Goal: Transaction & Acquisition: Purchase product/service

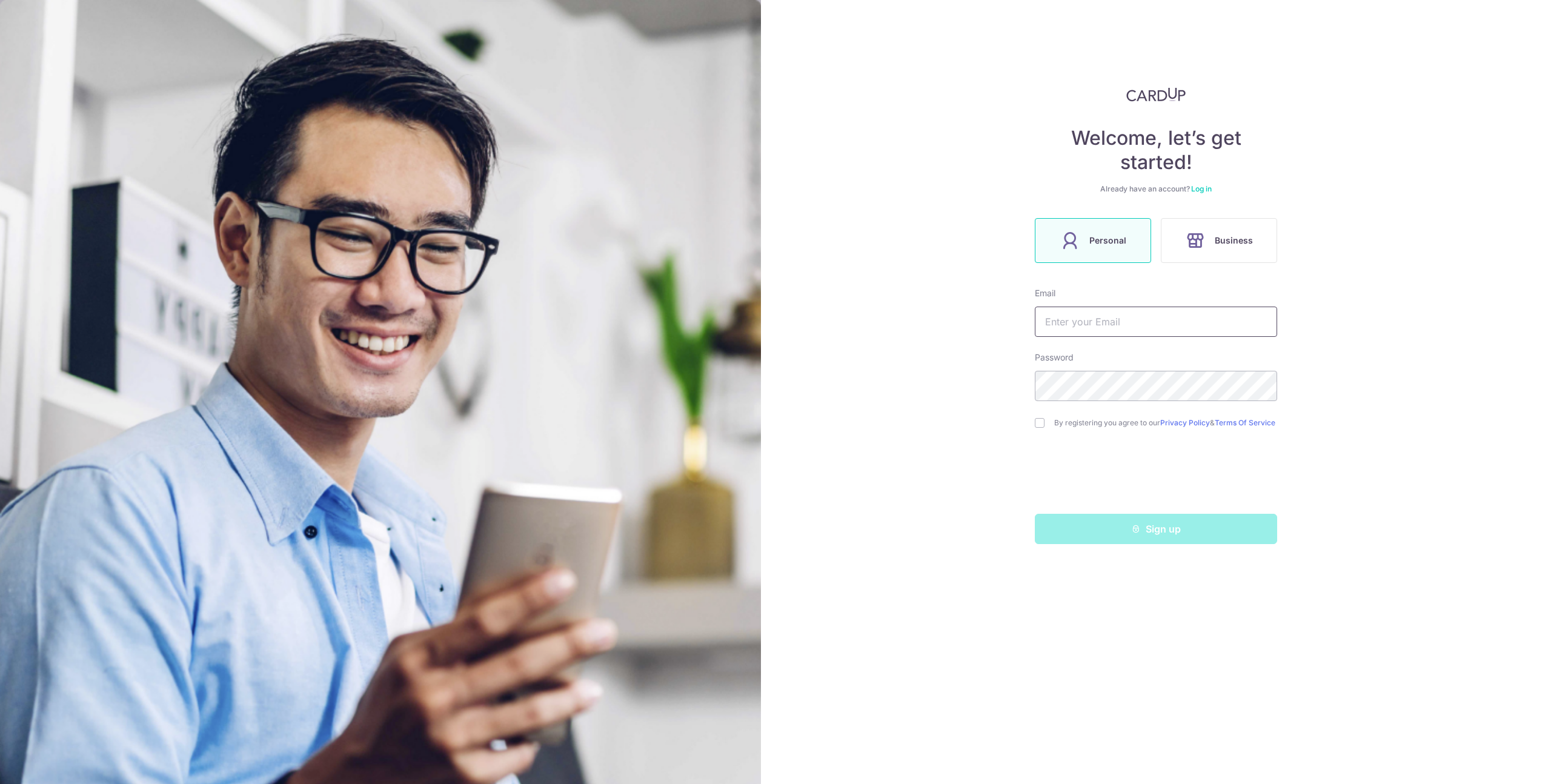
click at [1126, 327] on input "text" at bounding box center [1156, 322] width 242 height 30
click at [1126, 327] on input "text" at bounding box center [1156, 322] width 242 height 30
click at [1126, 326] on input "text" at bounding box center [1156, 322] width 242 height 30
type input "edison_ang91@hotmail.com"
click at [1032, 427] on div "Welcome, let’s get started! Already have an account? Log in Personal Business E…" at bounding box center [1156, 392] width 790 height 784
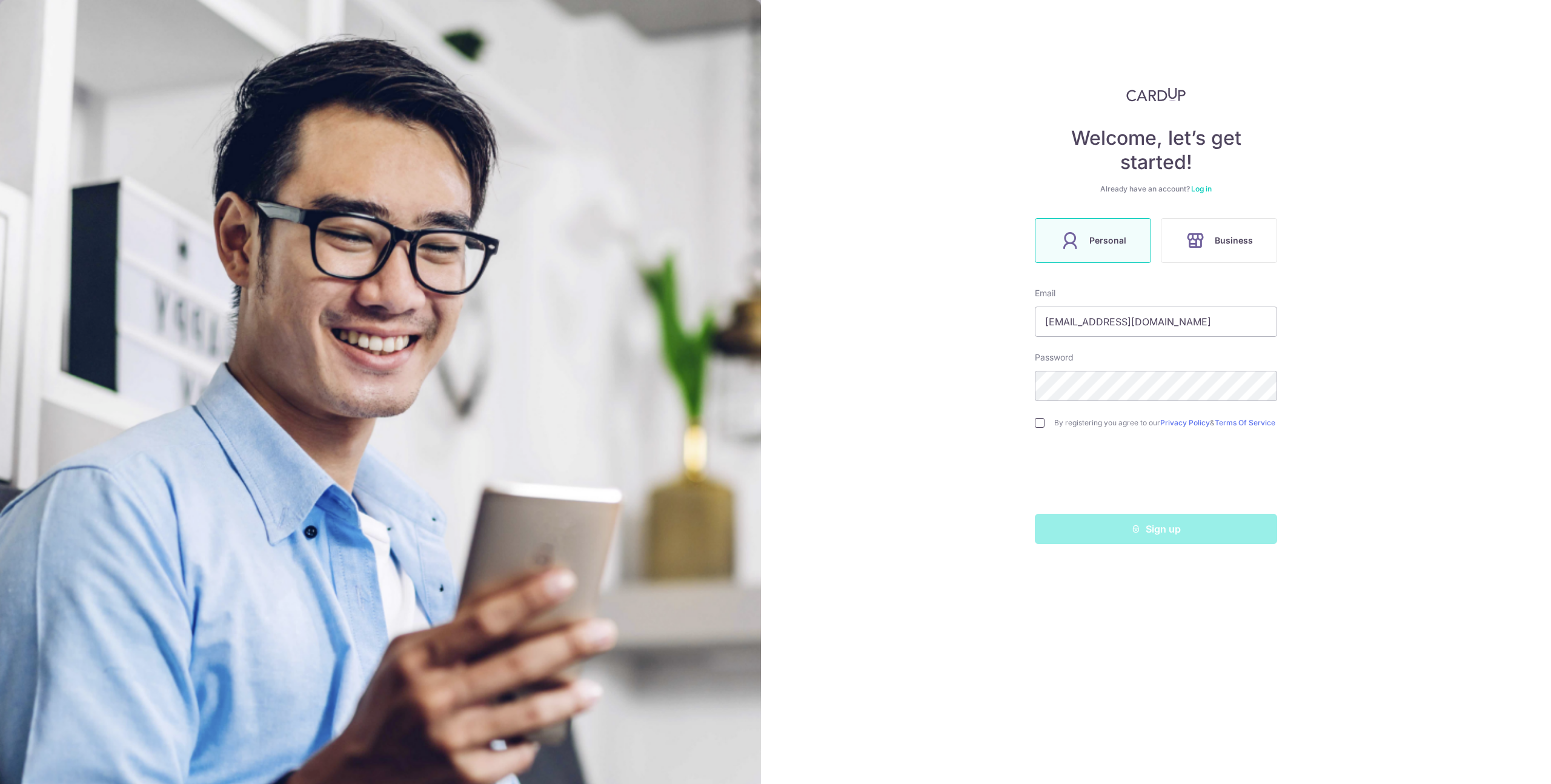
click at [1039, 425] on input "checkbox" at bounding box center [1039, 423] width 10 height 10
checkbox input "true"
click at [1190, 550] on div "Welcome, let’s get started! Already have an account? Log in Personal Business E…" at bounding box center [1156, 392] width 790 height 784
click at [1190, 532] on button "Sign up" at bounding box center [1156, 529] width 242 height 30
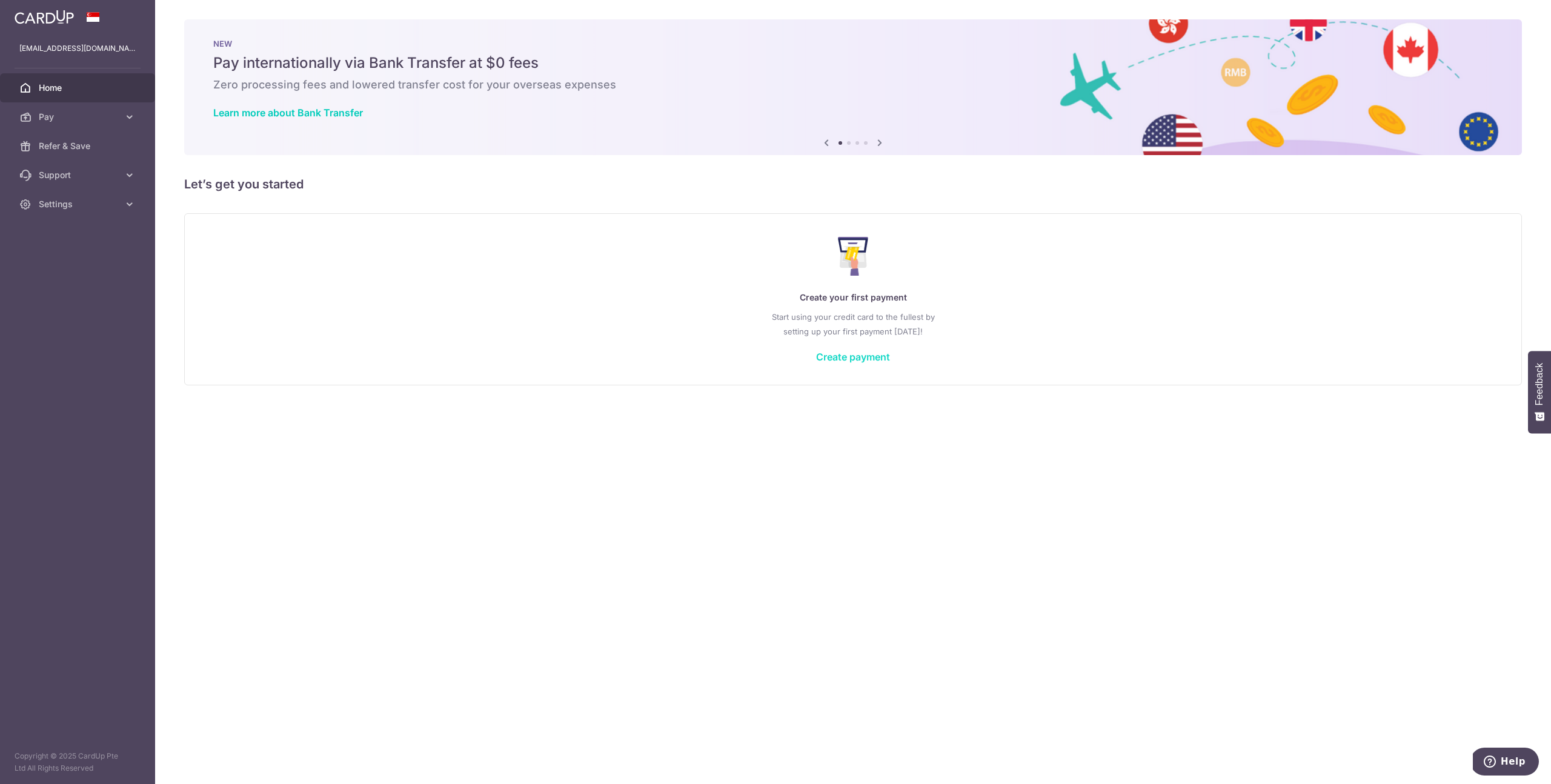
click at [863, 361] on link "Create payment" at bounding box center [853, 357] width 74 height 12
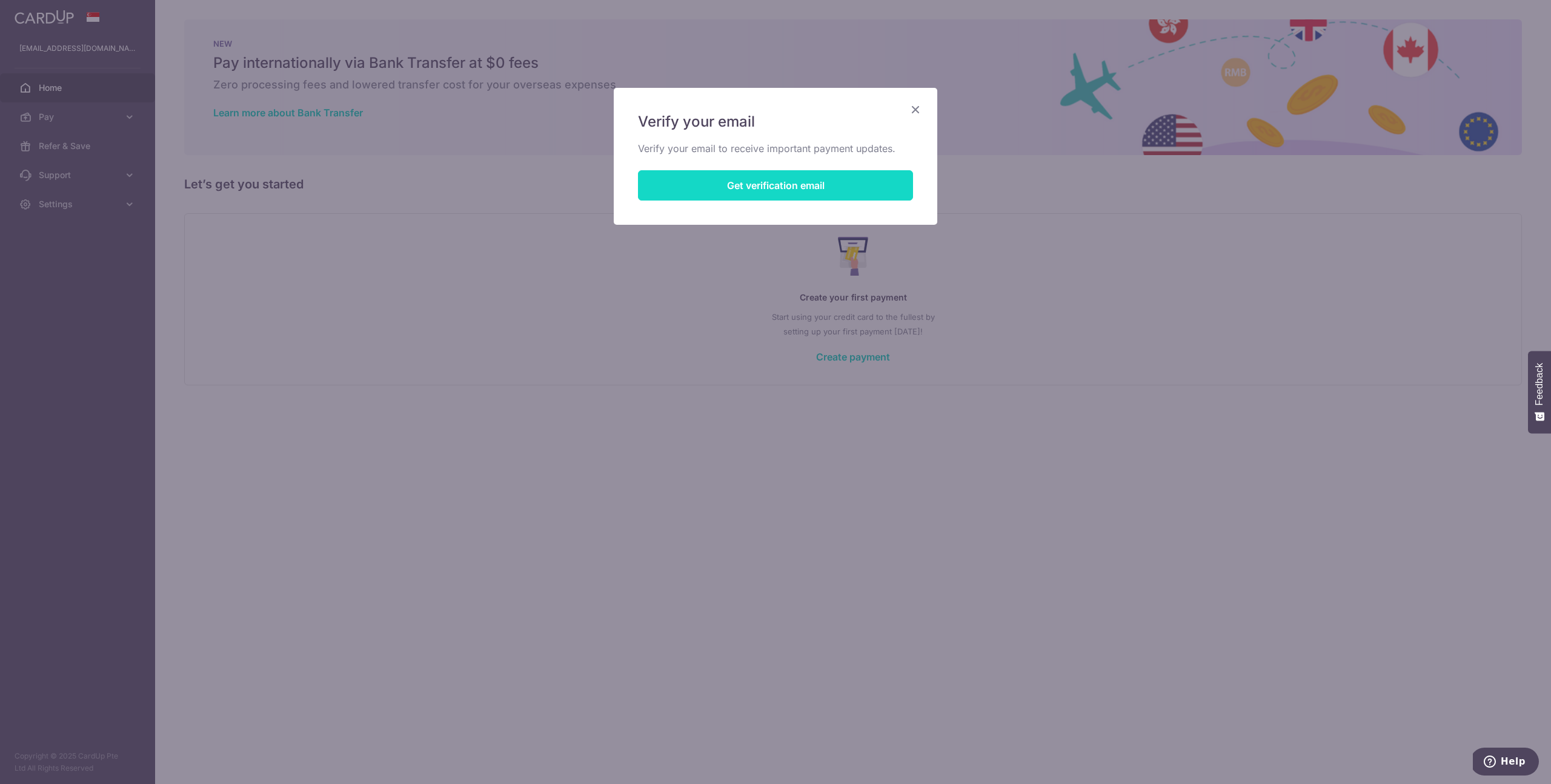
click at [793, 177] on button "Get verification email" at bounding box center [776, 186] width 275 height 30
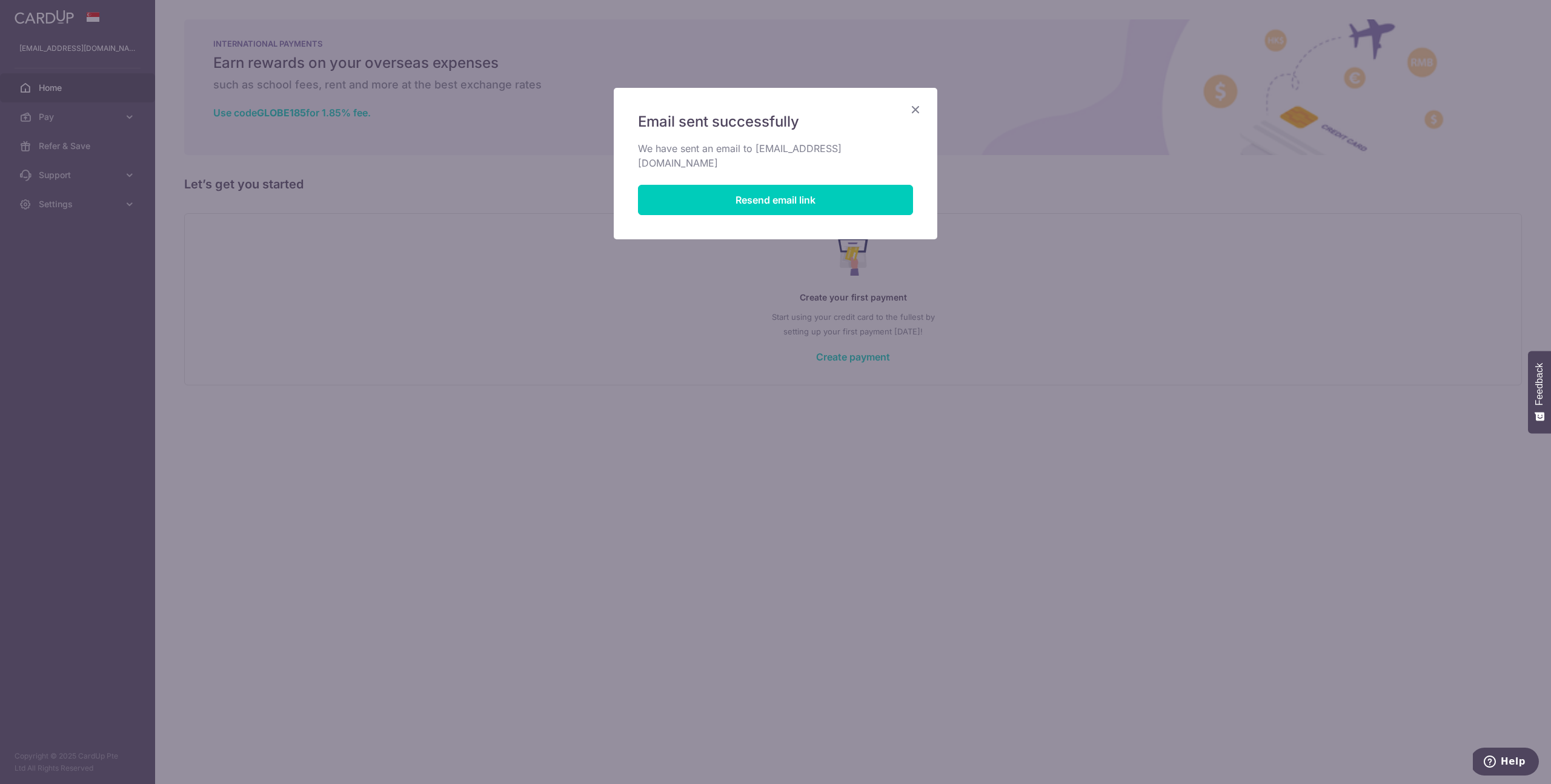
click at [920, 110] on icon "Close" at bounding box center [916, 109] width 14 height 15
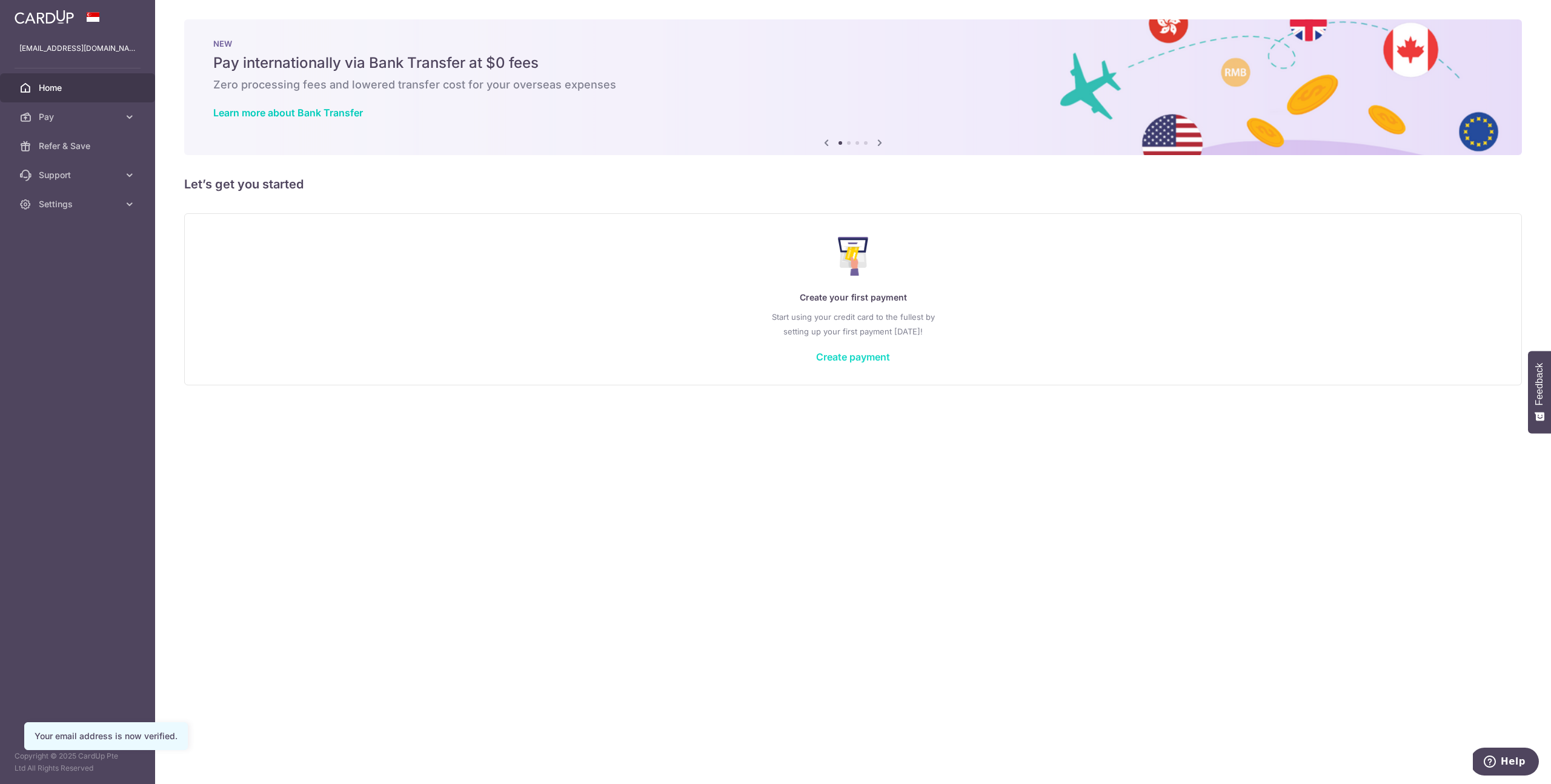
click at [861, 358] on link "Create payment" at bounding box center [853, 357] width 74 height 12
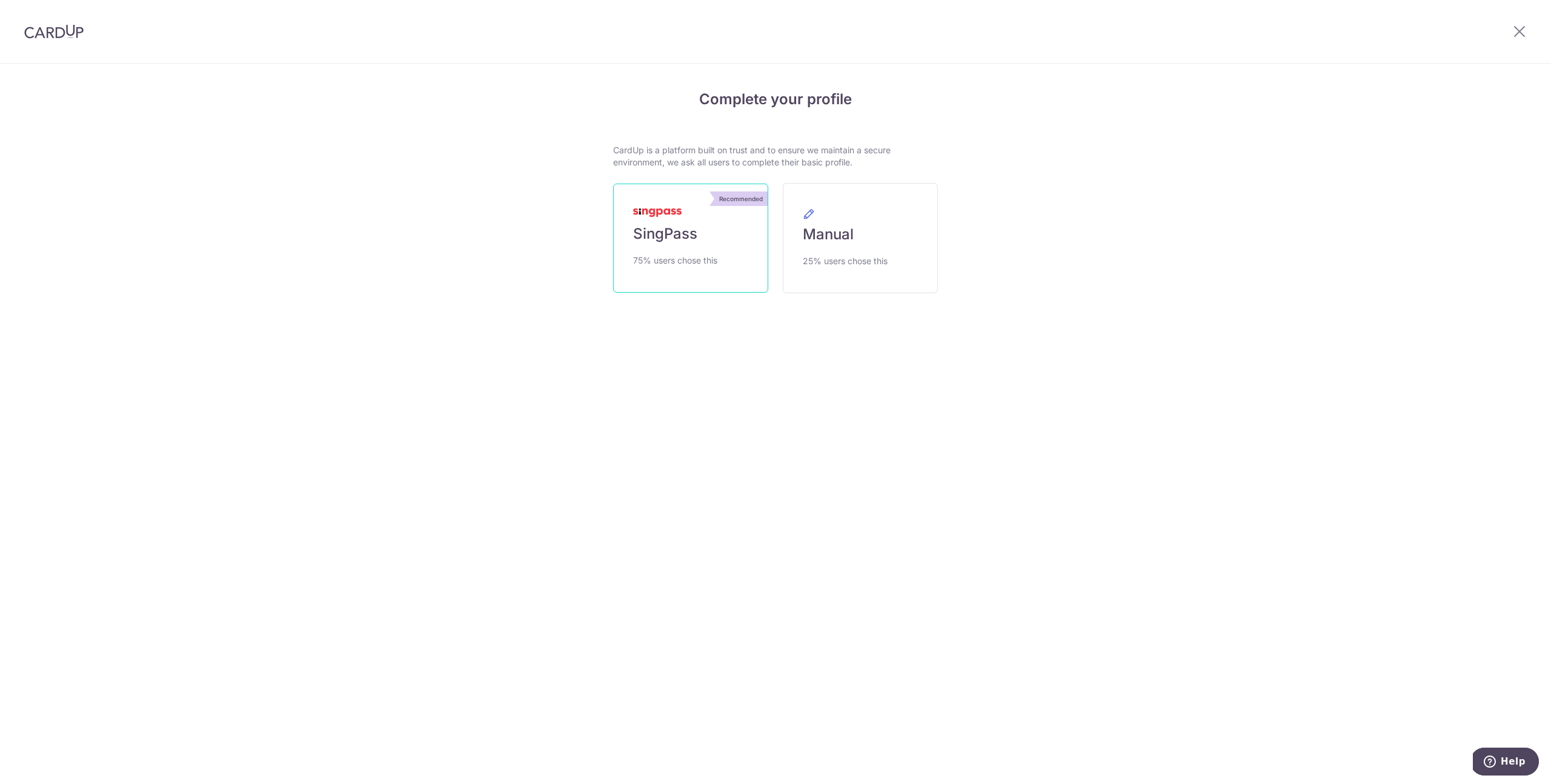
click at [707, 241] on link "Recommended SingPass 75% users chose this" at bounding box center [691, 238] width 155 height 109
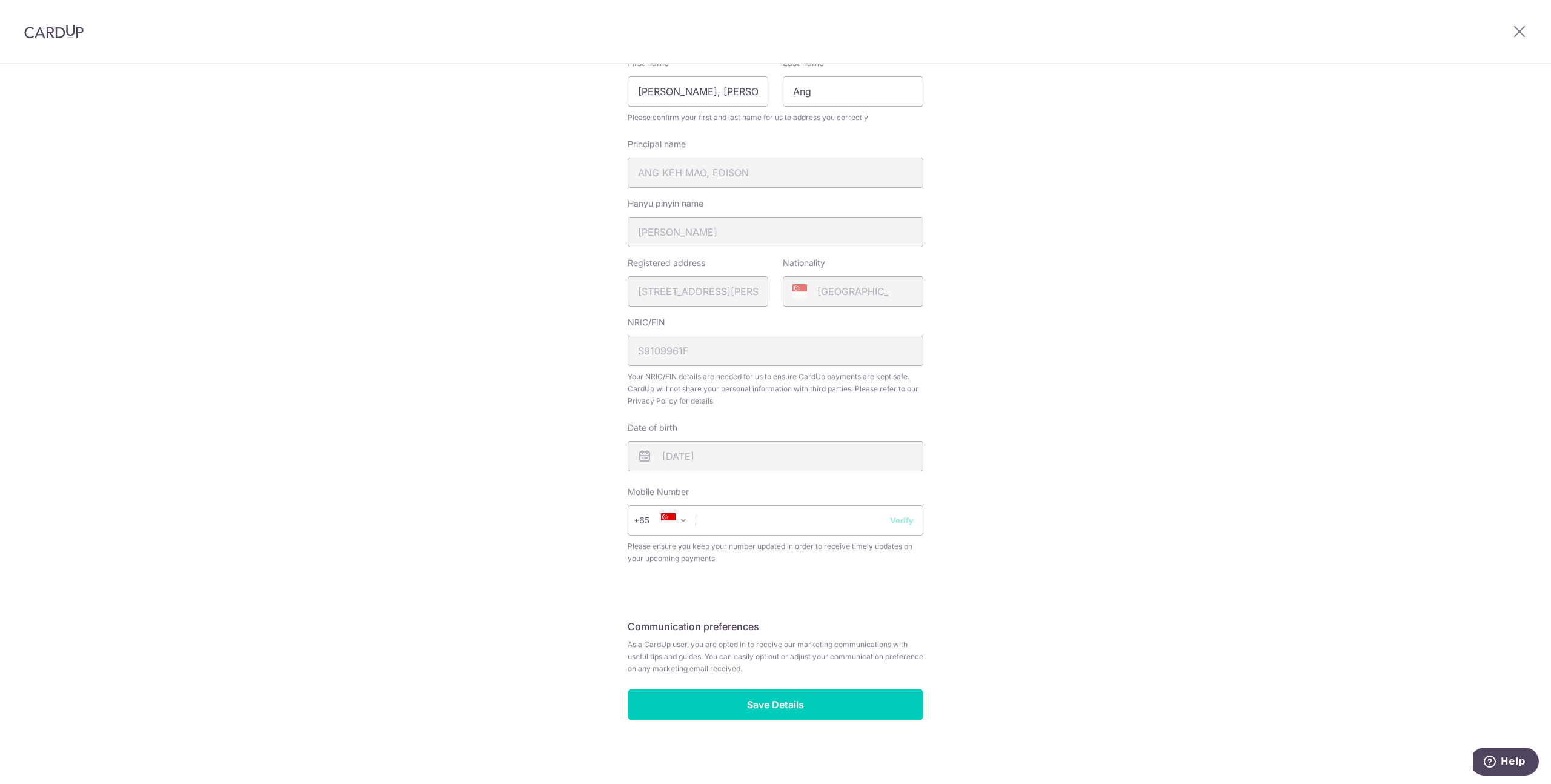
scroll to position [163, 0]
click at [785, 715] on input "Save Details" at bounding box center [776, 702] width 296 height 30
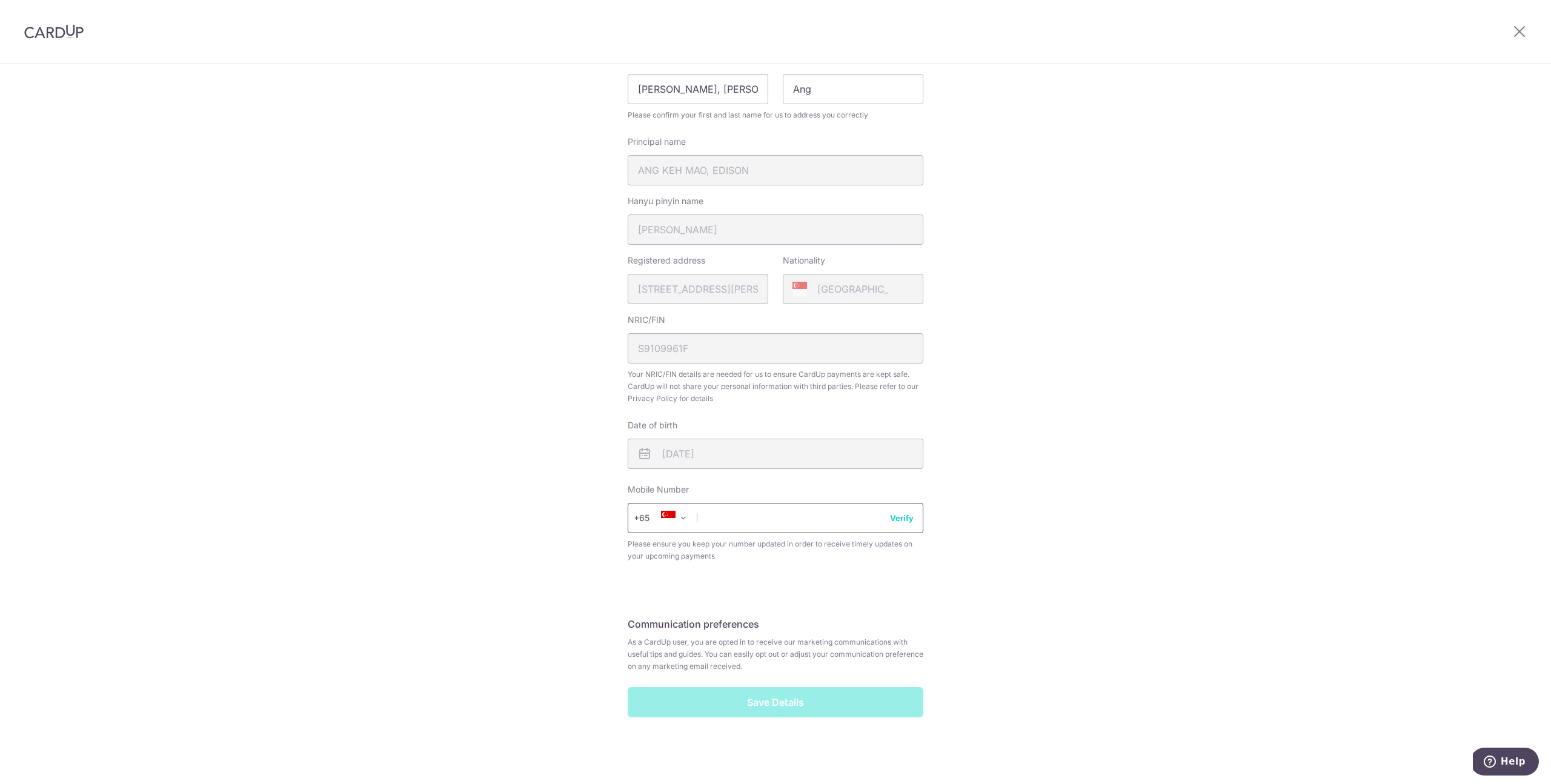
click at [733, 521] on input "text" at bounding box center [776, 518] width 296 height 30
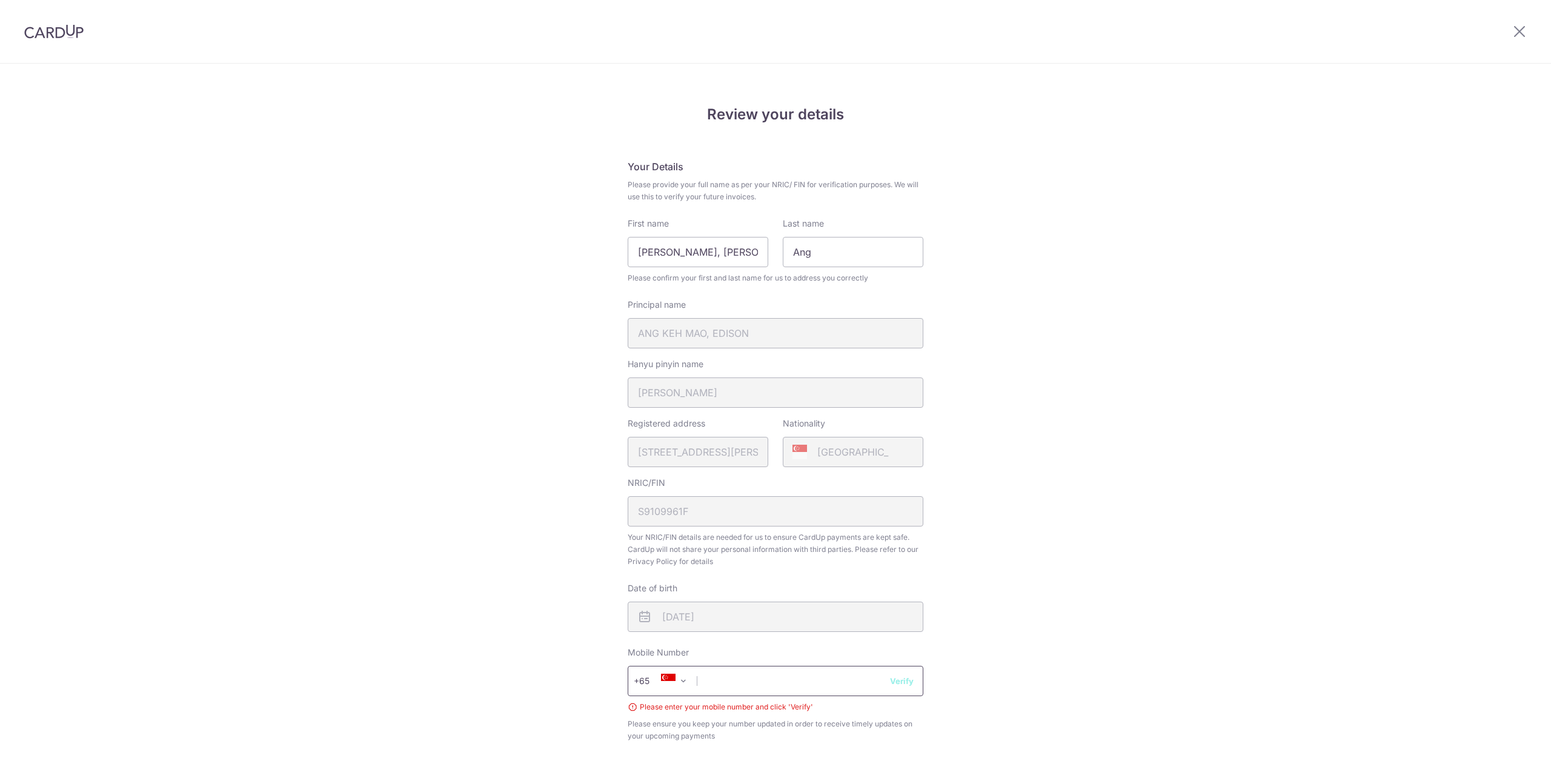
scroll to position [180, 0]
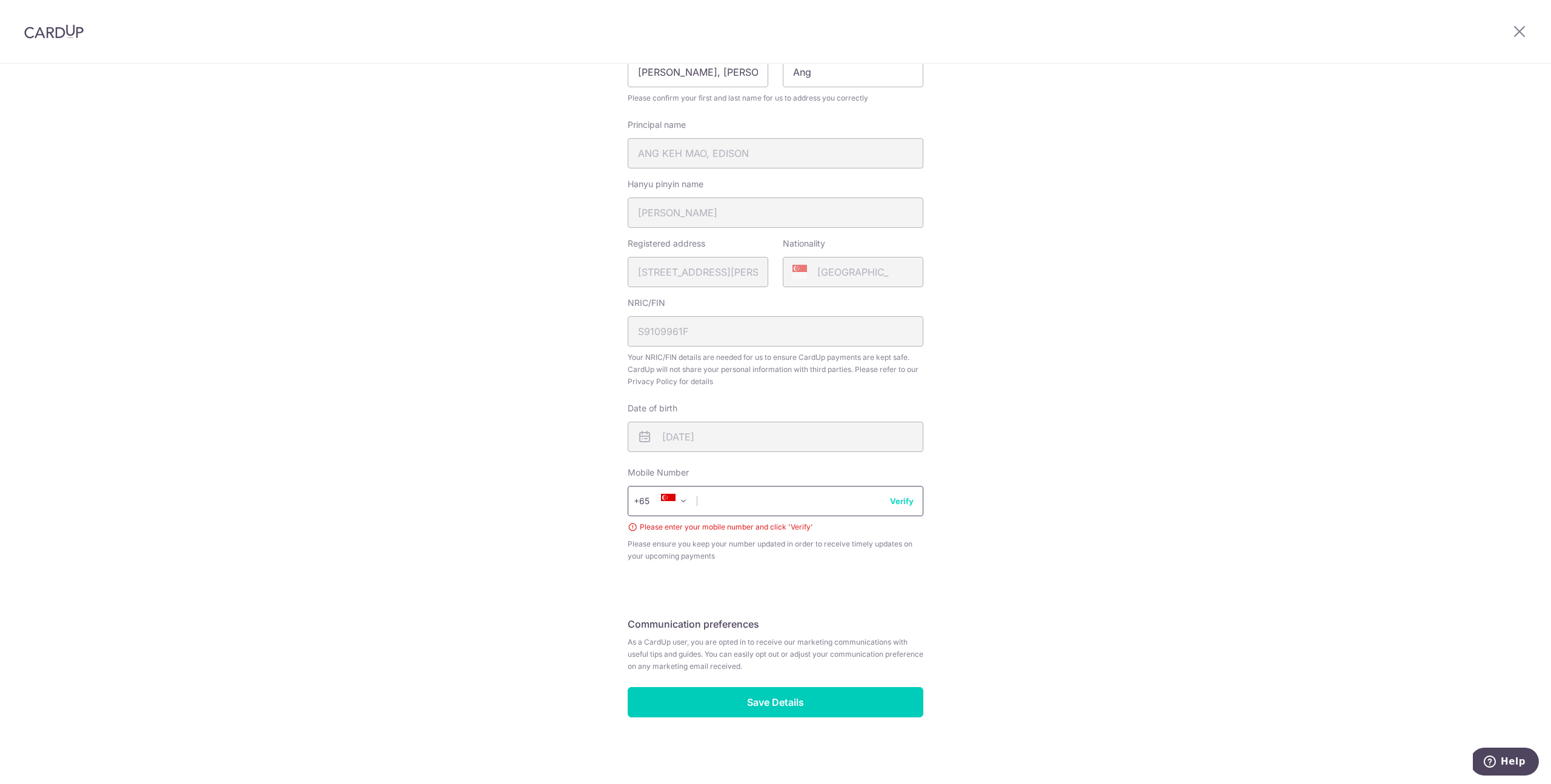
click at [755, 500] on input "text" at bounding box center [776, 501] width 296 height 30
type input "98474554"
click at [900, 499] on button "Verify" at bounding box center [902, 501] width 24 height 12
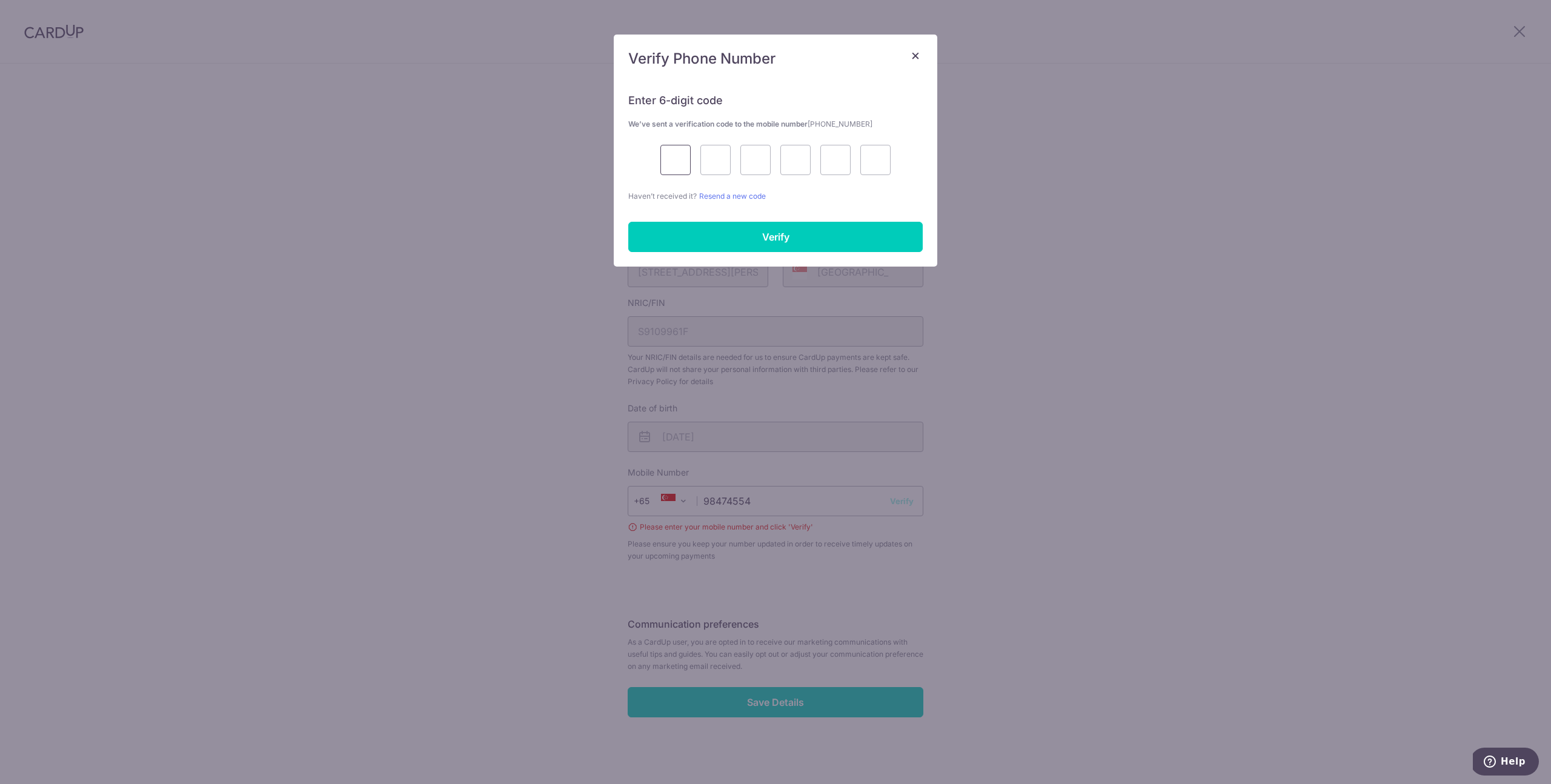
click at [676, 159] on input "text" at bounding box center [675, 160] width 30 height 30
type input "9"
type input "2"
type input "5"
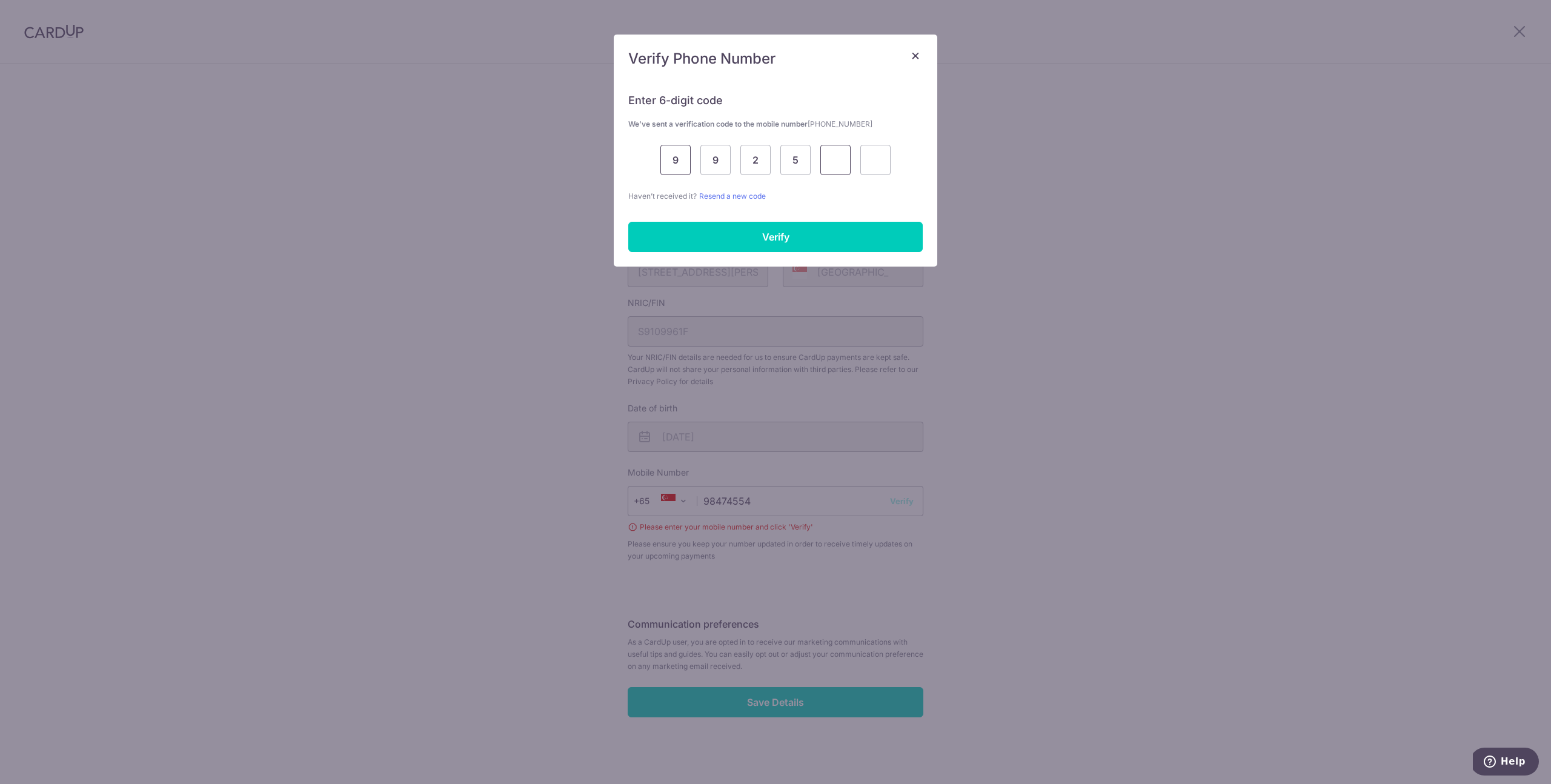
type input "2"
click at [768, 226] on input "Verify" at bounding box center [776, 237] width 294 height 30
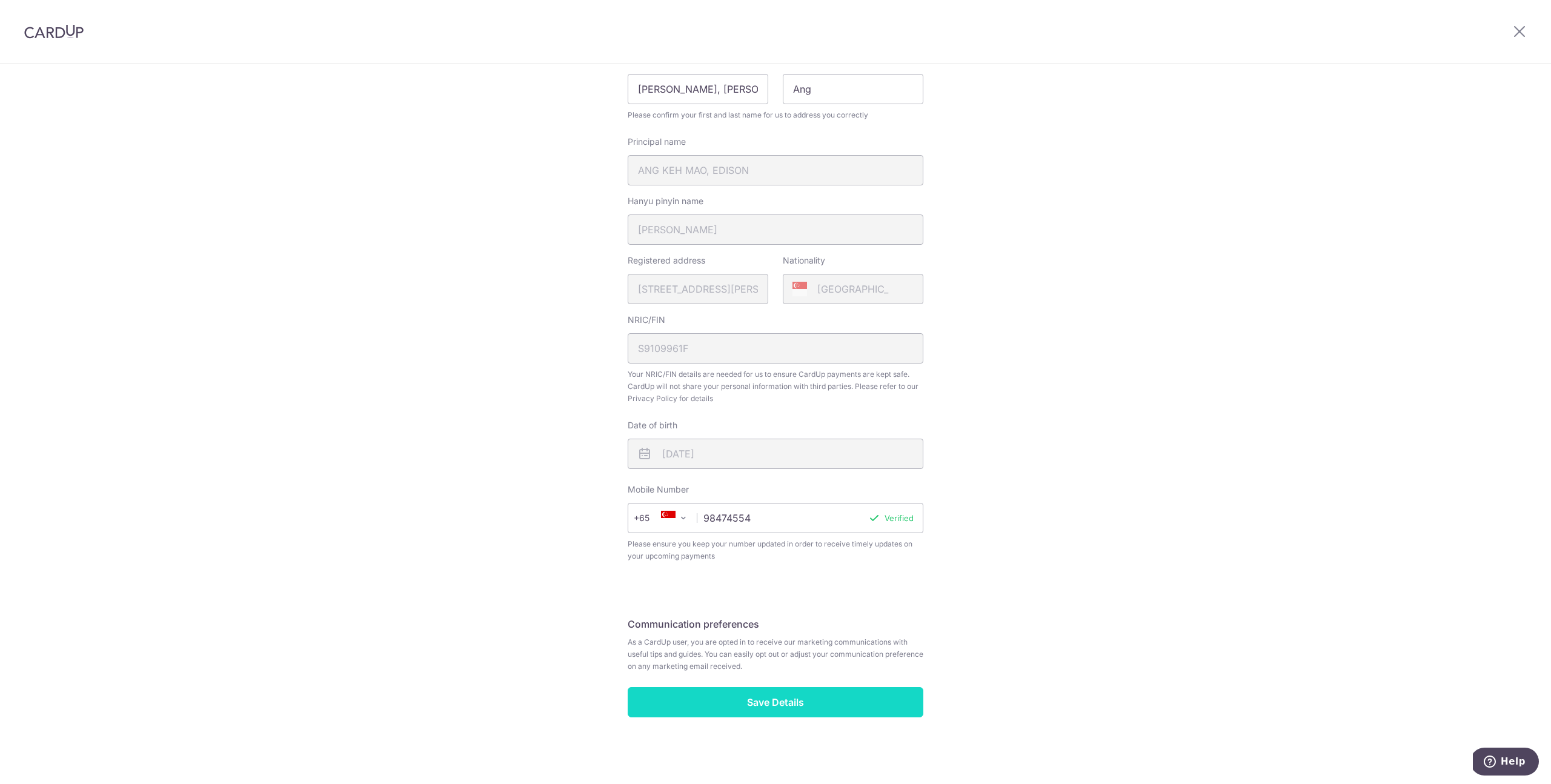
click at [791, 699] on input "Save Details" at bounding box center [776, 702] width 296 height 30
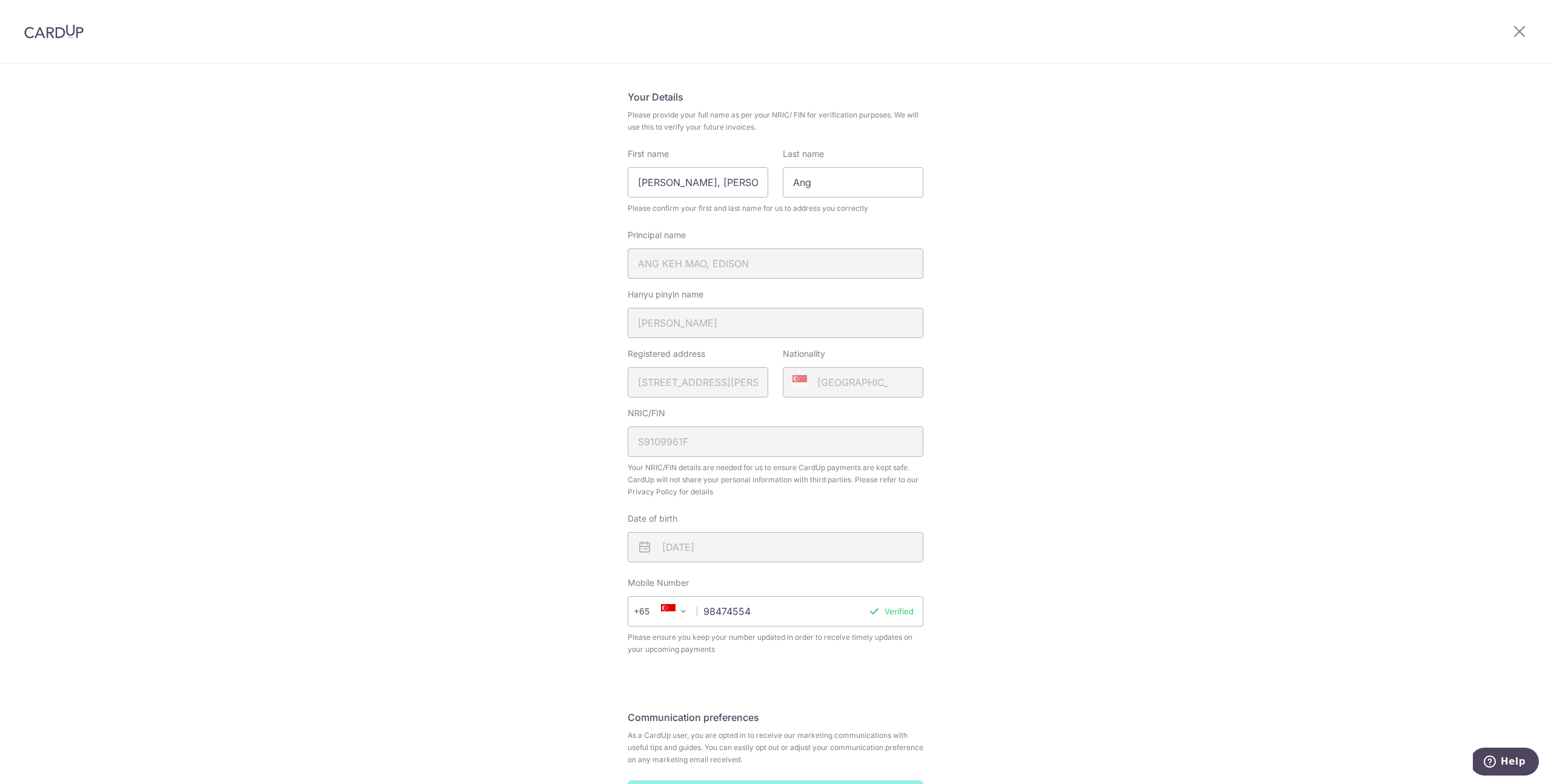
scroll to position [0, 0]
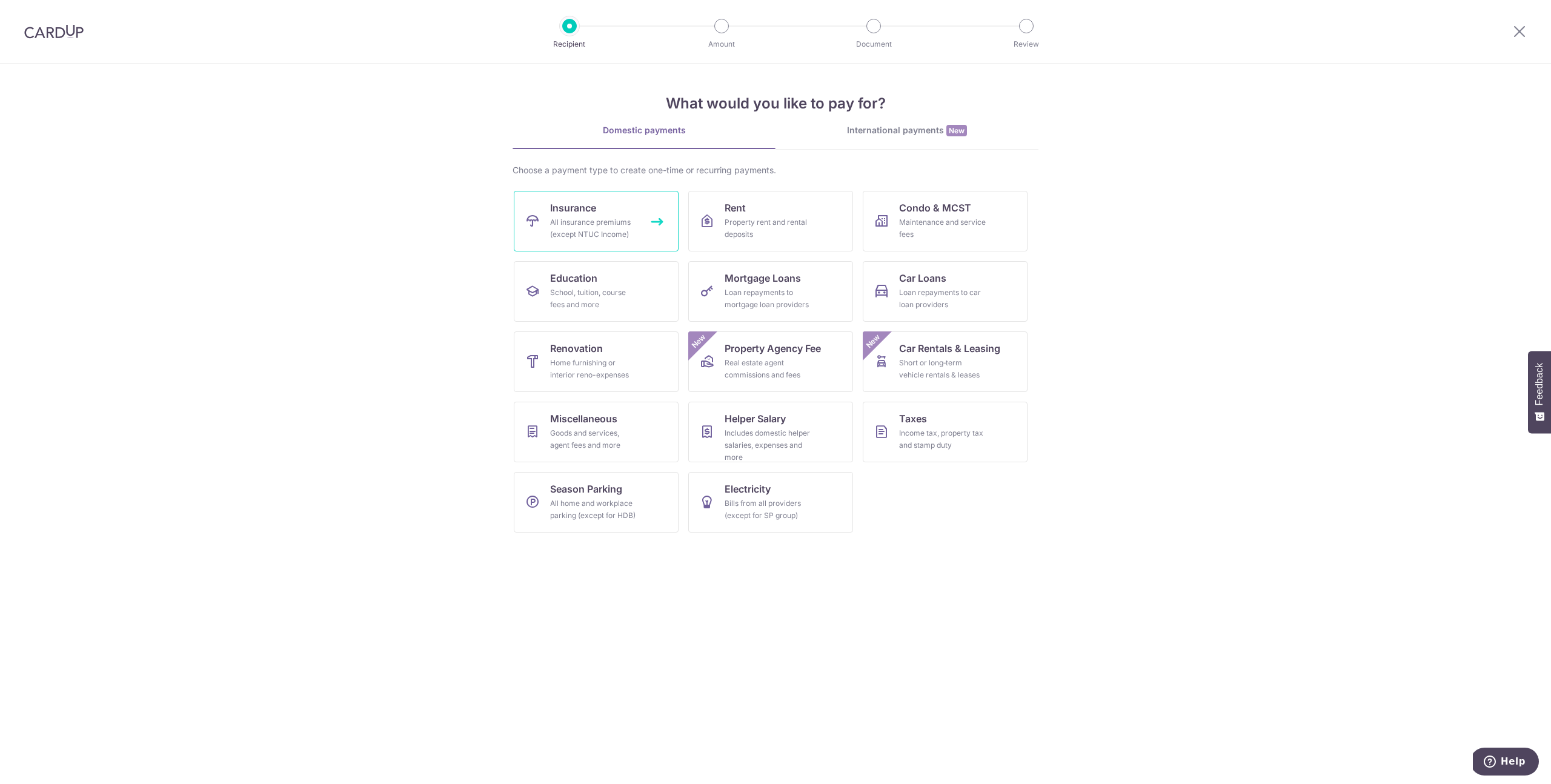
click at [639, 240] on link "Insurance All insurance premiums (except NTUC Income)" at bounding box center [596, 221] width 165 height 61
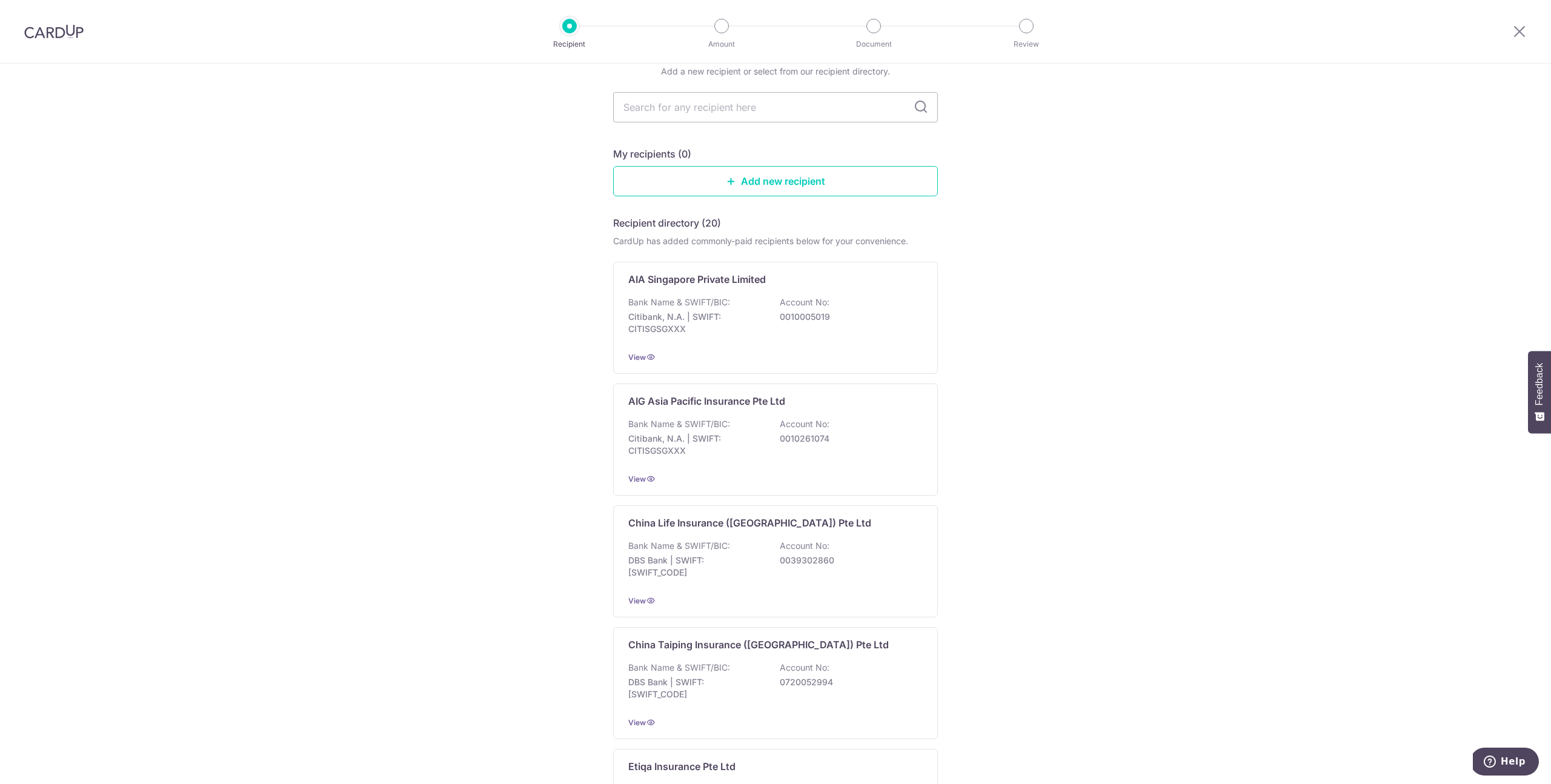
scroll to position [55, 0]
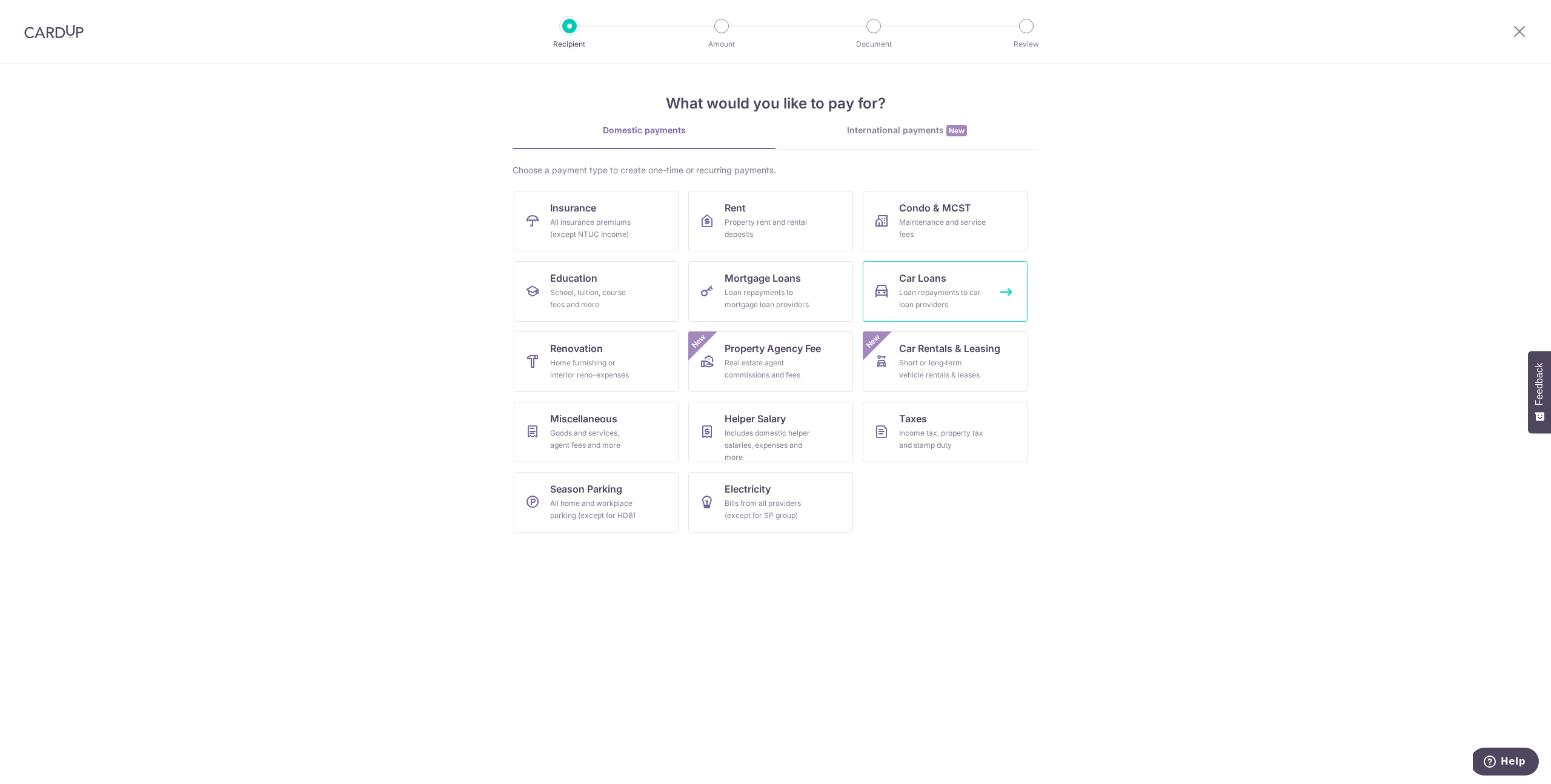
click at [912, 277] on span "Car Loans" at bounding box center [923, 278] width 47 height 14
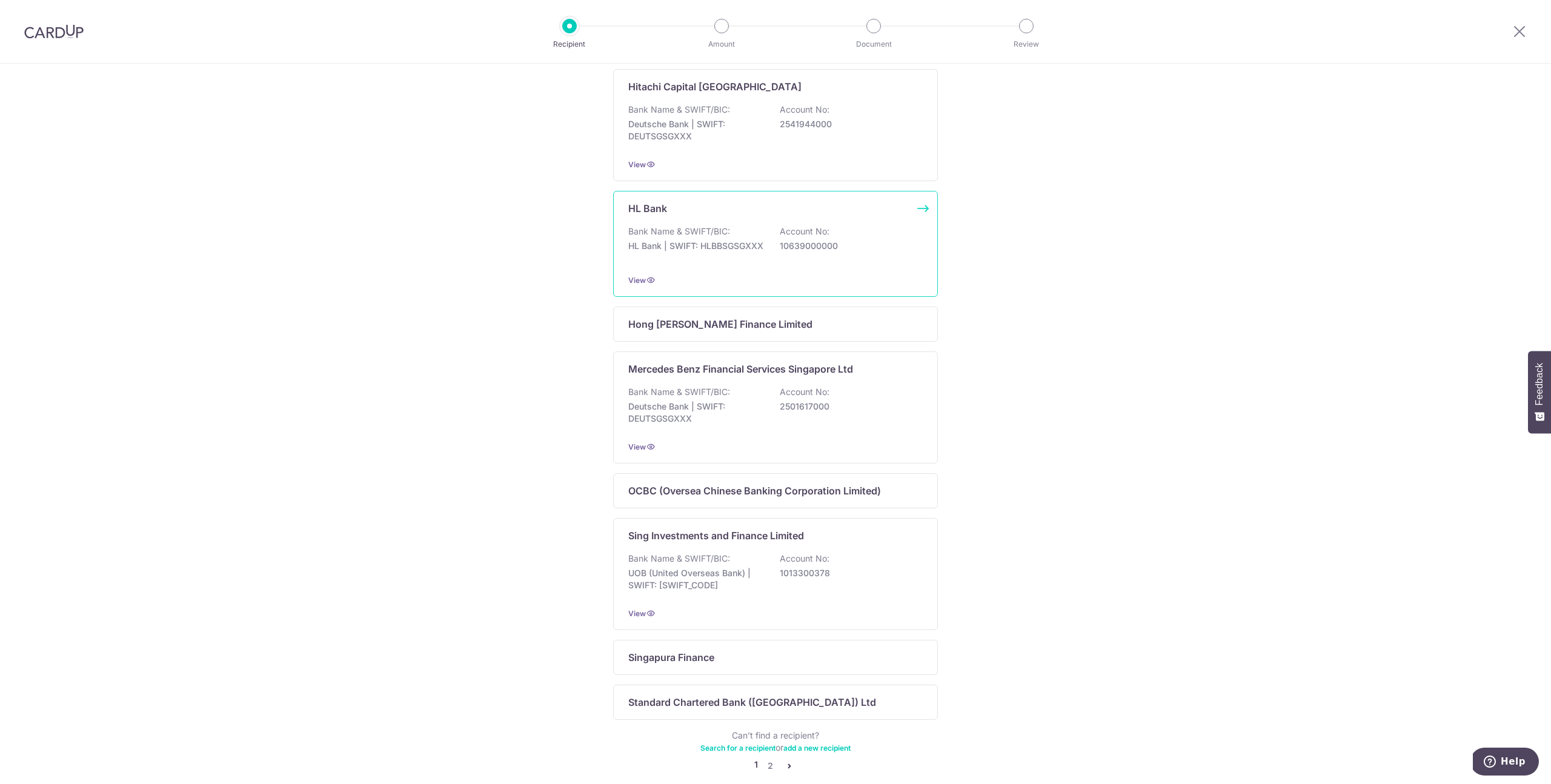
scroll to position [480, 0]
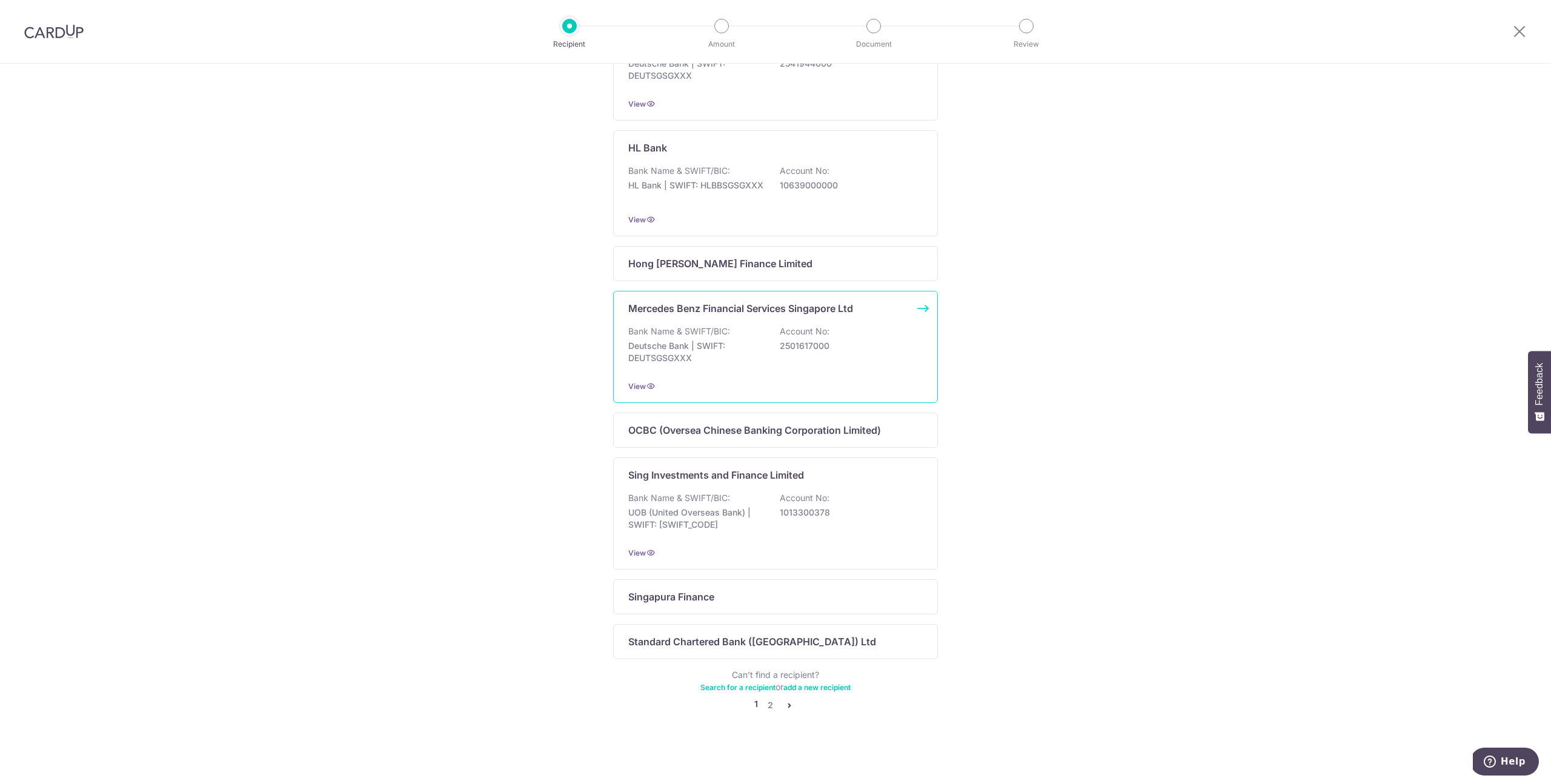
click at [772, 346] on div "Bank Name & SWIFT/BIC: Deutsche Bank | SWIFT: DEUTSGSGXXX Account No: 2501617000" at bounding box center [776, 348] width 294 height 45
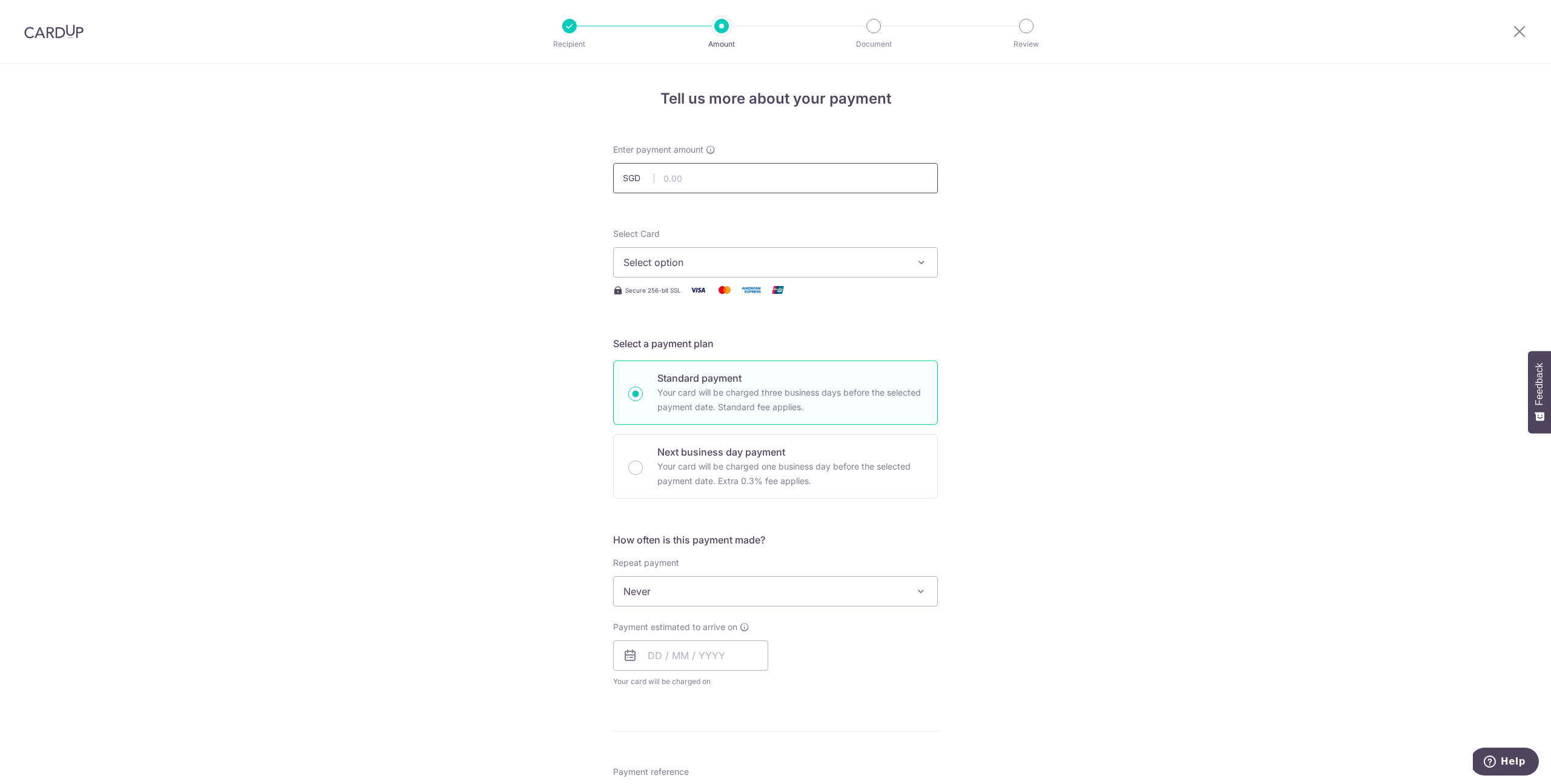
click at [739, 179] on input "text" at bounding box center [776, 178] width 325 height 30
type input "1,764.00"
click at [739, 288] on img at bounding box center [751, 290] width 24 height 15
click at [741, 263] on span "Select option" at bounding box center [764, 263] width 282 height 14
click at [713, 290] on span "Add credit card" at bounding box center [786, 296] width 282 height 12
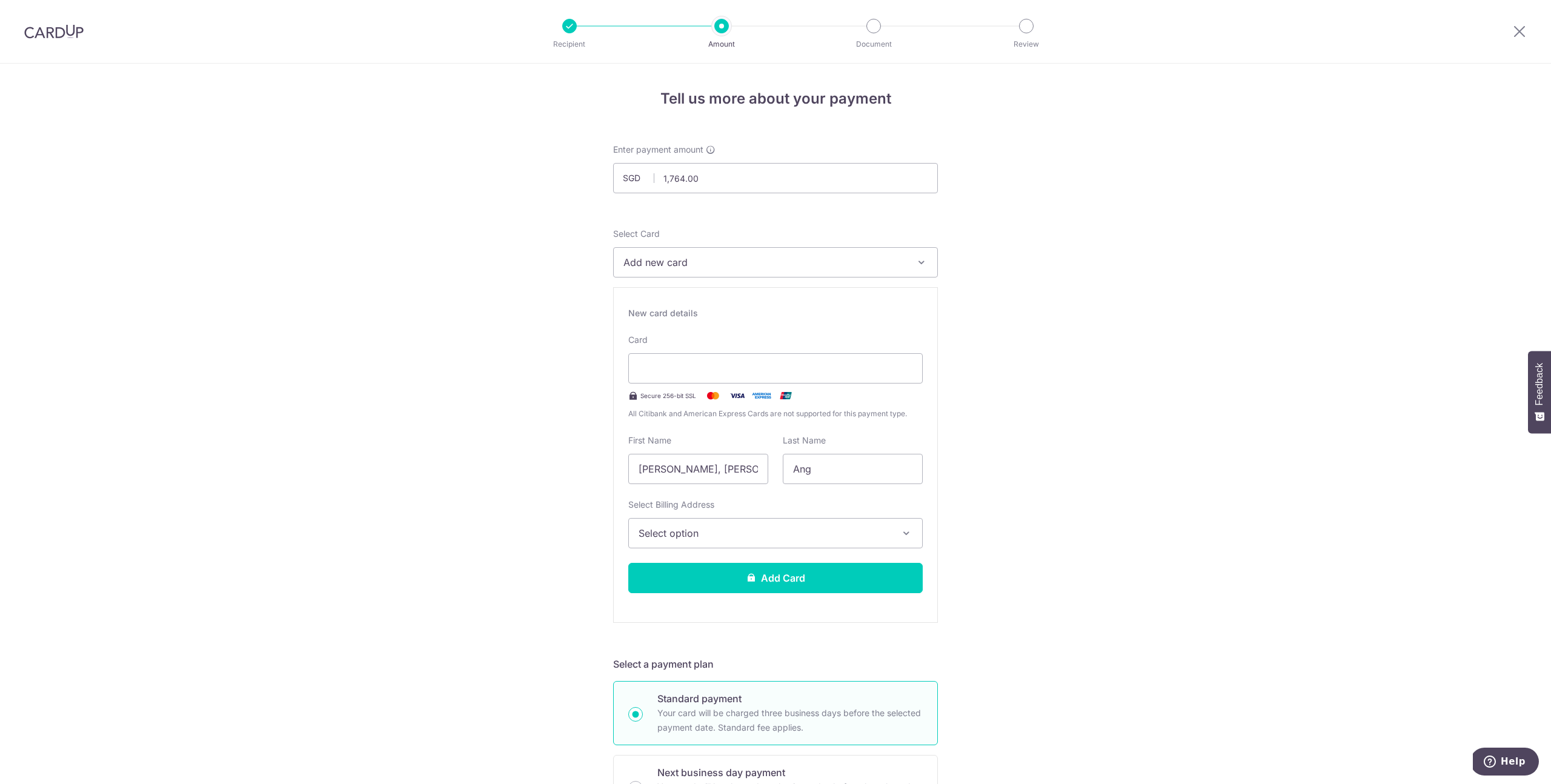
click at [781, 533] on span "Select option" at bounding box center [764, 533] width 252 height 14
click at [1082, 513] on div "Tell us more about your payment Enter payment amount SGD 1,764.00 1764.00 Selec…" at bounding box center [776, 772] width 1551 height 1417
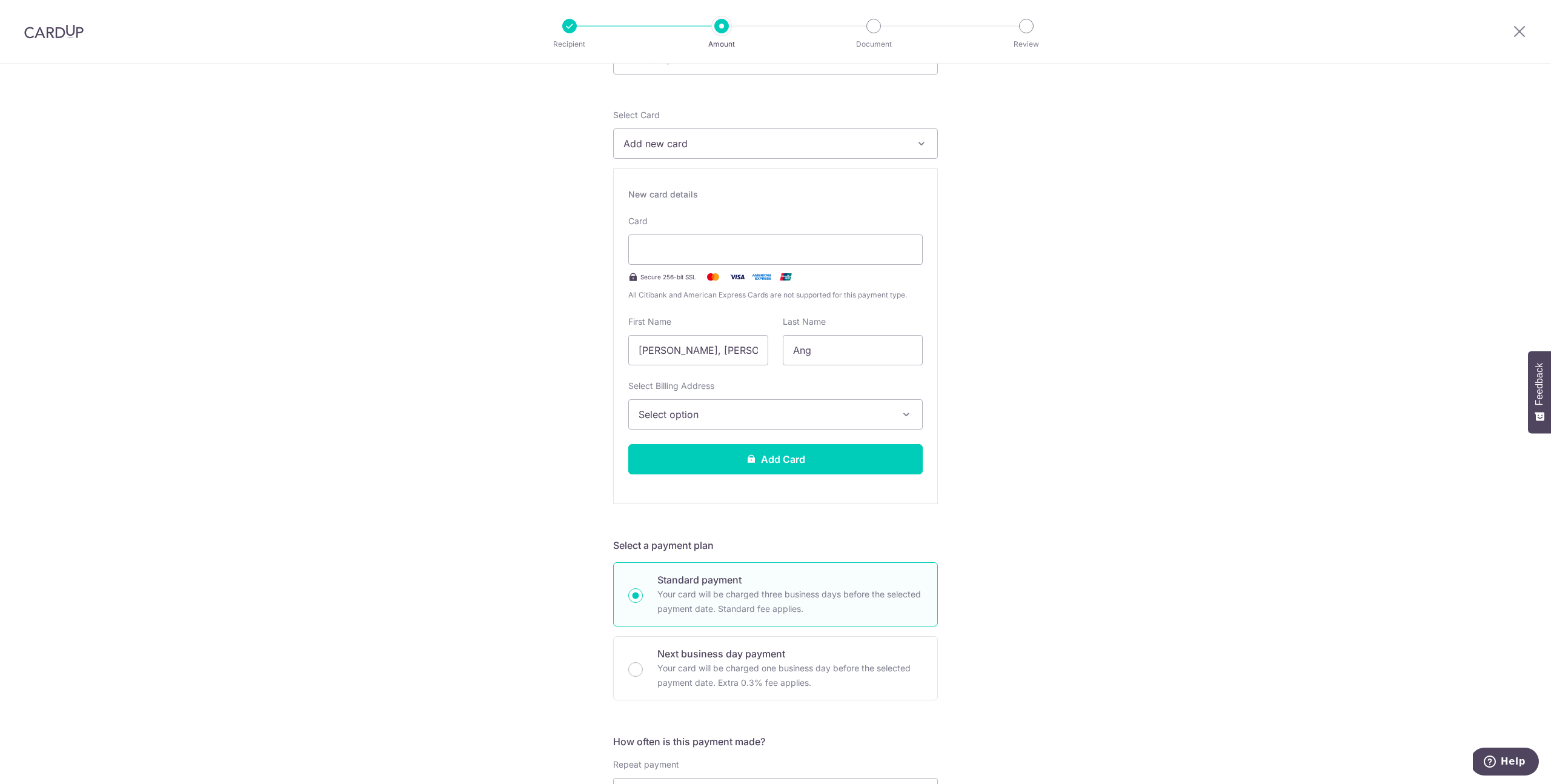
scroll to position [128, 0]
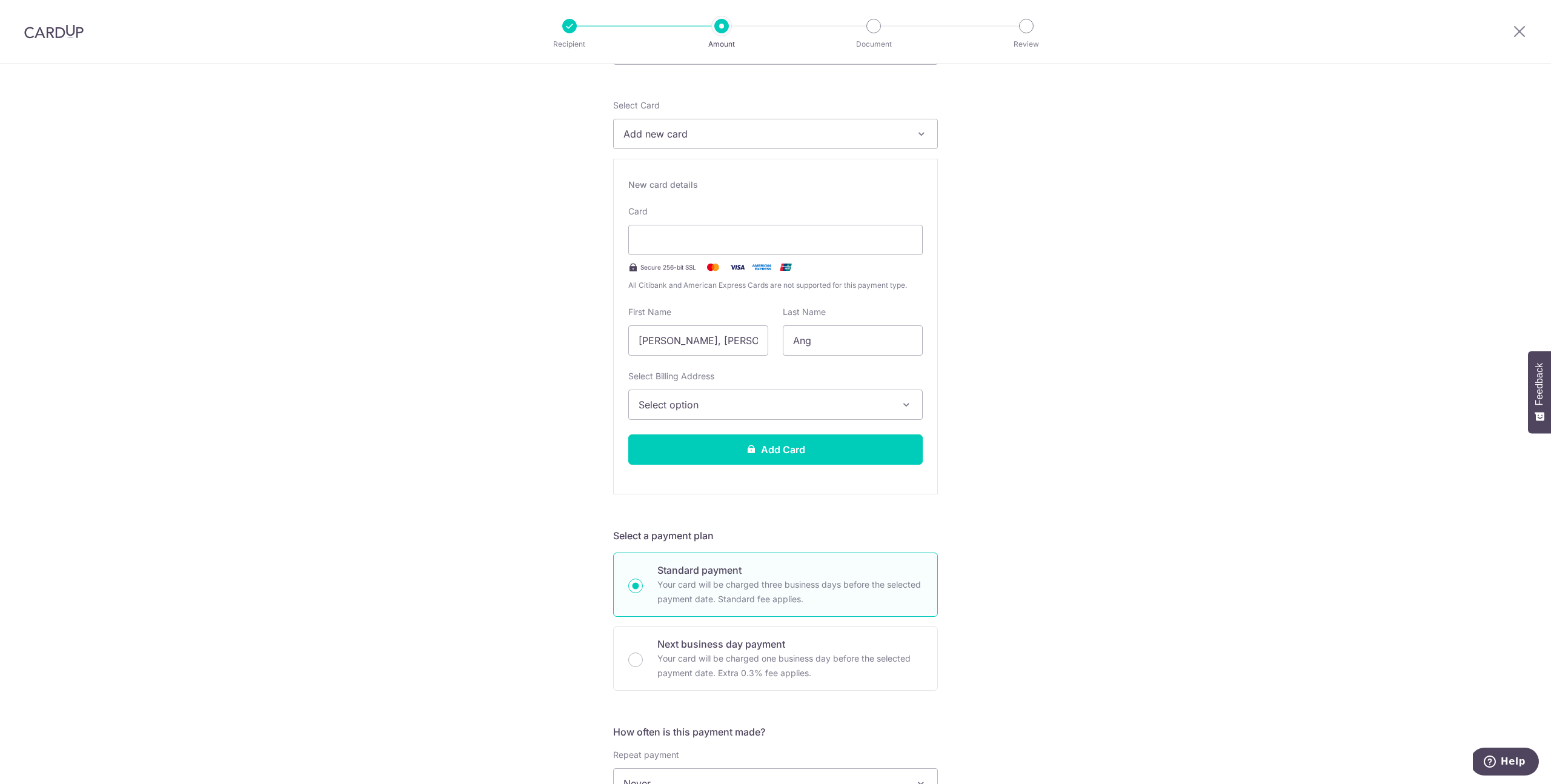
click at [750, 400] on span "Select option" at bounding box center [764, 405] width 252 height 14
click at [741, 440] on span "Add Billing Address" at bounding box center [786, 438] width 252 height 12
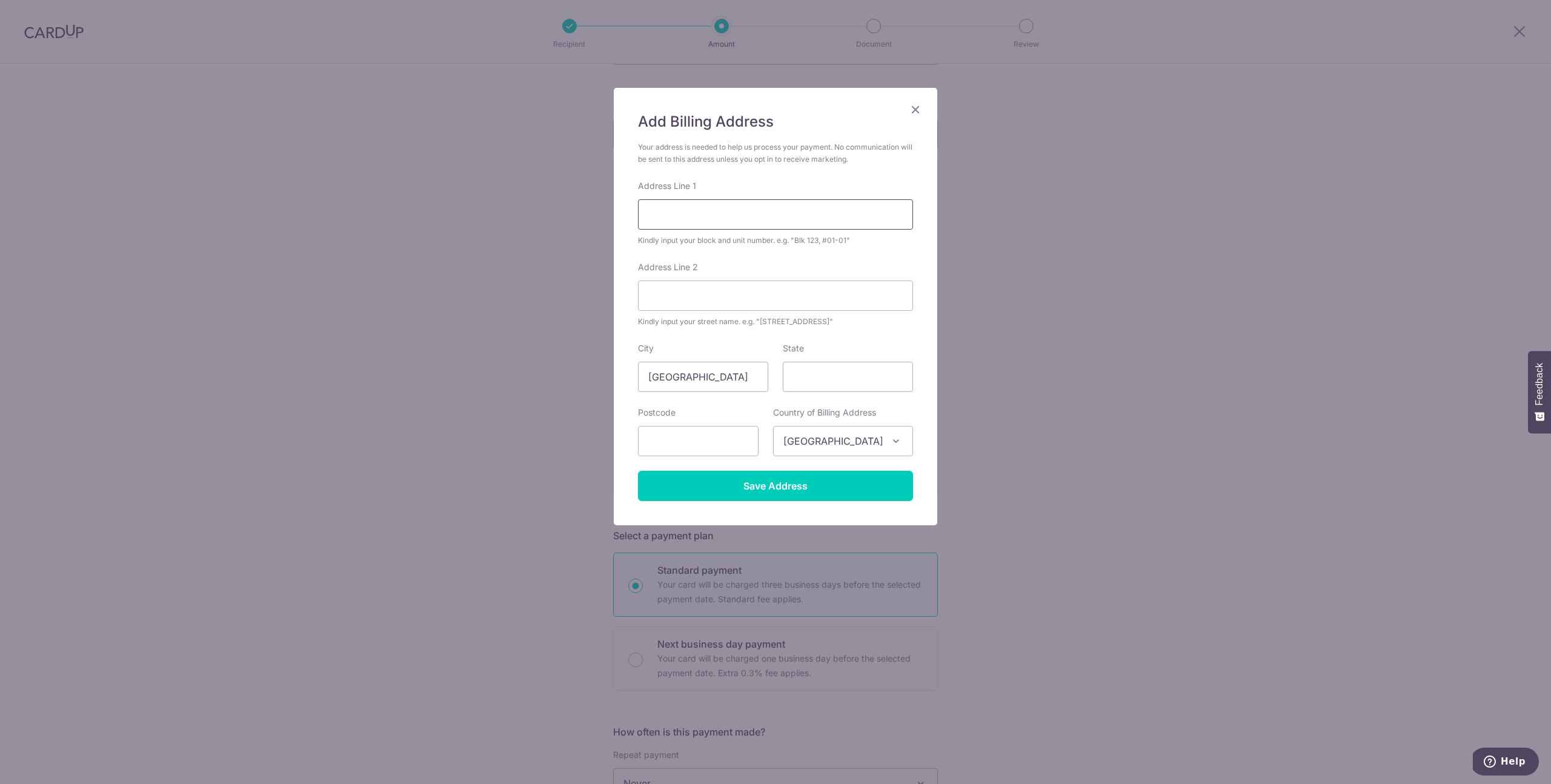
click at [728, 213] on input "Address Line 1" at bounding box center [776, 215] width 275 height 30
type input "914 Sims Avenue"
type input "#04-65"
type input "408473"
click at [822, 488] on input "Save Address" at bounding box center [776, 486] width 275 height 30
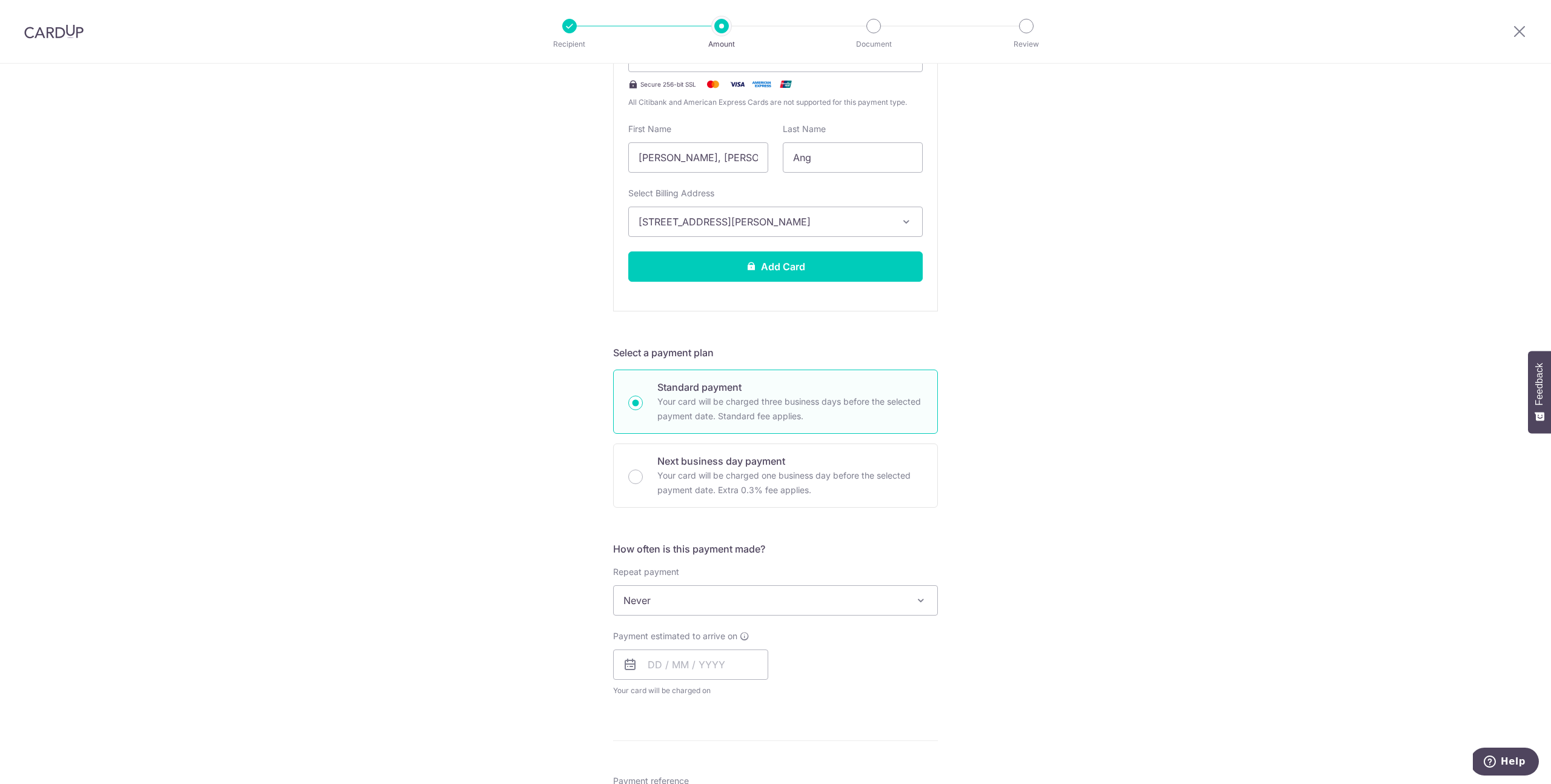
scroll to position [336, 0]
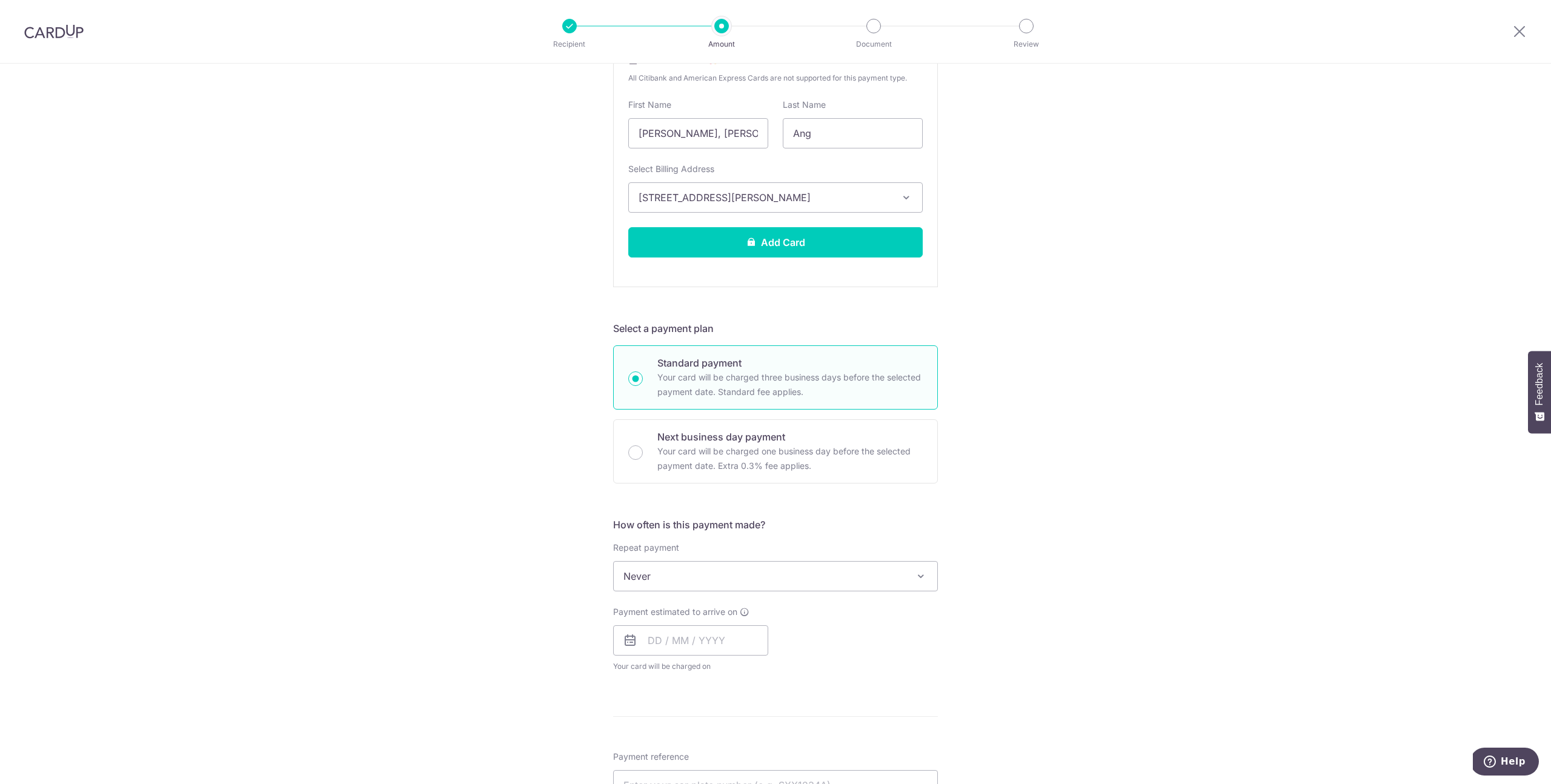
click at [702, 570] on span "Never" at bounding box center [776, 576] width 324 height 29
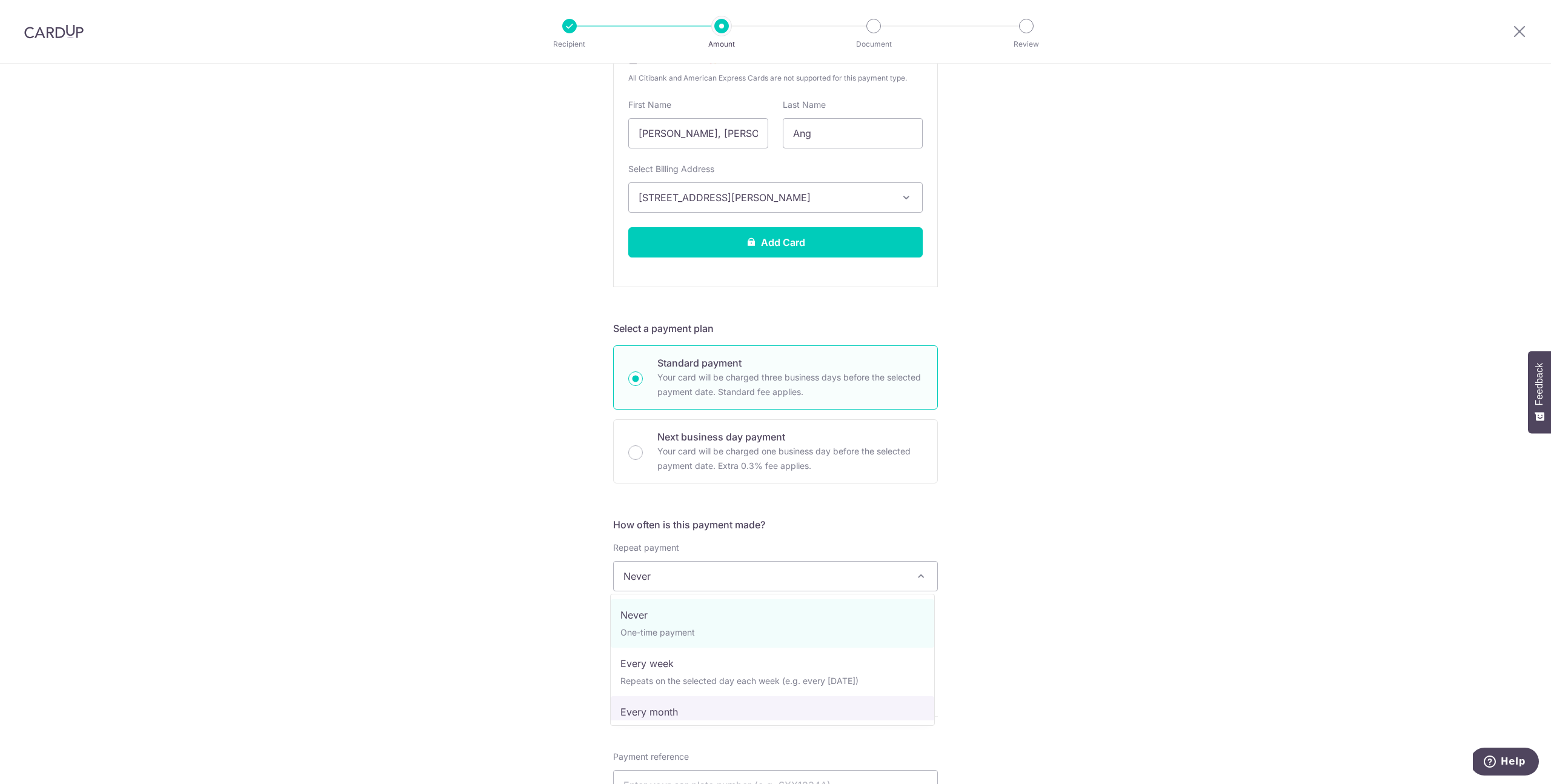
select select "3"
click at [706, 639] on input "text" at bounding box center [691, 640] width 155 height 30
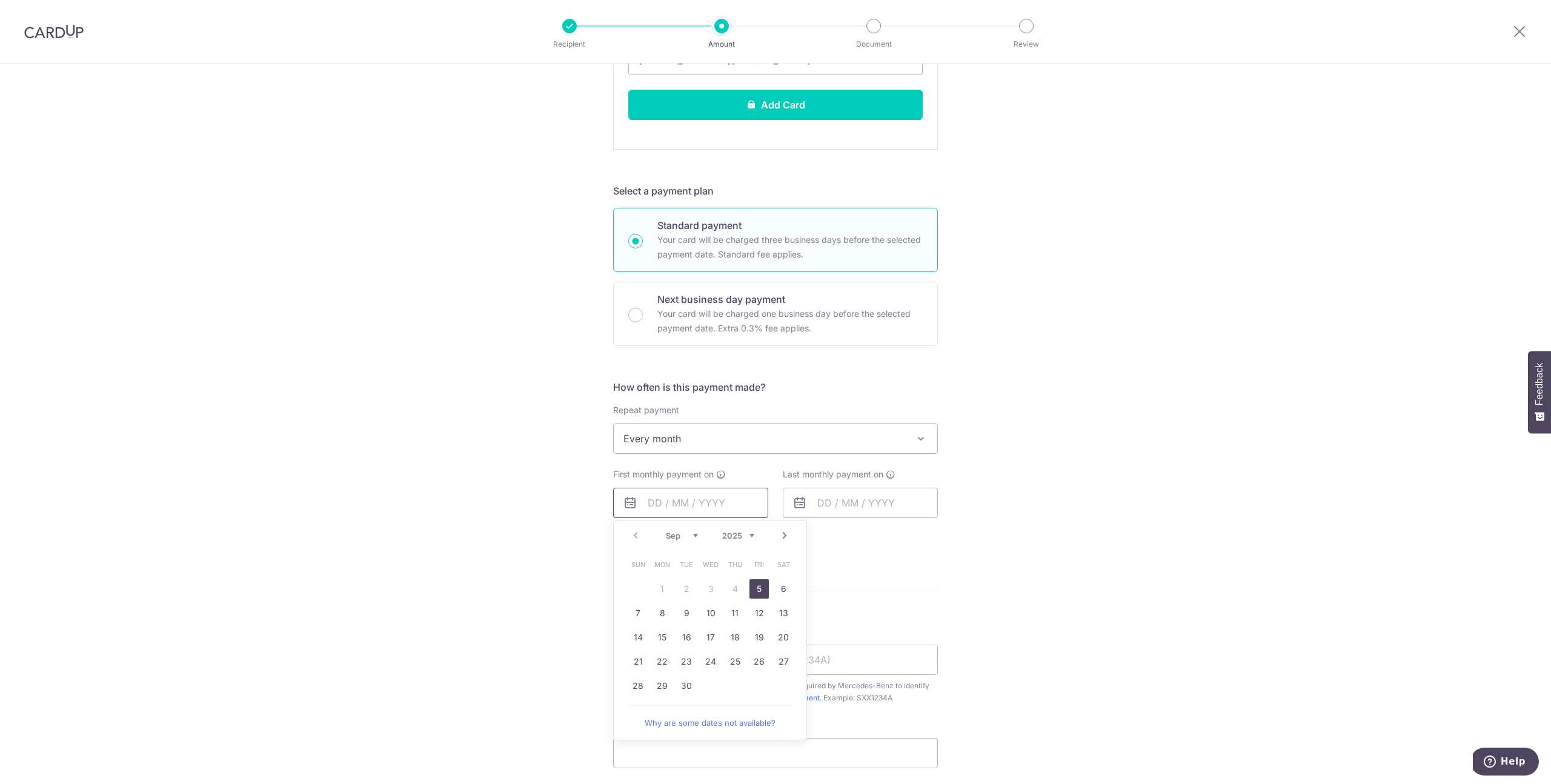
scroll to position [475, 0]
click at [732, 587] on table "Sun Mon Tue Wed Thu Fri Sat 1 2 3 4 5 6 7 8 9 10 11 12 13 14 15 16 17 18 19 20 …" at bounding box center [711, 623] width 170 height 145
click at [723, 715] on link "Why are some dates not available?" at bounding box center [710, 721] width 164 height 24
click at [729, 584] on table "Sun Mon Tue Wed Thu Fri Sat 1 2 3 4 5 6 7 8 9 10 11 12 13 14 15 16 17 18 19 20 …" at bounding box center [711, 623] width 170 height 145
click at [778, 533] on link "Next" at bounding box center [785, 534] width 14 height 14
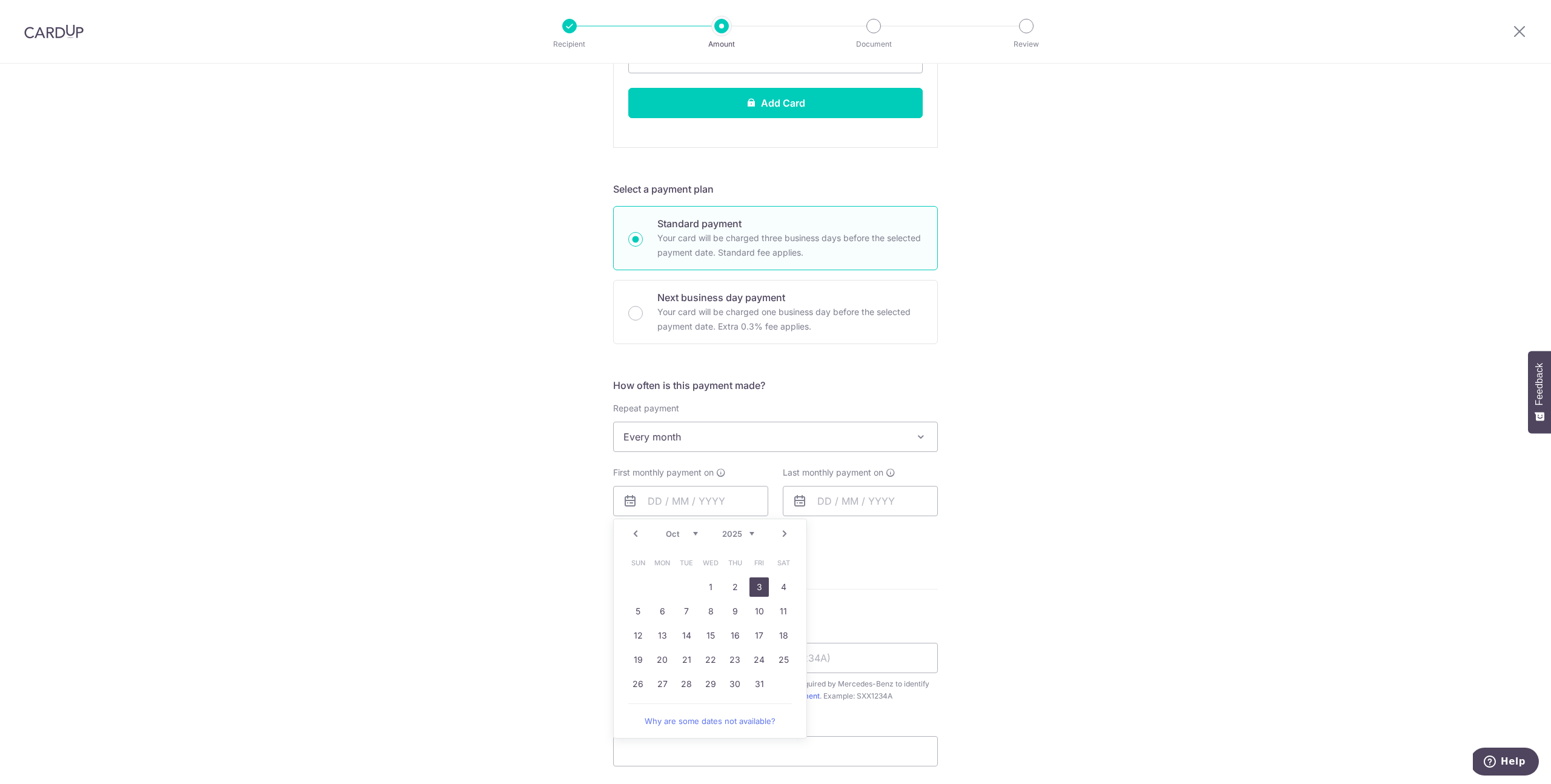
click at [755, 589] on link "3" at bounding box center [759, 587] width 19 height 19
type input "03/10/2025"
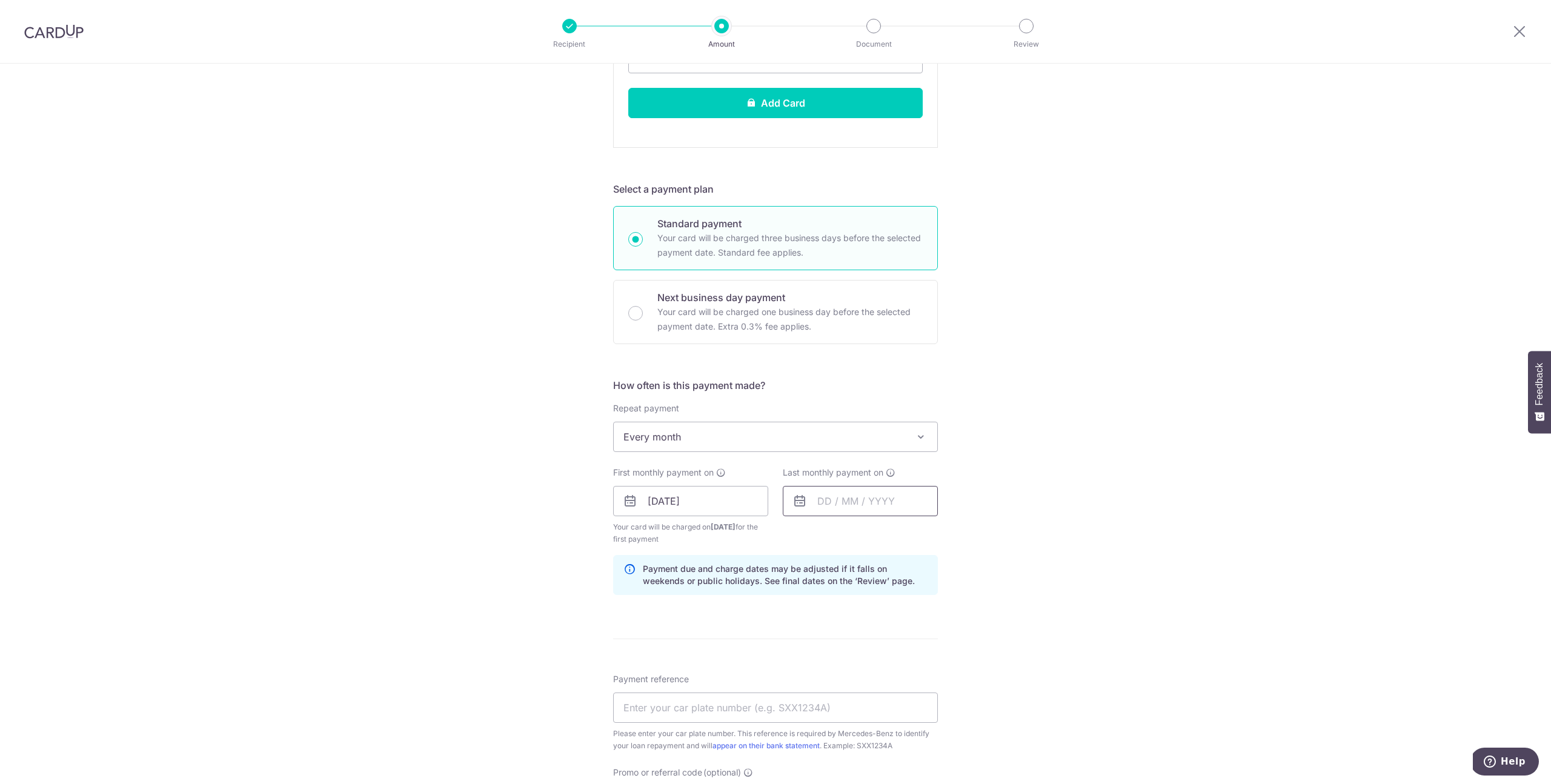
click at [848, 515] on input "text" at bounding box center [860, 501] width 155 height 30
click at [913, 536] on select "2025 2026 2027 2028 2029 2030 2031 2032 2033 2034 2035" at bounding box center [908, 534] width 32 height 10
click at [946, 588] on link "3" at bounding box center [953, 587] width 19 height 19
type input "03/10/2026"
click at [995, 597] on div "Tell us more about your payment Enter payment amount SGD 1,764.00 1764.00 Selec…" at bounding box center [776, 328] width 1551 height 1478
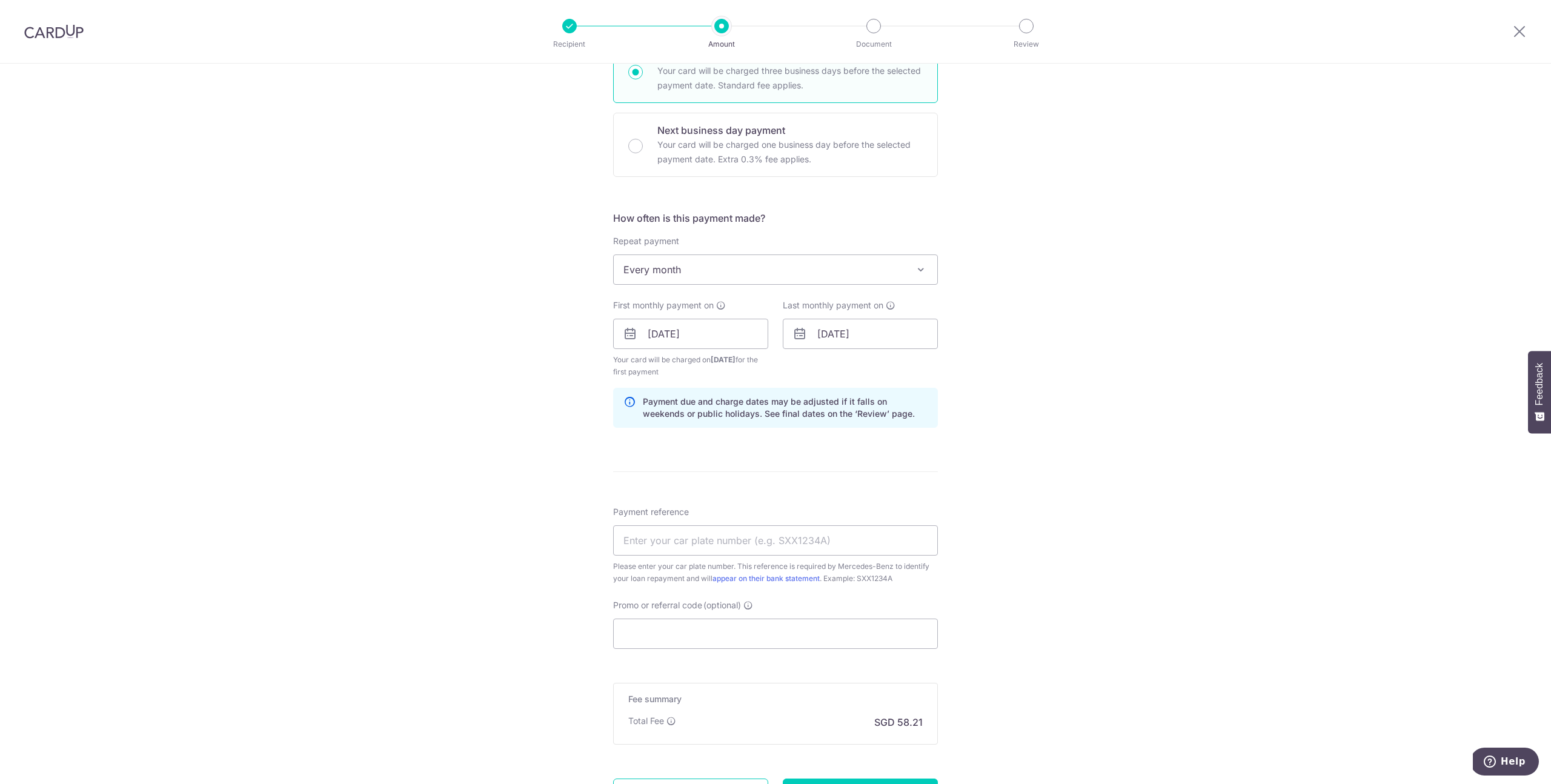
scroll to position [758, 0]
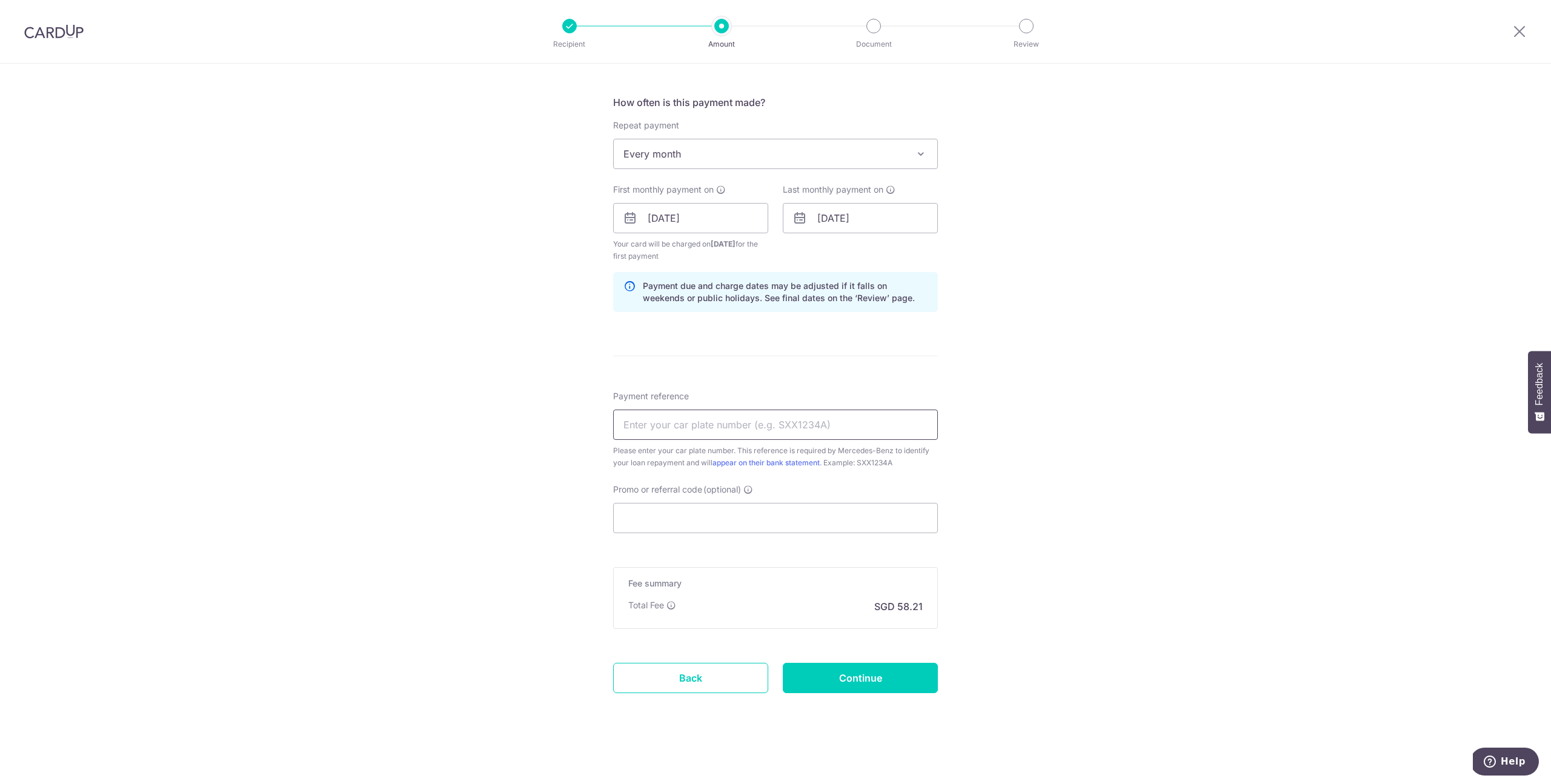
click at [765, 423] on input "Payment reference" at bounding box center [776, 425] width 325 height 30
paste input "SHILINP954"
type input "SNS2203C"
click at [788, 508] on input "Promo or referral code (optional)" at bounding box center [776, 518] width 325 height 30
paste input "SHILINP954"
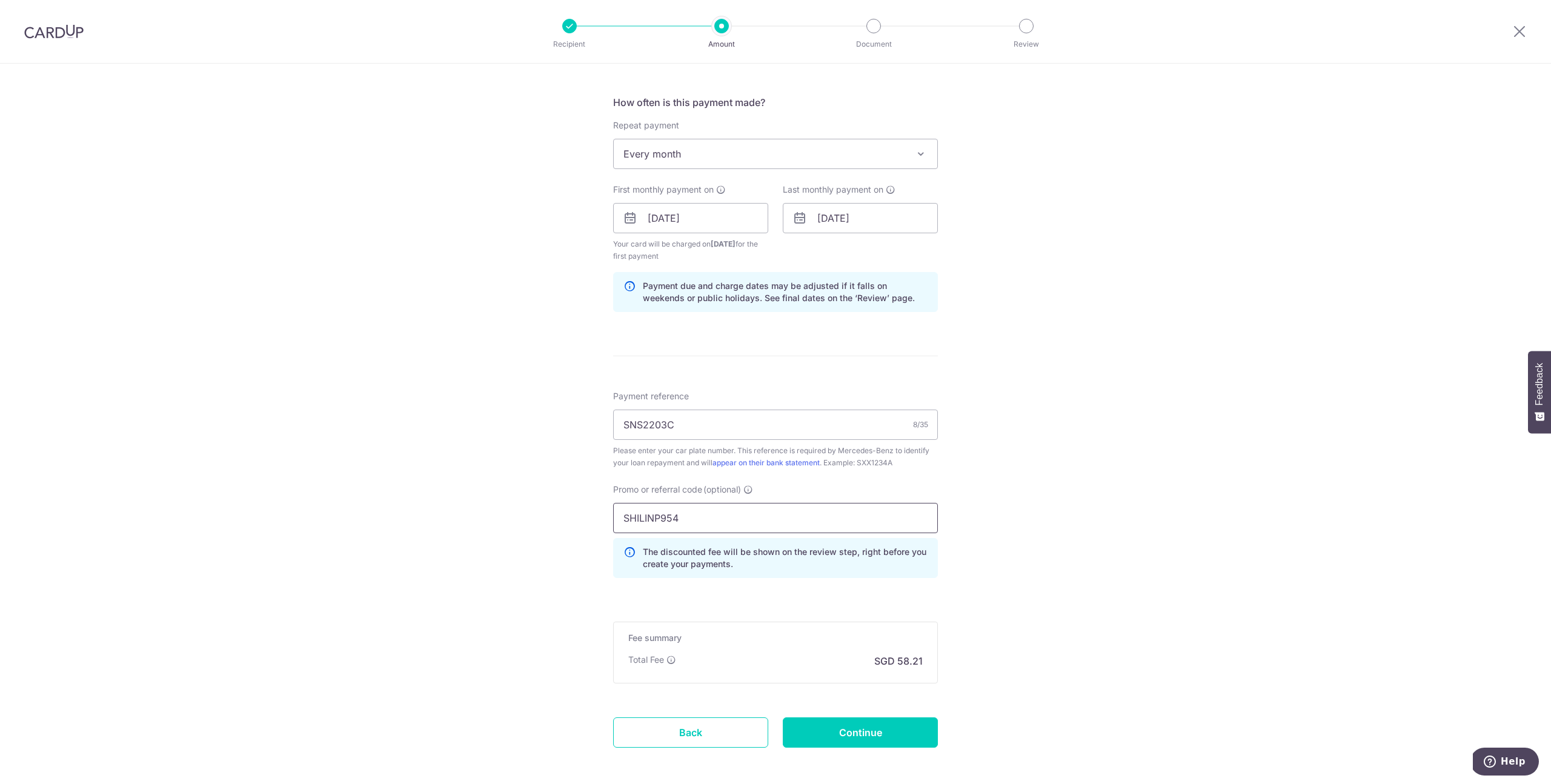
type input "SHILINP954"
click at [1021, 515] on div "Tell us more about your payment Enter payment amount SGD 1,764.00 1764.00 Selec…" at bounding box center [776, 72] width 1551 height 1533
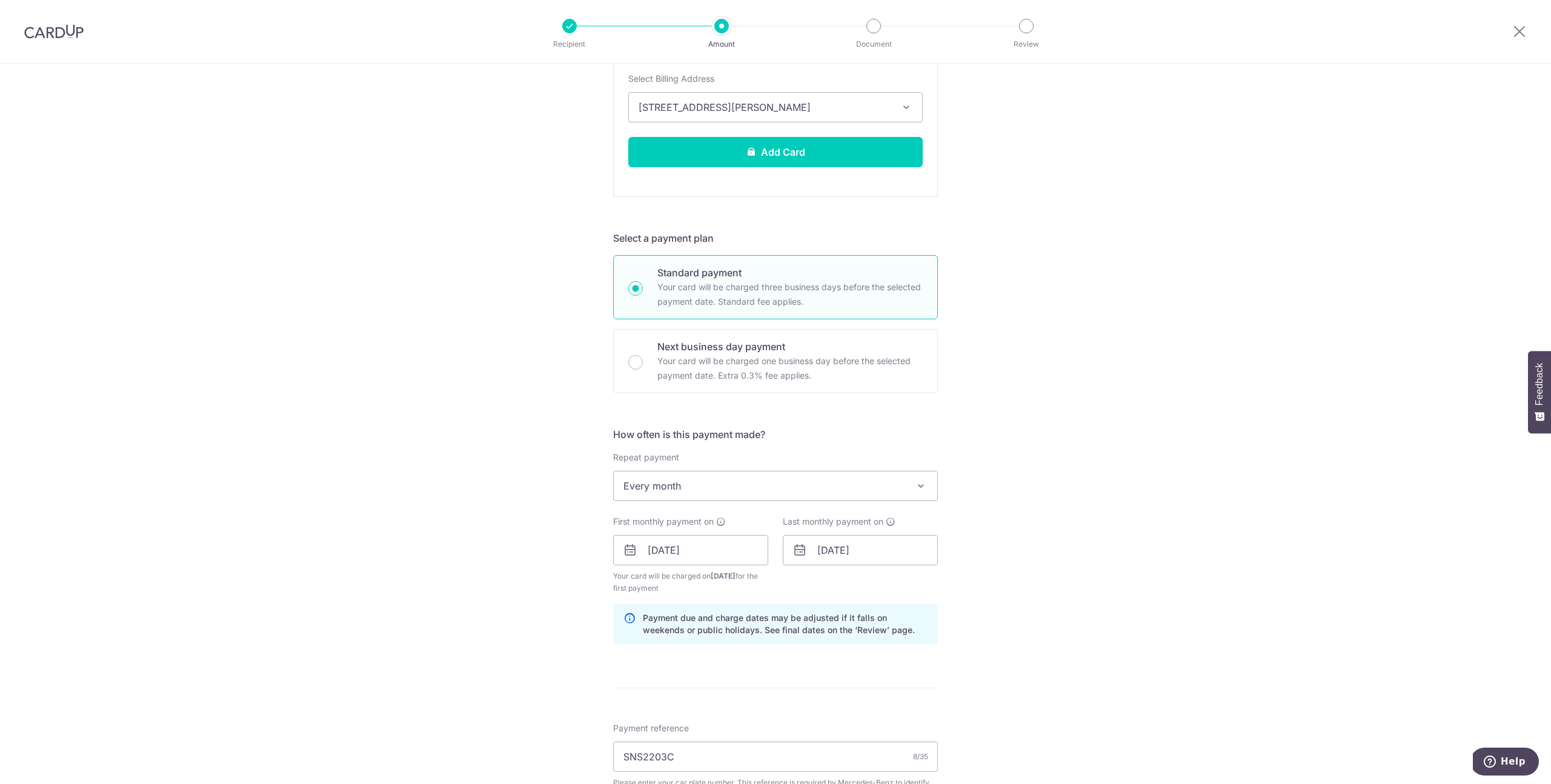
scroll to position [752, 0]
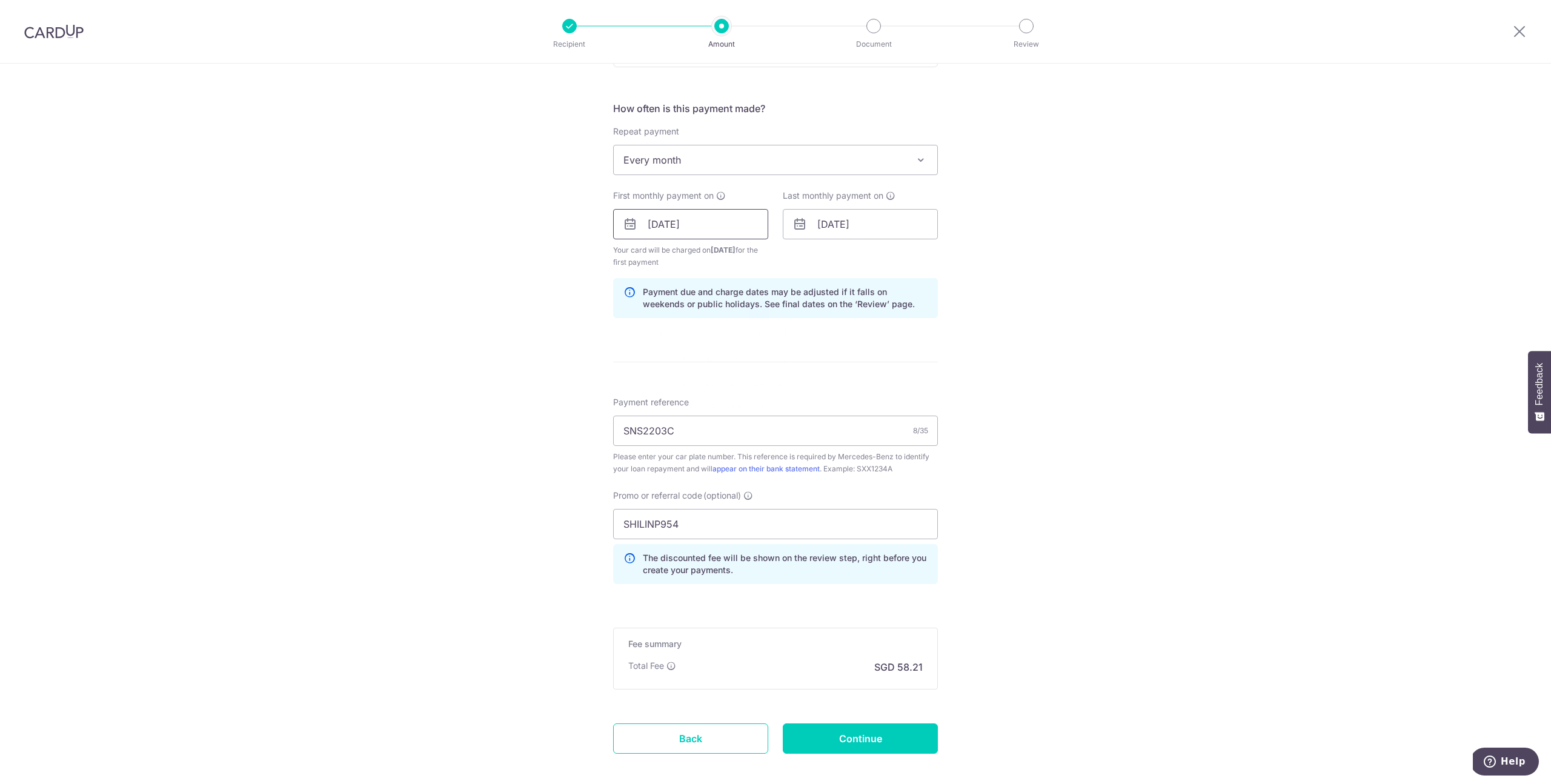
click at [716, 236] on input "[DATE]" at bounding box center [691, 224] width 155 height 30
click at [666, 259] on select "Sep Oct Nov Dec" at bounding box center [682, 257] width 32 height 10
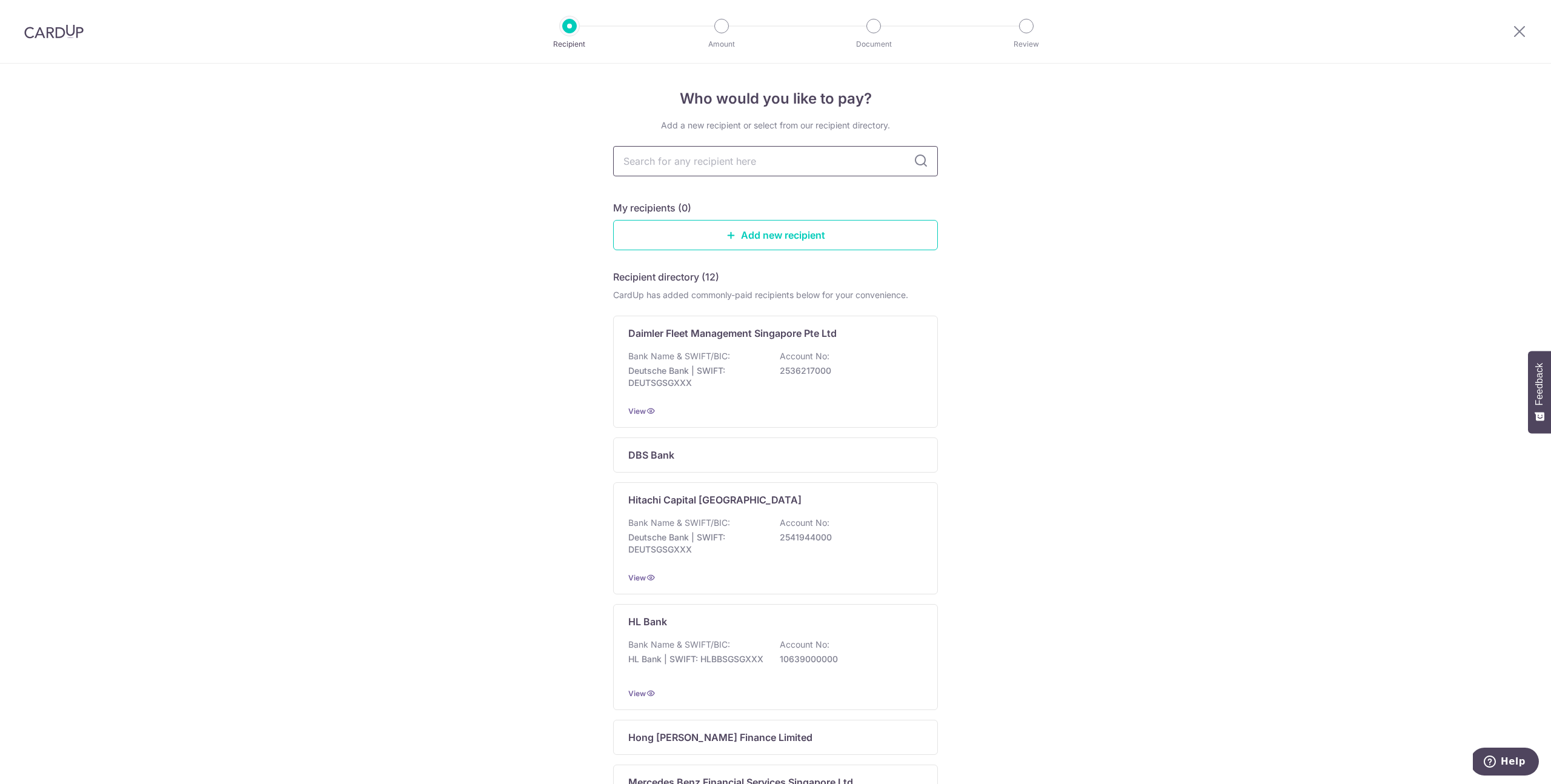
click at [739, 163] on input "text" at bounding box center [776, 161] width 325 height 30
click at [727, 162] on input "text" at bounding box center [776, 161] width 325 height 30
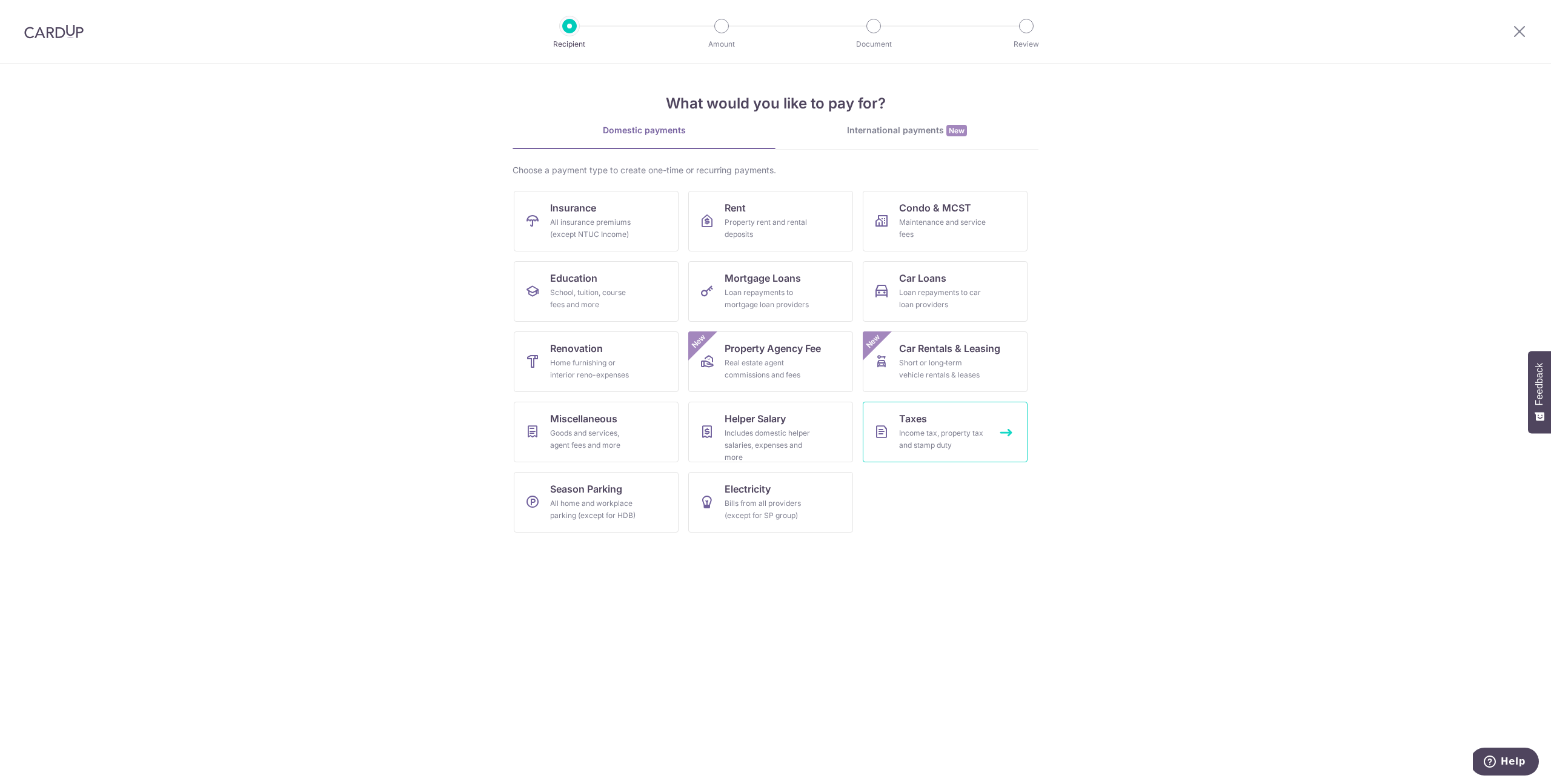
click at [941, 436] on div "Income tax, property tax and stamp duty" at bounding box center [943, 439] width 88 height 24
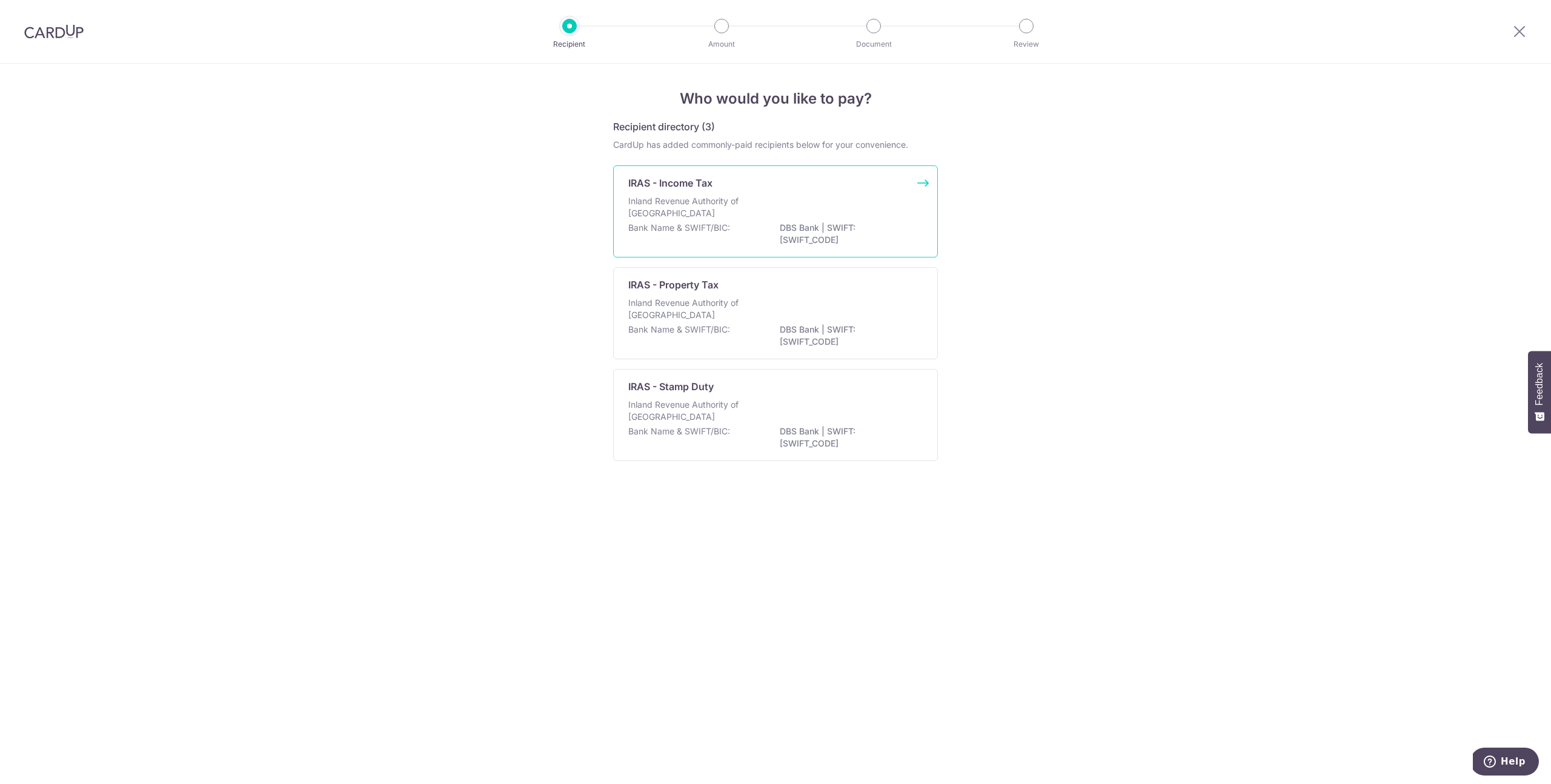
click at [743, 226] on div "Bank Name & SWIFT/BIC: DBS Bank | SWIFT: DBSSSGSGXXX" at bounding box center [776, 234] width 294 height 26
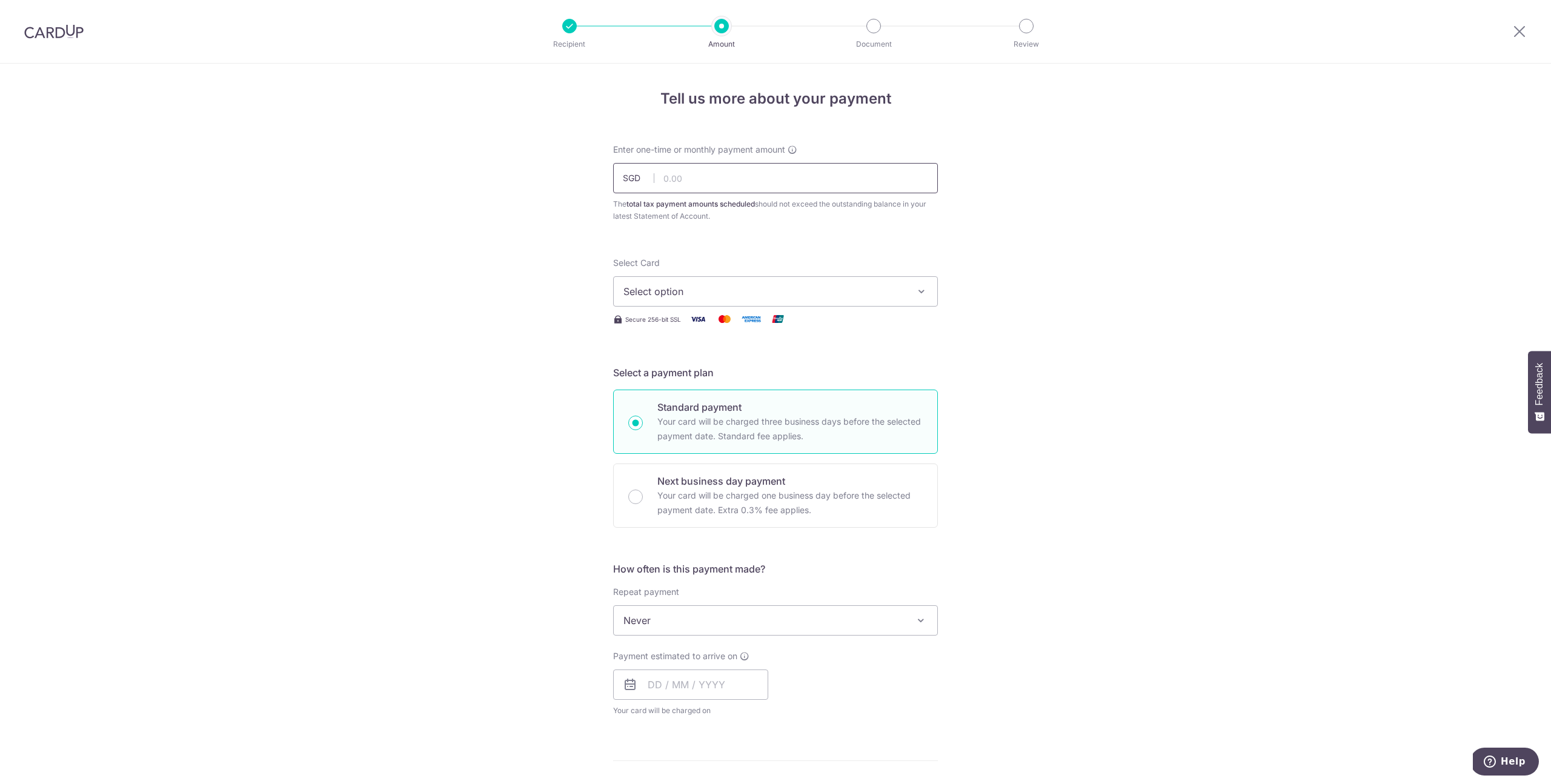
click at [705, 180] on input "text" at bounding box center [776, 178] width 325 height 30
type input "1,217.43"
click at [704, 295] on span "Select option" at bounding box center [764, 292] width 282 height 14
click at [705, 326] on span "Add credit card" at bounding box center [786, 325] width 282 height 12
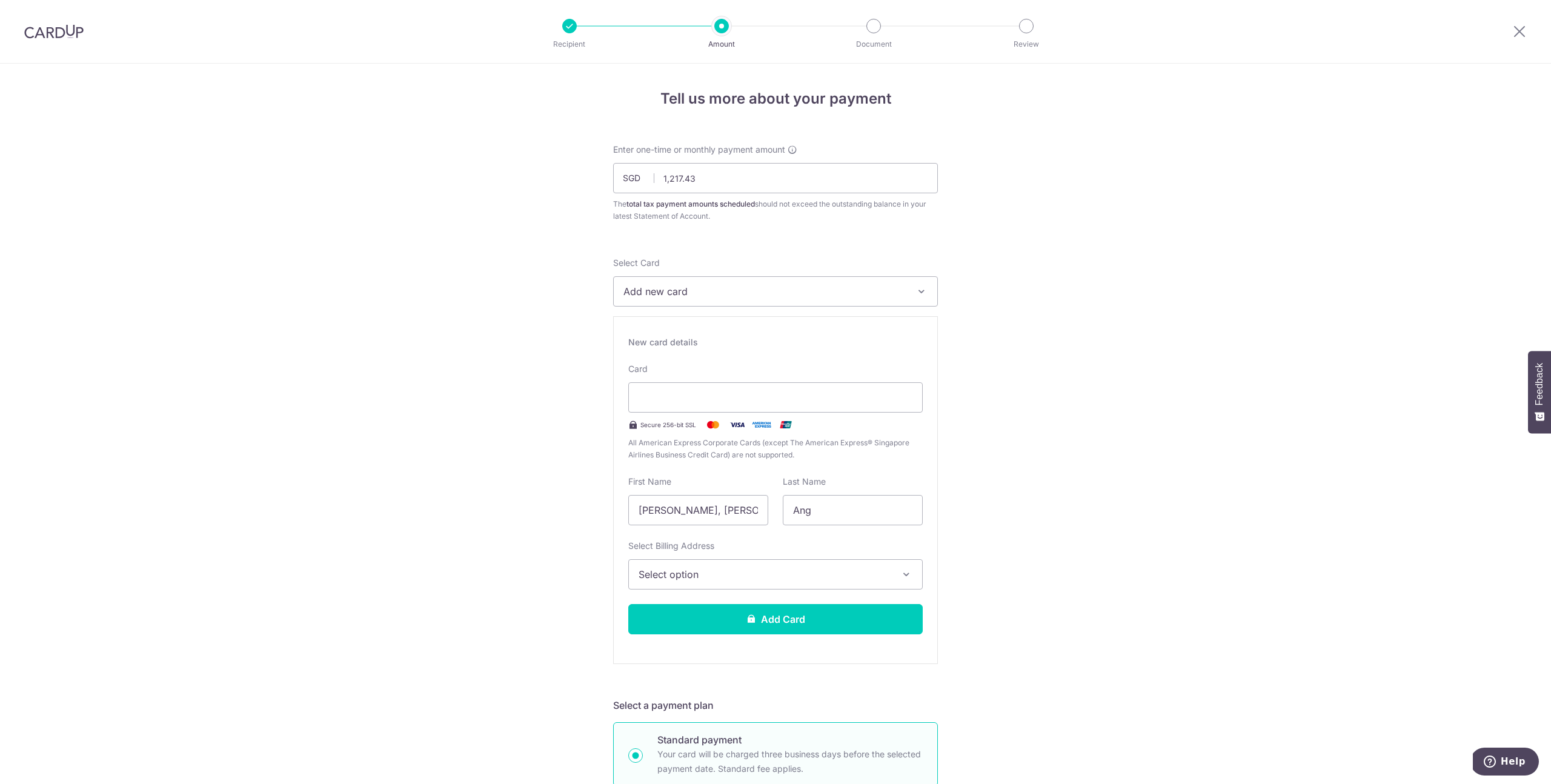
click at [754, 575] on span "Select option" at bounding box center [764, 575] width 252 height 14
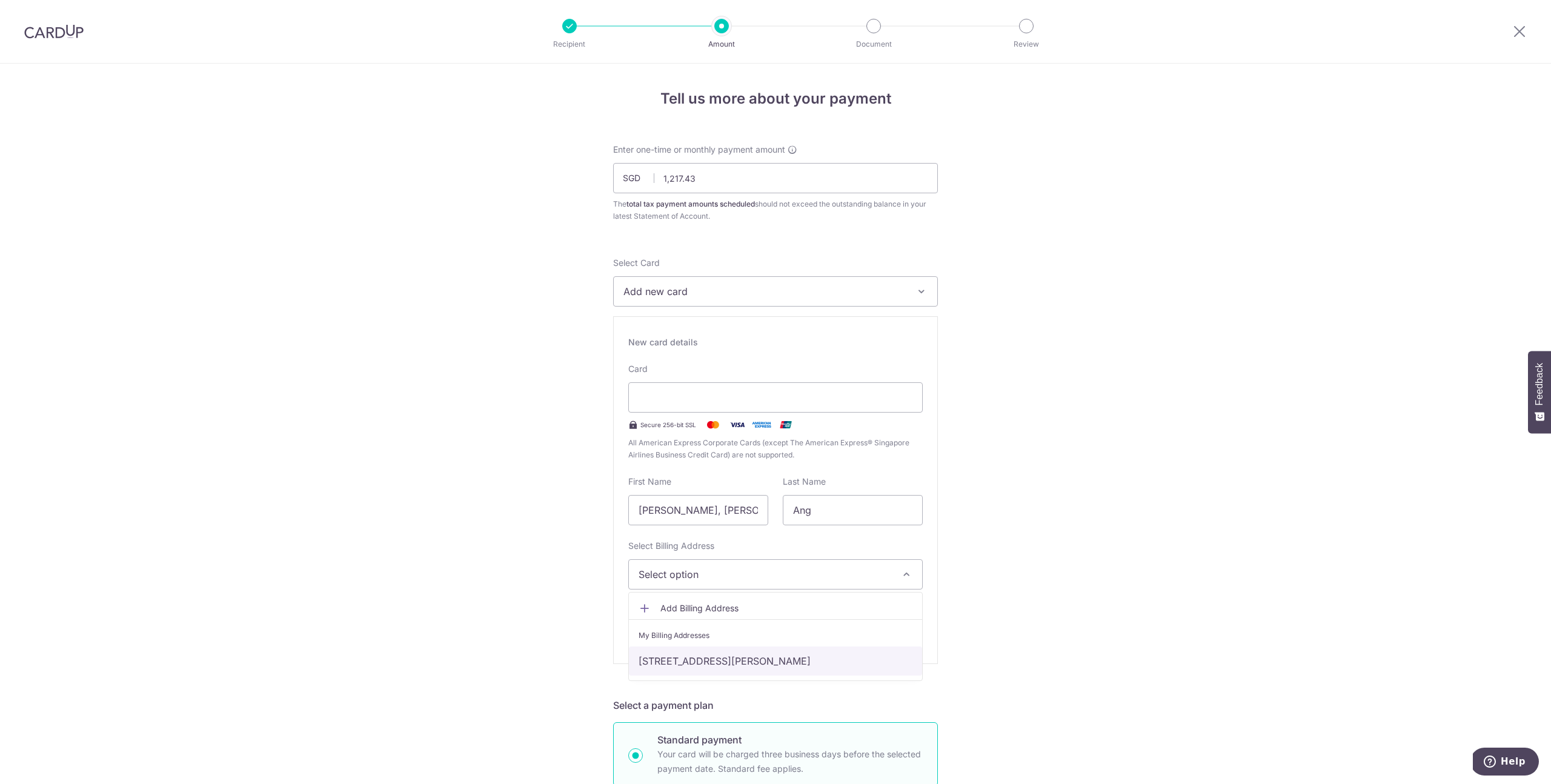
click at [725, 658] on link "914 Sims Avenue, #04-65, Singapore, Singapore-408473" at bounding box center [776, 661] width 294 height 29
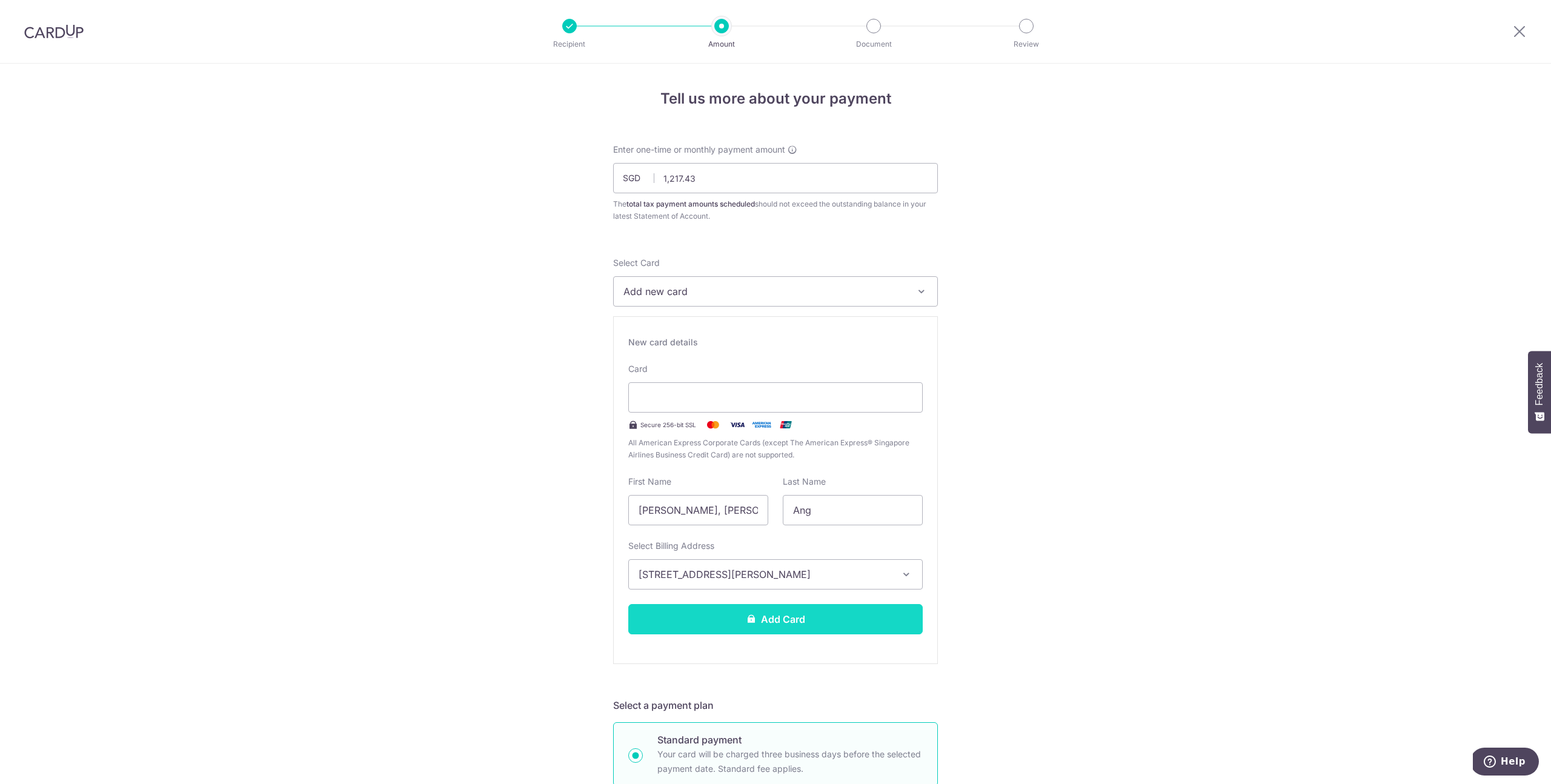
click at [768, 623] on button "Add Card" at bounding box center [776, 619] width 294 height 30
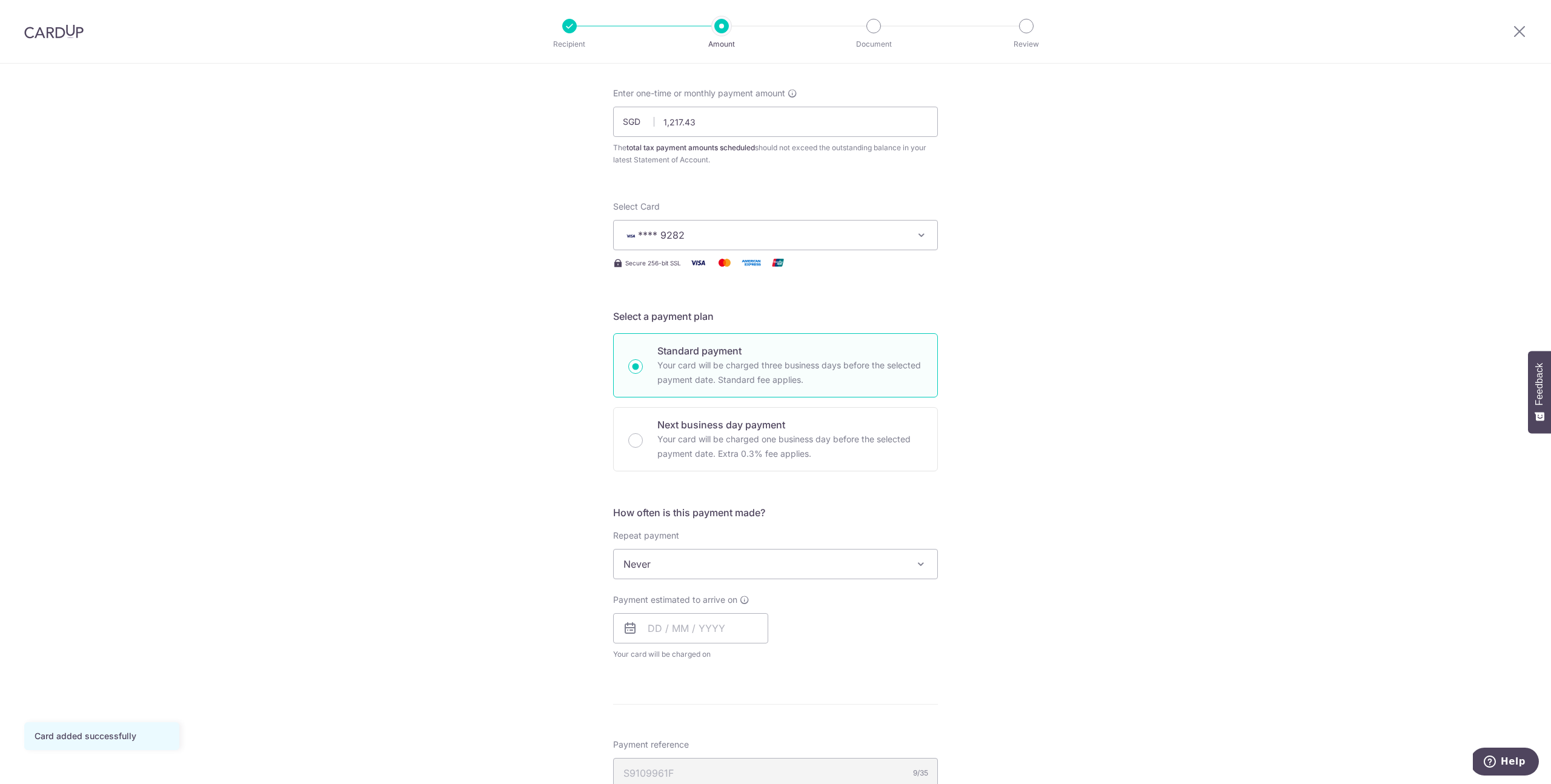
scroll to position [57, 0]
click at [756, 565] on span "Never" at bounding box center [776, 563] width 324 height 29
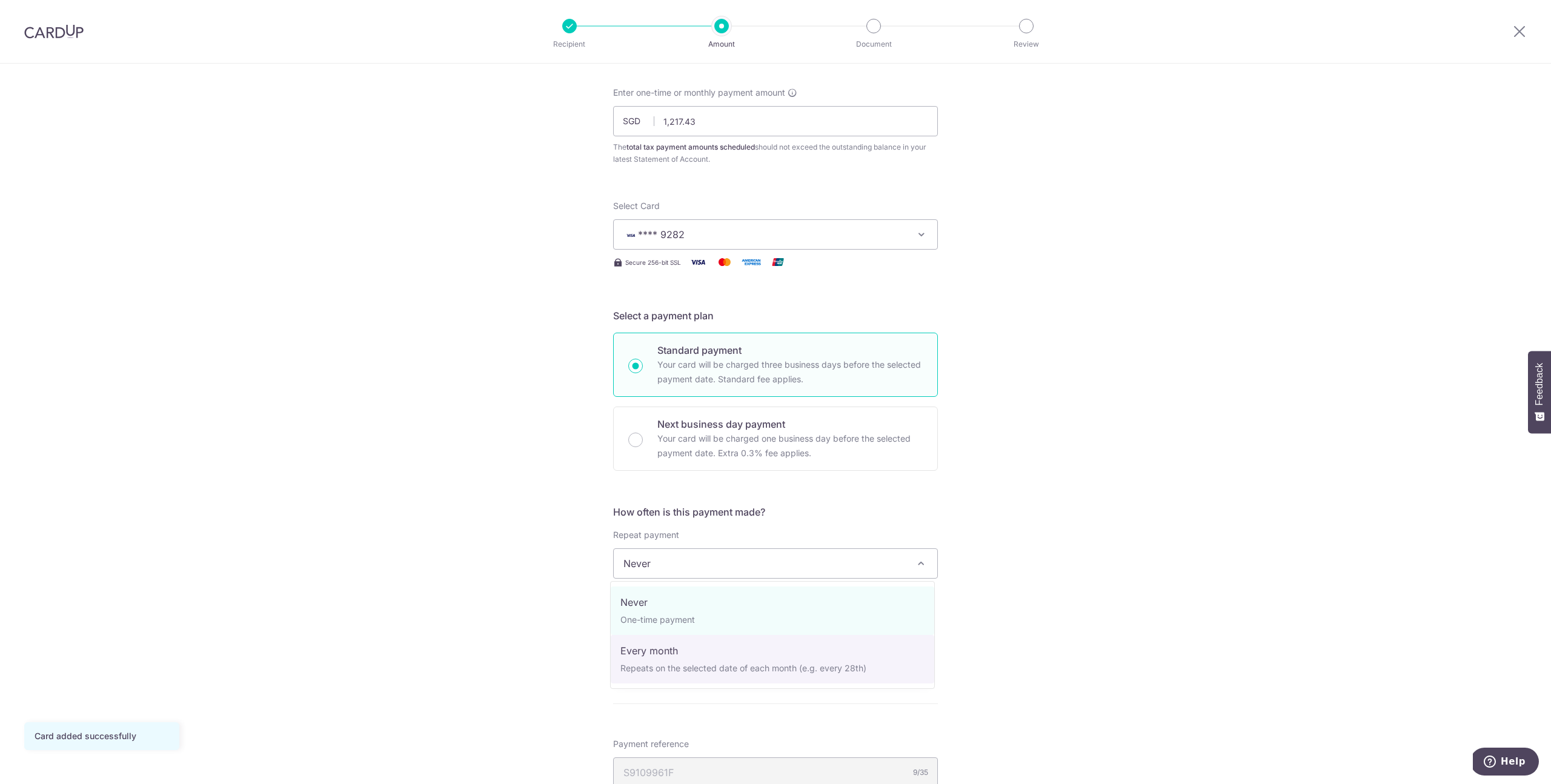
select select "3"
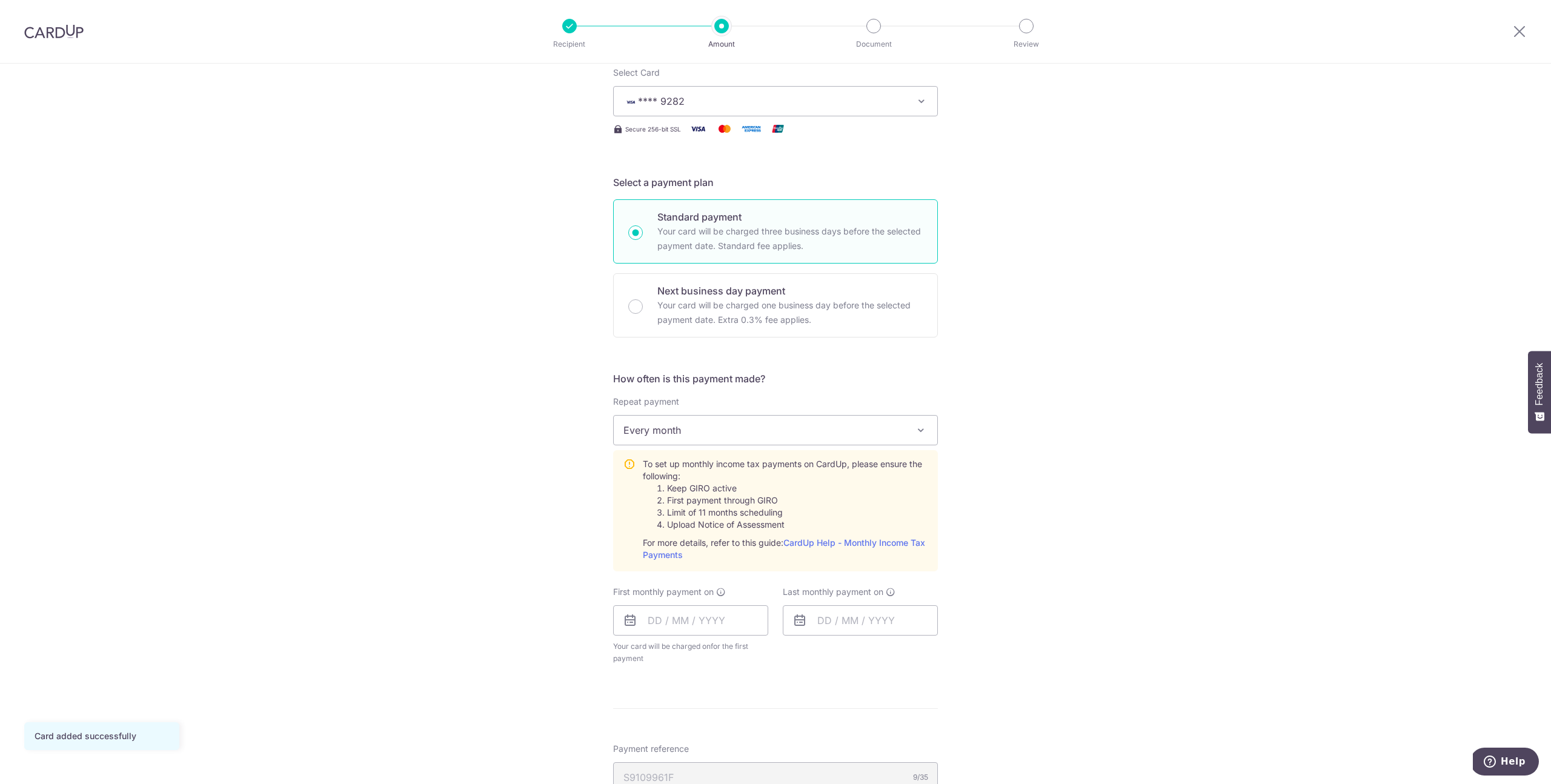
scroll to position [256, 0]
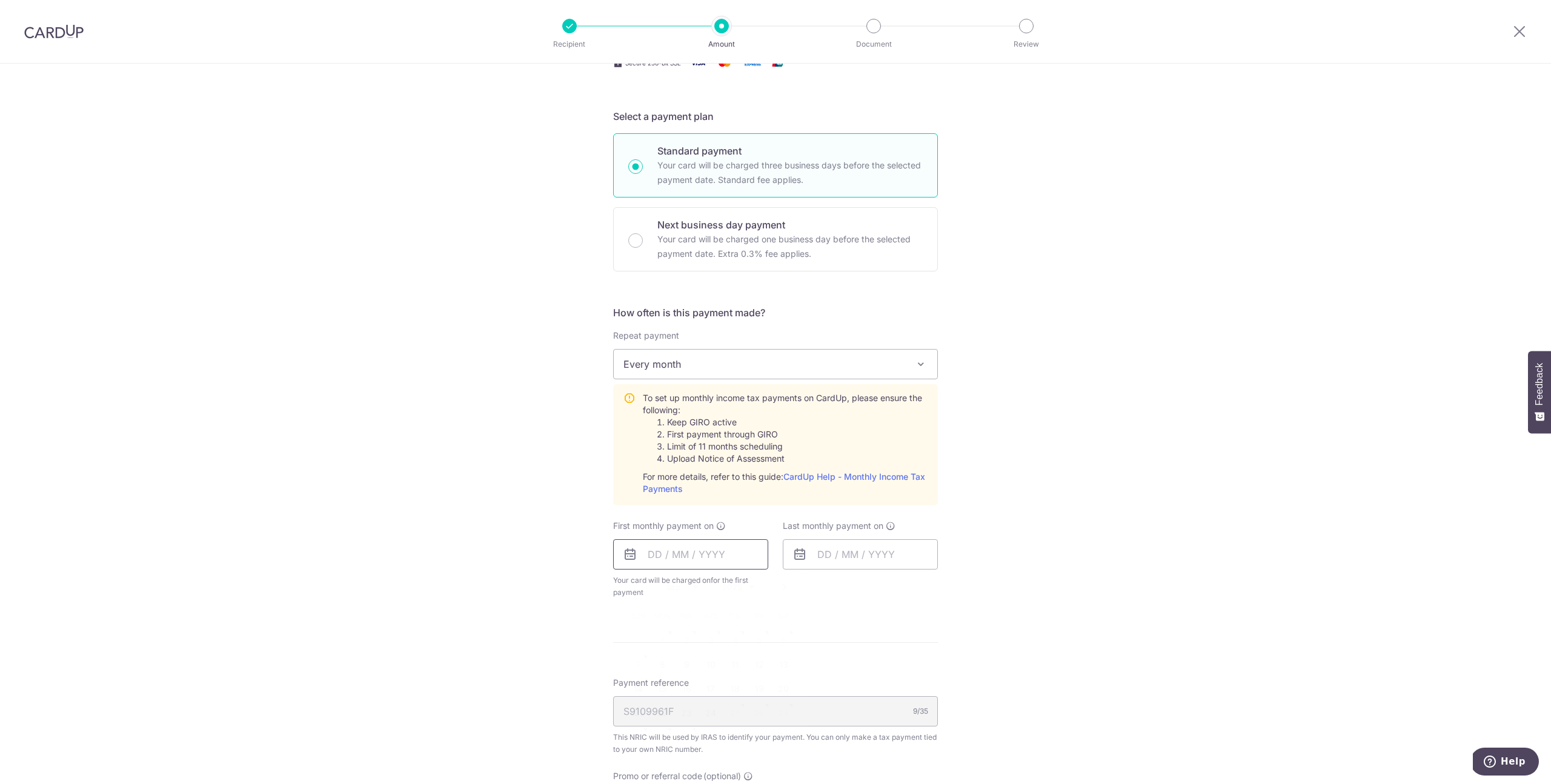
click at [691, 568] on input "text" at bounding box center [691, 554] width 155 height 30
click at [916, 633] on form "Enter one-time or monthly payment amount SGD 1,217.43 1217.43 The total tax pay…" at bounding box center [776, 450] width 325 height 1126
click at [703, 562] on input "text" at bounding box center [691, 554] width 155 height 30
click at [662, 667] on link "8" at bounding box center [662, 664] width 19 height 19
type input "08/09/2025"
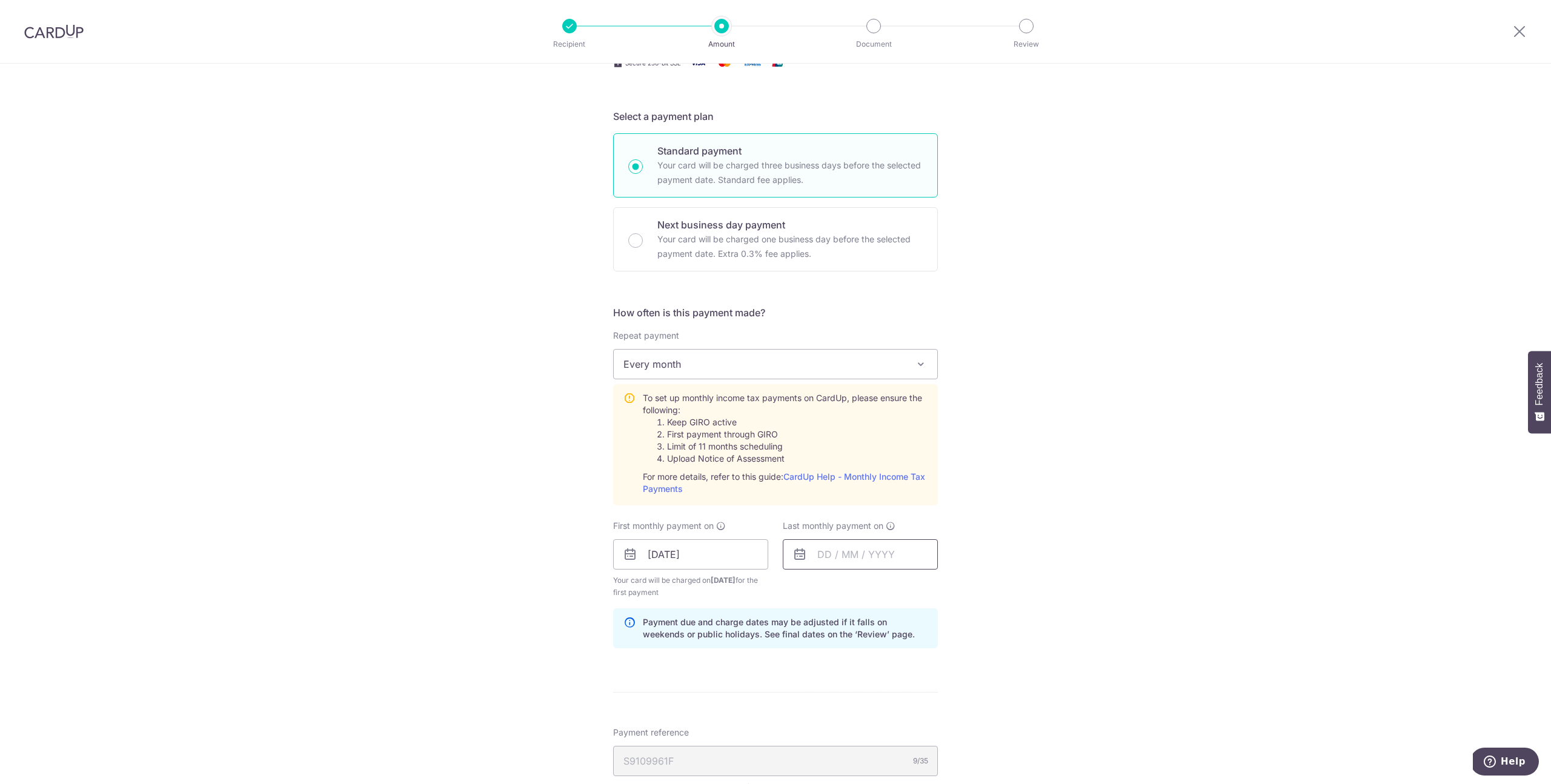
click at [829, 560] on input "text" at bounding box center [860, 554] width 155 height 30
click at [917, 586] on select "2025 2026" at bounding box center [908, 587] width 32 height 10
click at [803, 588] on link "Prev" at bounding box center [805, 587] width 14 height 14
click at [924, 669] on link "7" at bounding box center [928, 664] width 19 height 19
type input "07/08/2026"
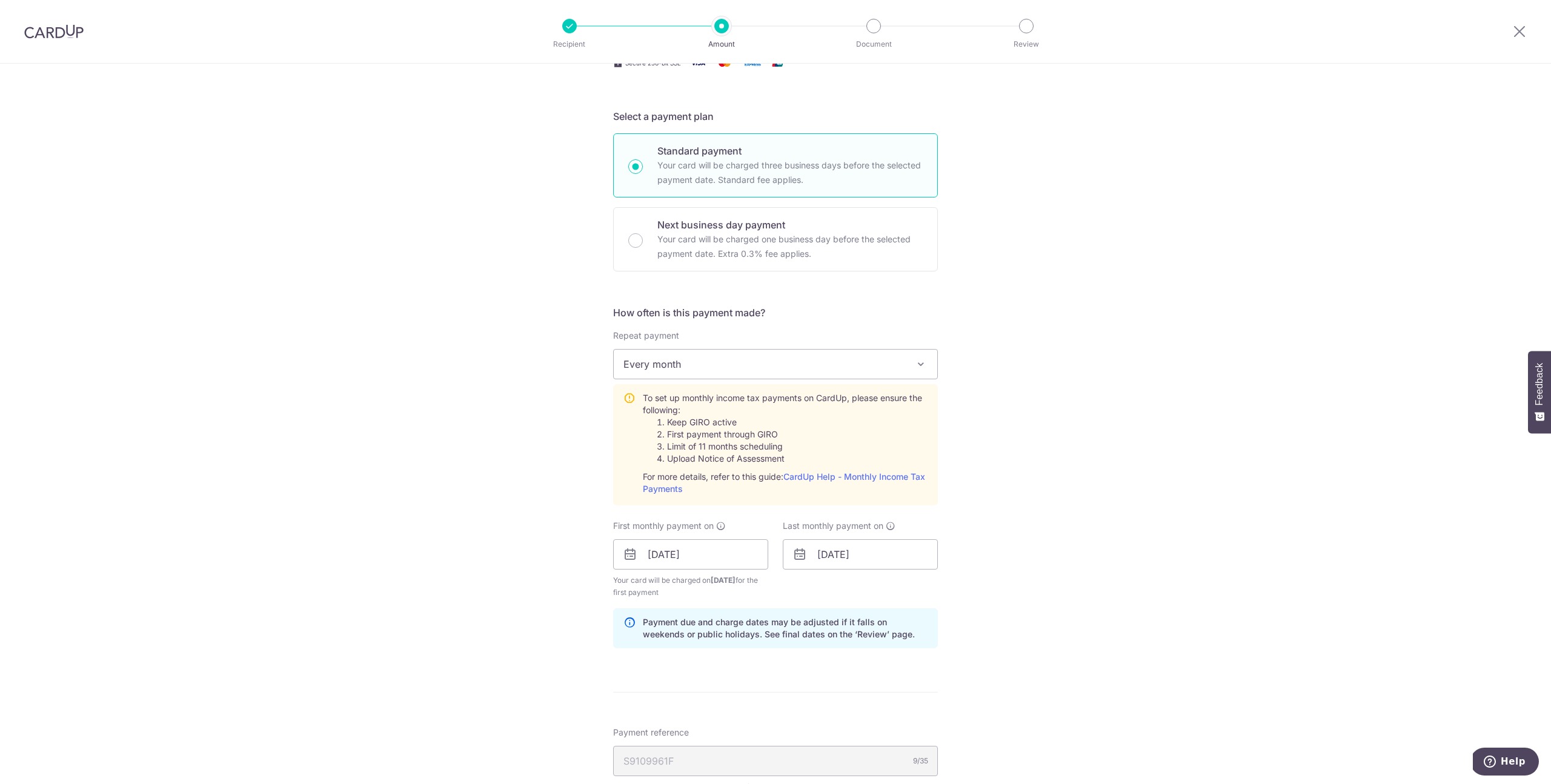
click at [979, 621] on div "Tell us more about your payment Enter one-time or monthly payment amount SGD 1,…" at bounding box center [776, 463] width 1551 height 1313
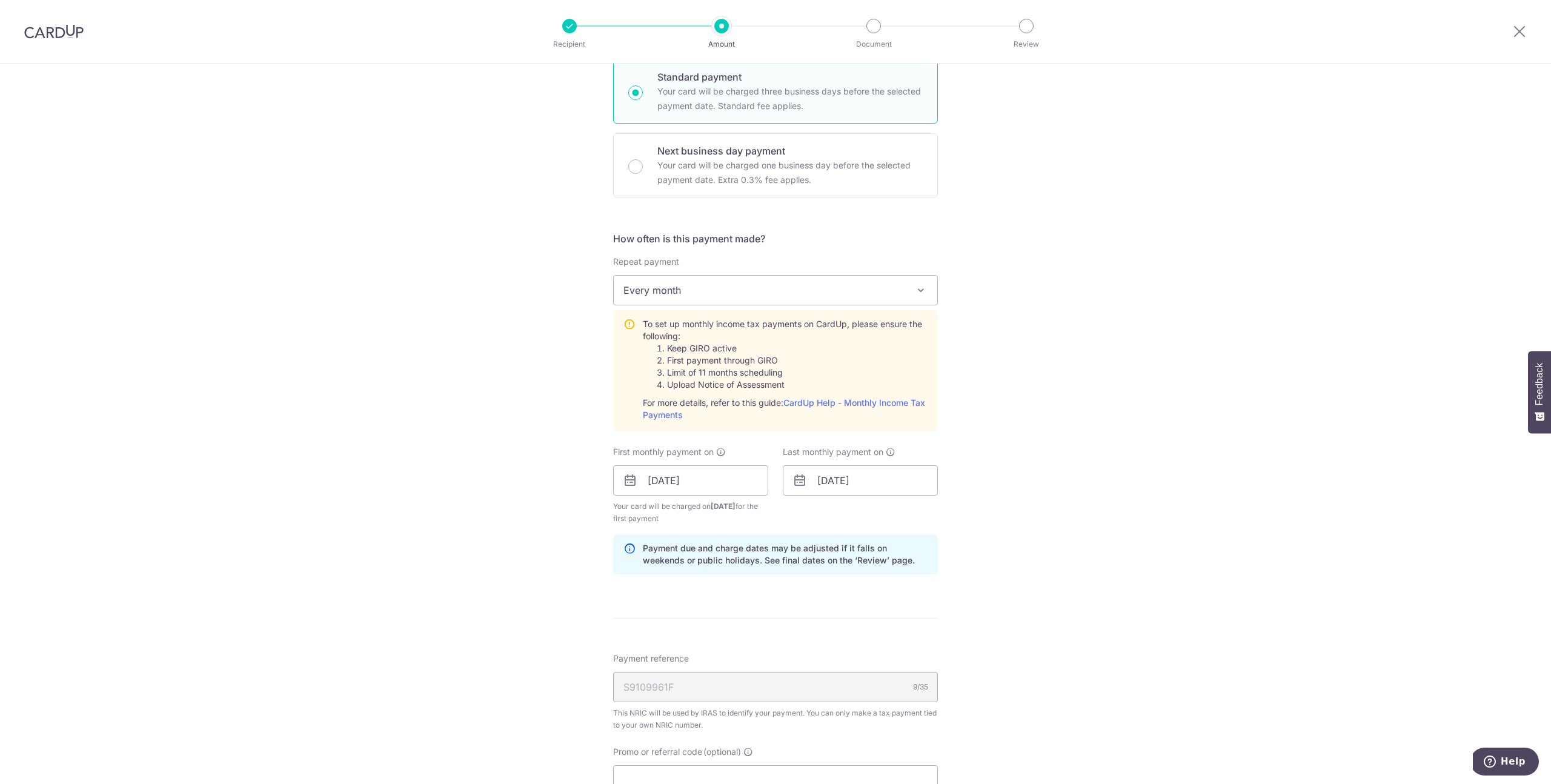
scroll to position [375, 0]
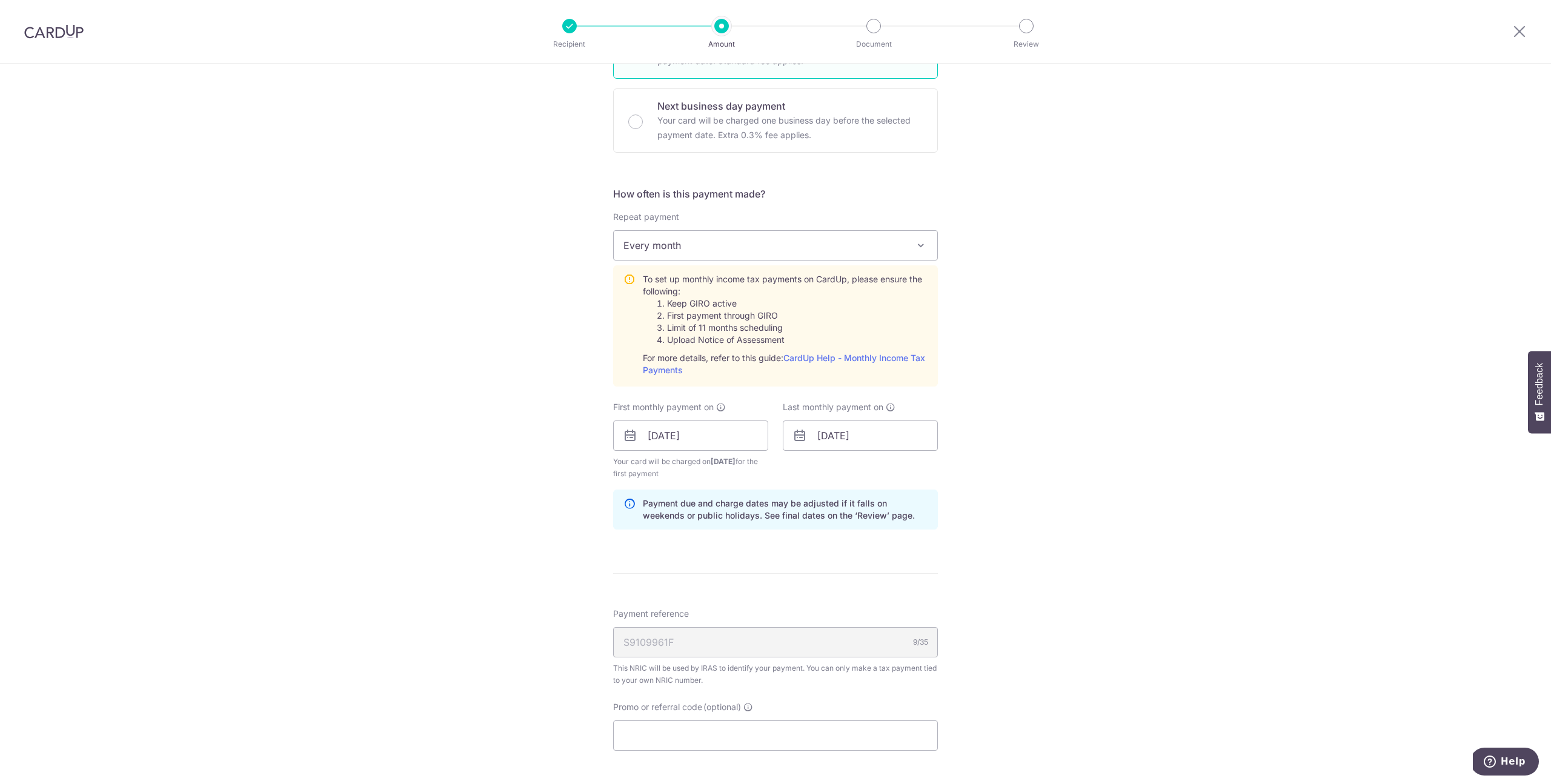
drag, startPoint x: 795, startPoint y: 648, endPoint x: 804, endPoint y: 646, distance: 9.2
click at [795, 648] on div "S9109961F 9/35" at bounding box center [776, 642] width 325 height 30
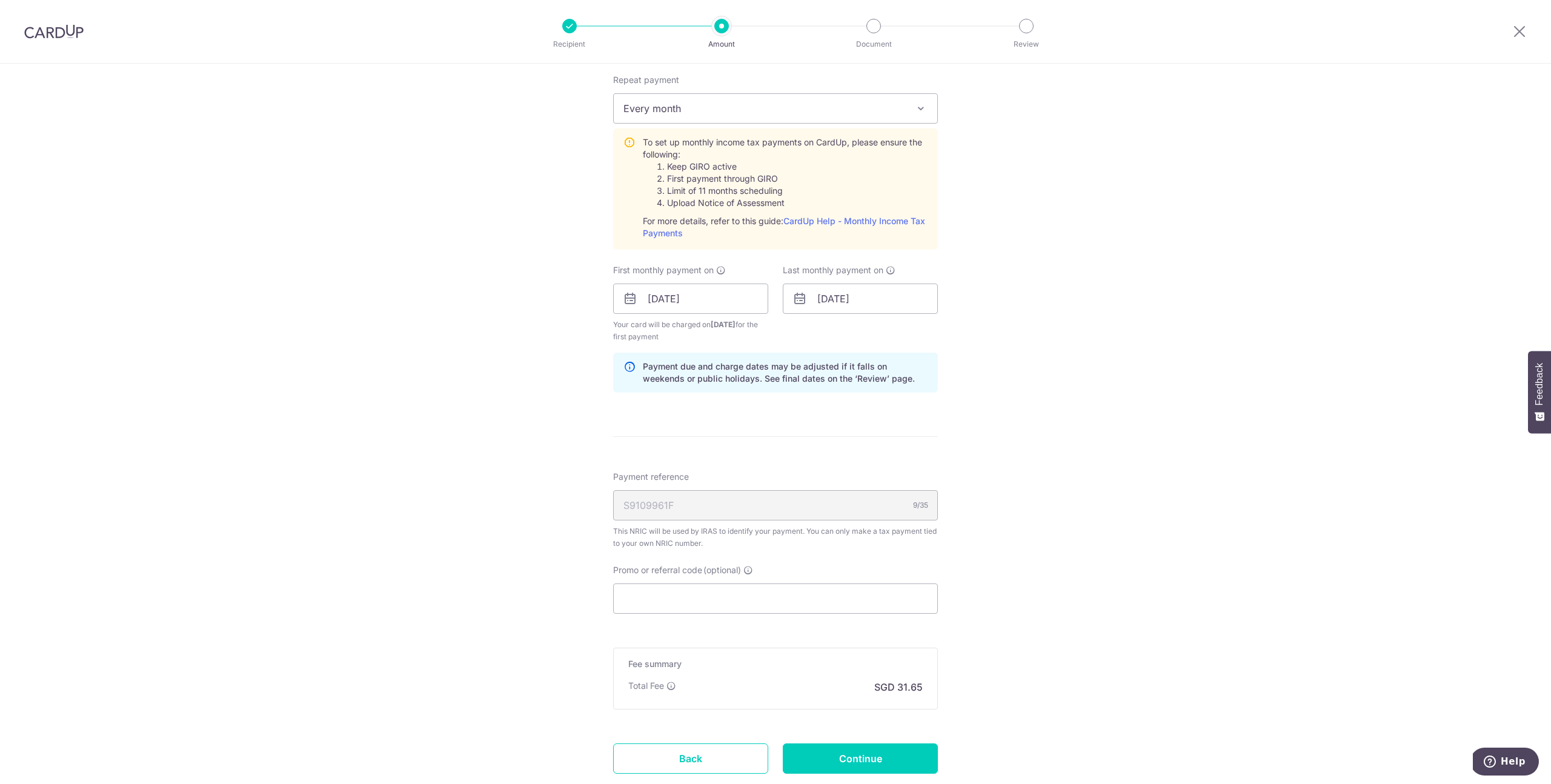
scroll to position [533, 0]
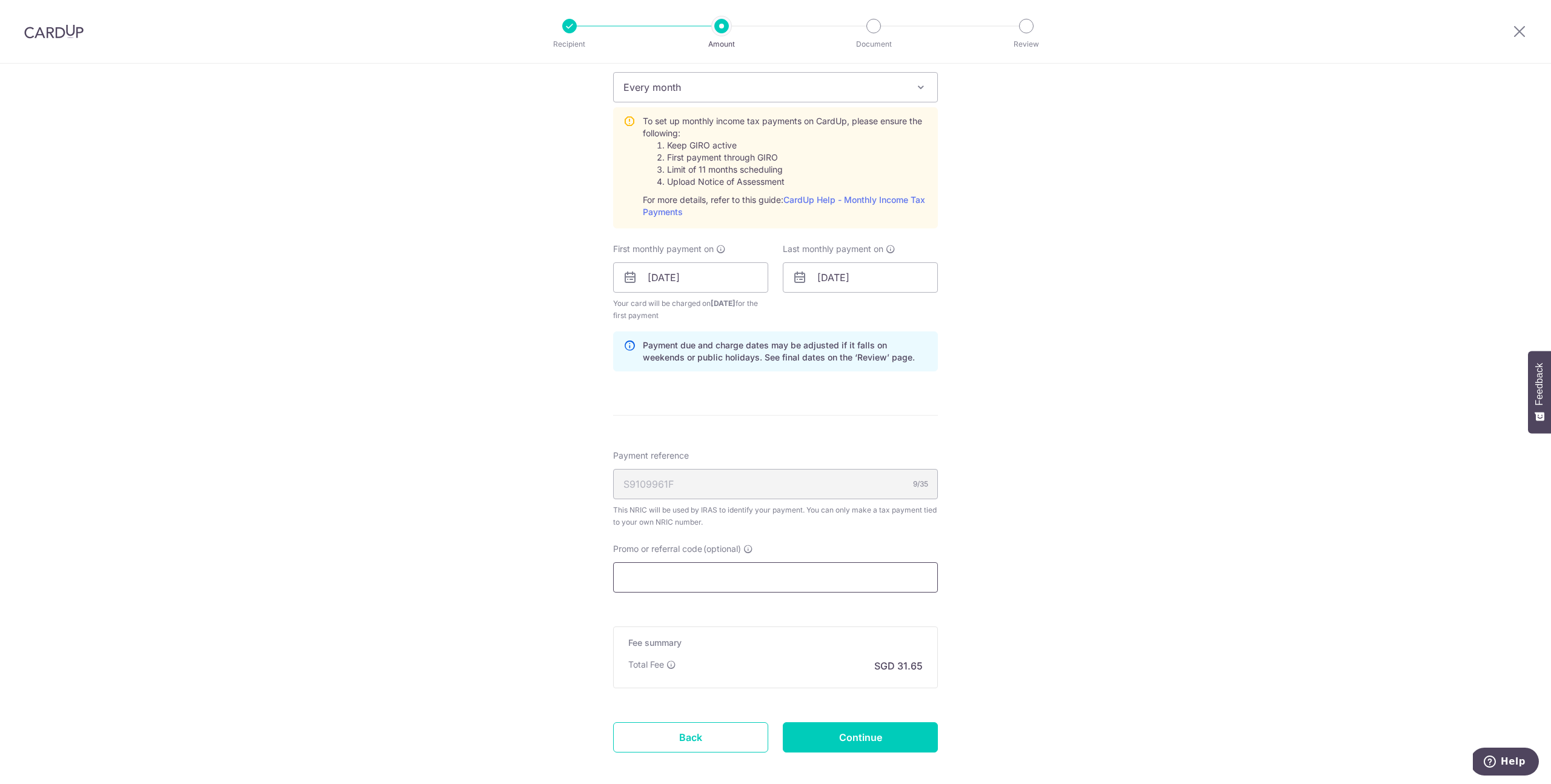
click at [761, 579] on input "Promo or referral code (optional)" at bounding box center [776, 577] width 325 height 30
click at [748, 574] on input "Promo or referral code (optional)" at bounding box center [776, 577] width 325 height 30
paste input "SHILINP954"
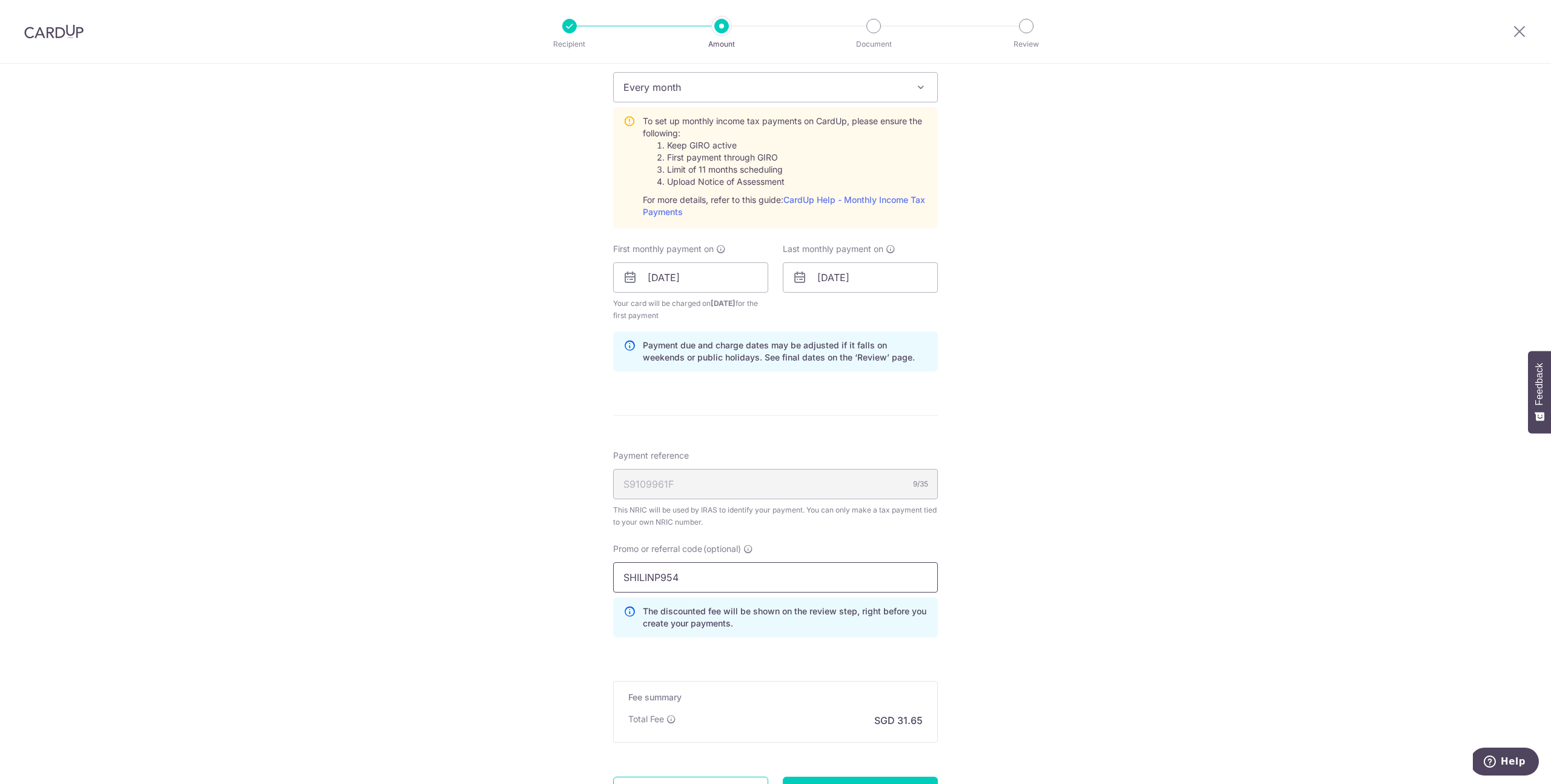
type input "SHILINP954"
click at [1024, 594] on div "Tell us more about your payment Enter one-time or monthly payment amount SGD 1,…" at bounding box center [776, 215] width 1551 height 1368
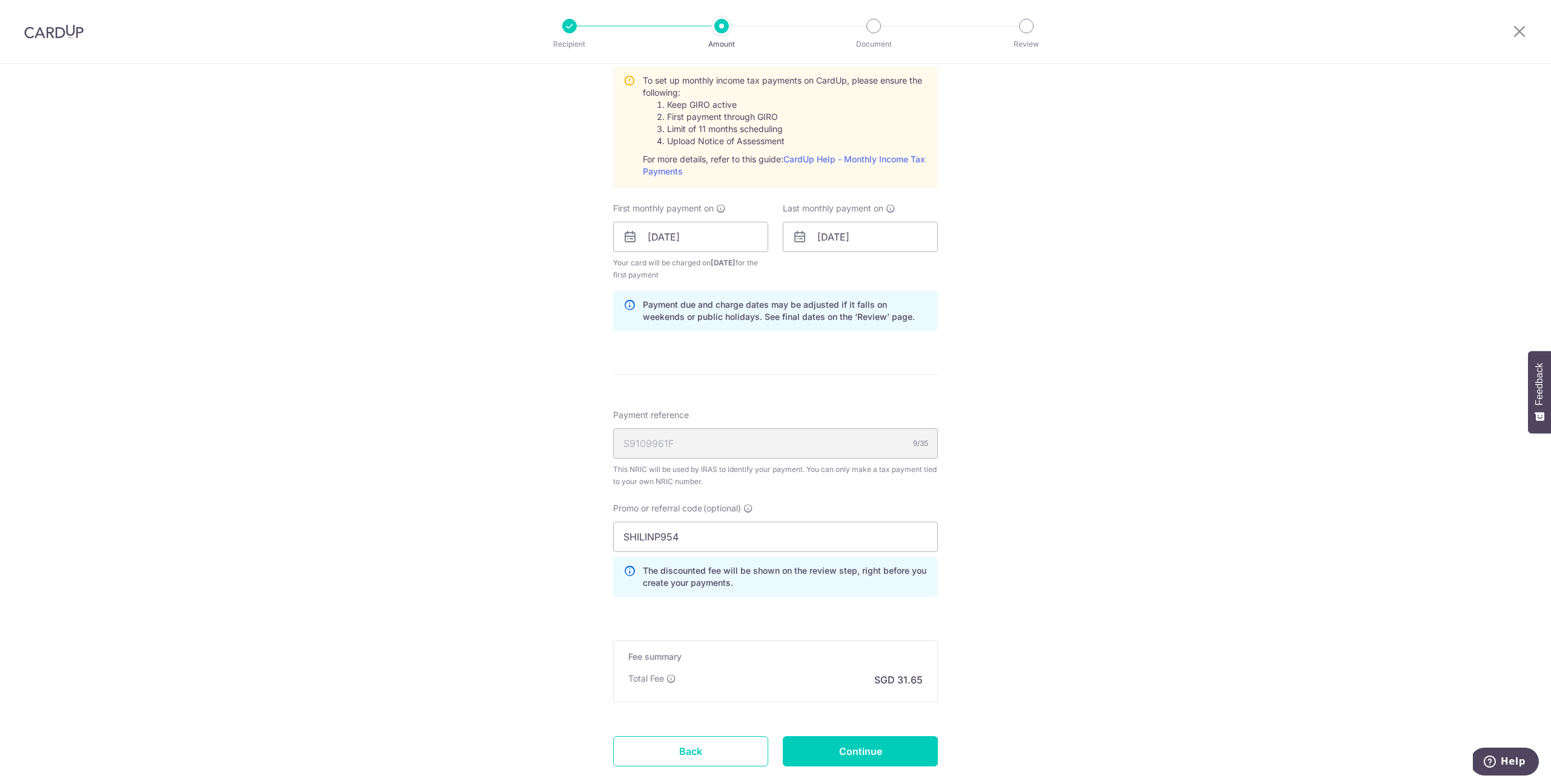
scroll to position [572, 0]
click at [716, 236] on input "[DATE]" at bounding box center [691, 239] width 155 height 30
click at [982, 373] on div "Tell us more about your payment Enter one-time or monthly payment amount SGD 1,…" at bounding box center [776, 176] width 1551 height 1368
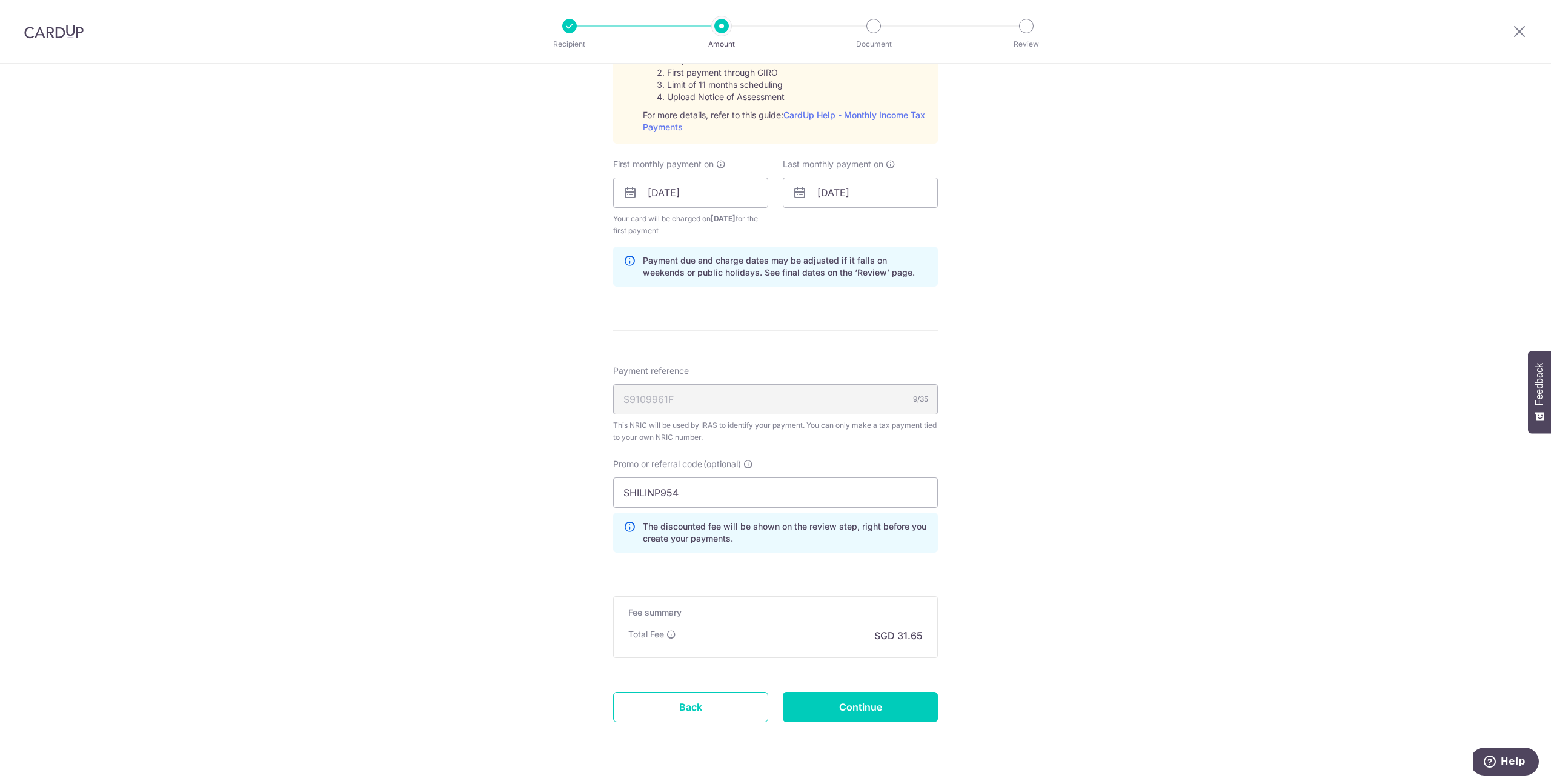
scroll to position [647, 0]
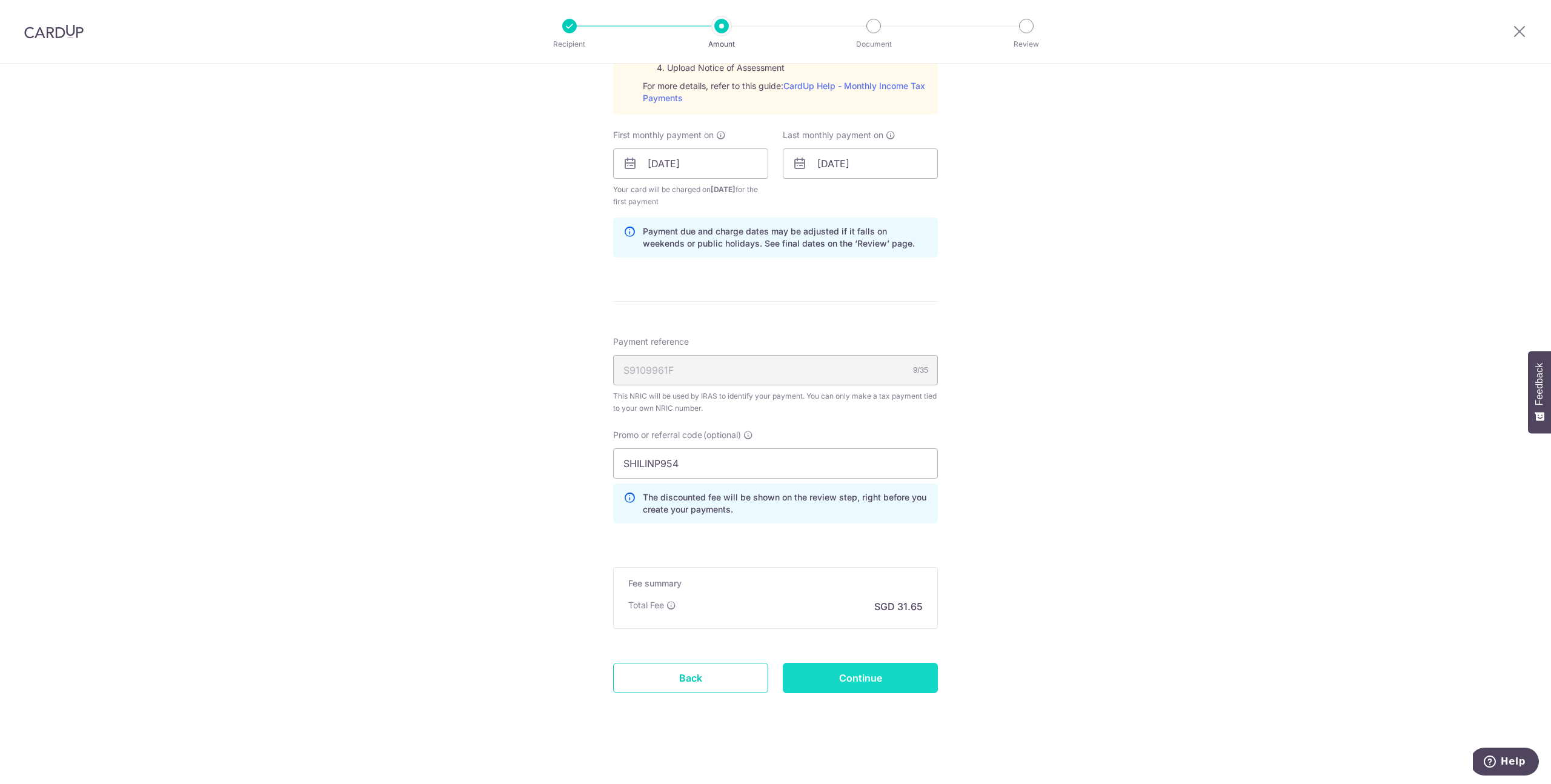
click at [857, 683] on input "Continue" at bounding box center [860, 678] width 155 height 30
type input "Create Schedule"
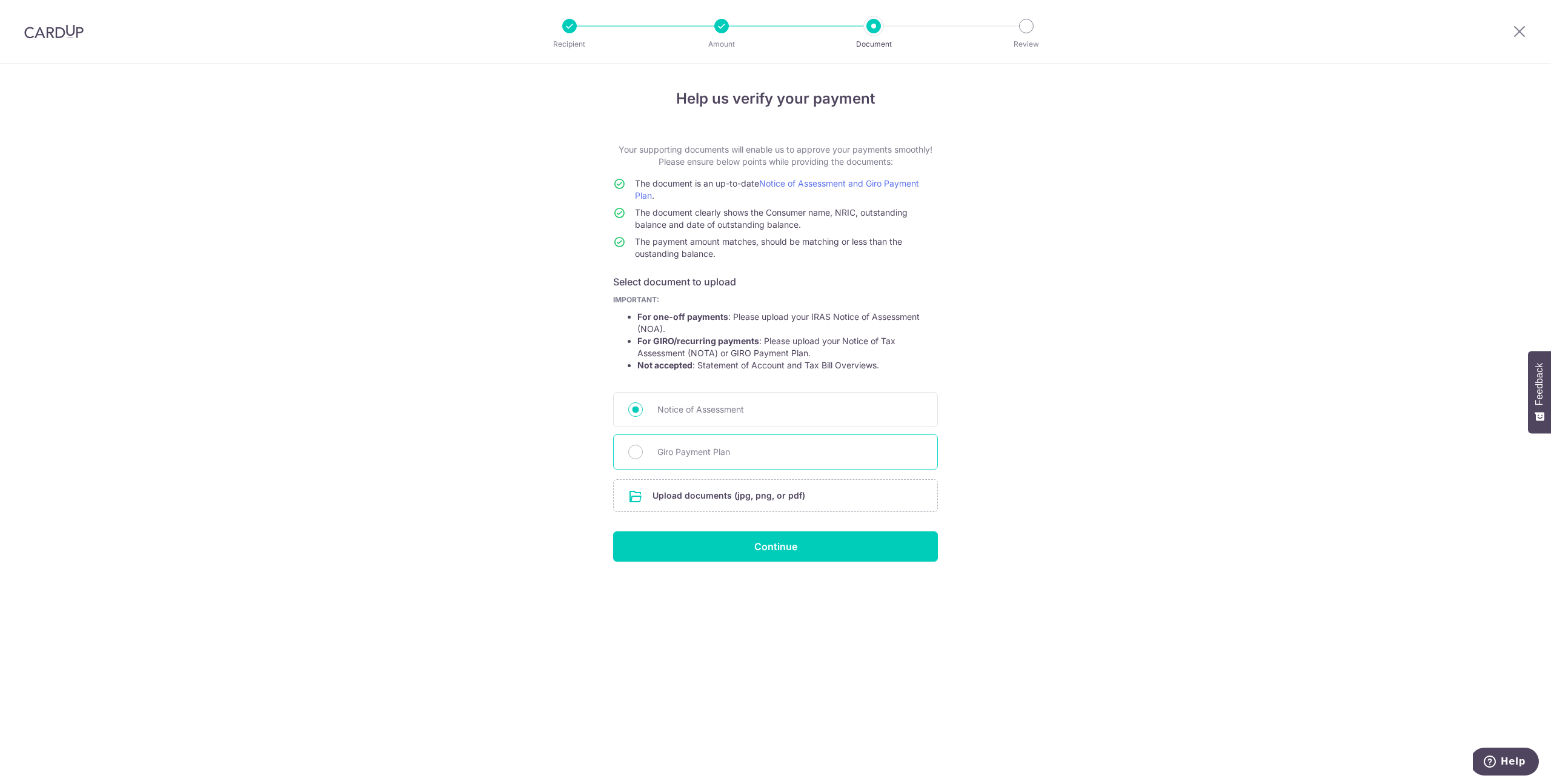
click at [743, 457] on span "Giro Payment Plan" at bounding box center [790, 452] width 265 height 14
click at [643, 457] on input "Giro Payment Plan" at bounding box center [636, 452] width 14 height 14
radio input "true"
drag, startPoint x: 844, startPoint y: 339, endPoint x: 718, endPoint y: 352, distance: 126.7
click at [718, 352] on li "For GIRO/recurring payments : Please upload your Notice of Tax Assessment (NOTA…" at bounding box center [787, 347] width 301 height 24
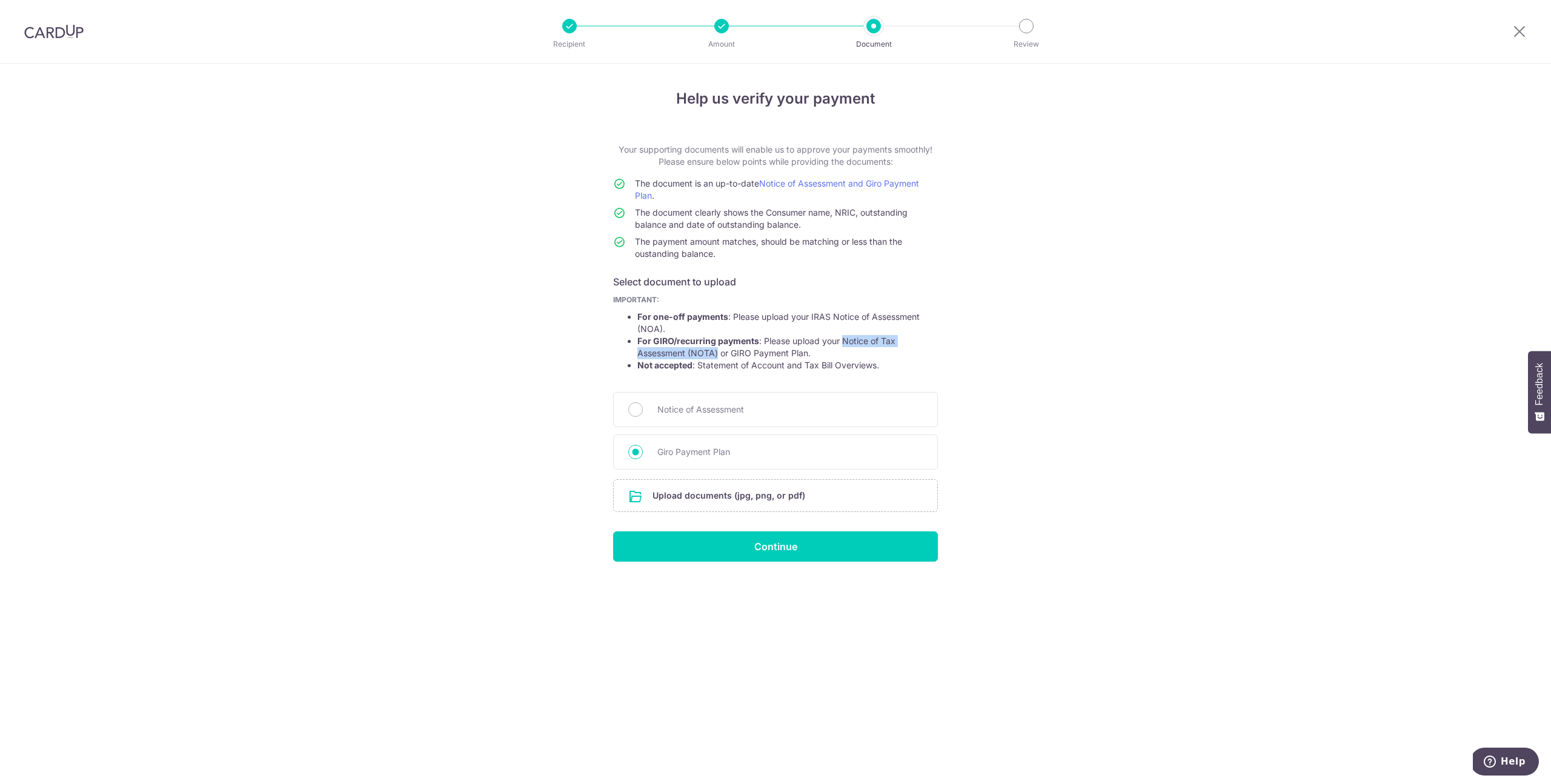
copy li "Notice of Tax Assessment (NOTA)"
drag, startPoint x: 872, startPoint y: 27, endPoint x: 774, endPoint y: 17, distance: 98.5
click at [872, 27] on div at bounding box center [874, 26] width 14 height 14
click at [717, 24] on div at bounding box center [722, 26] width 14 height 14
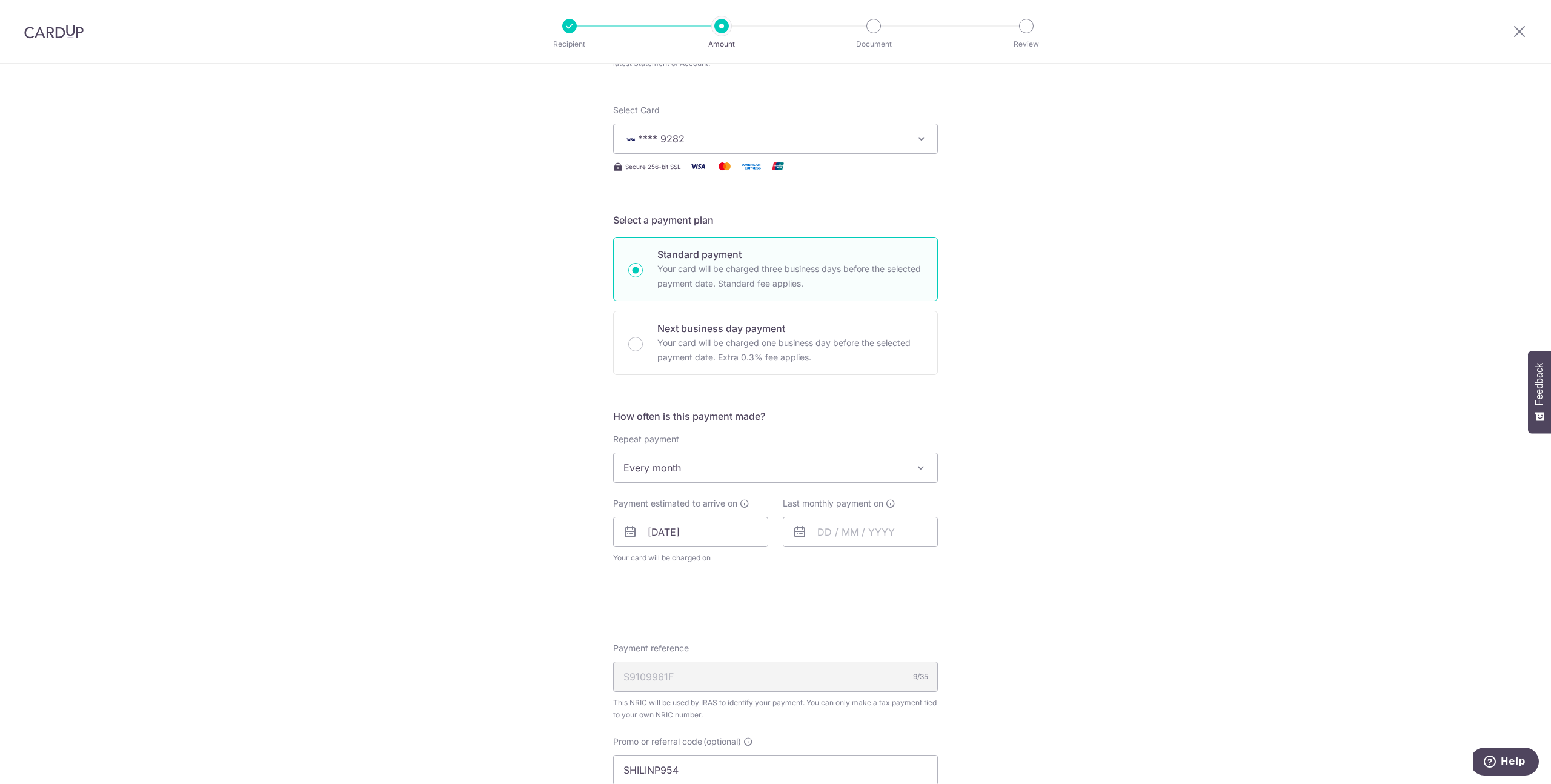
scroll to position [188, 0]
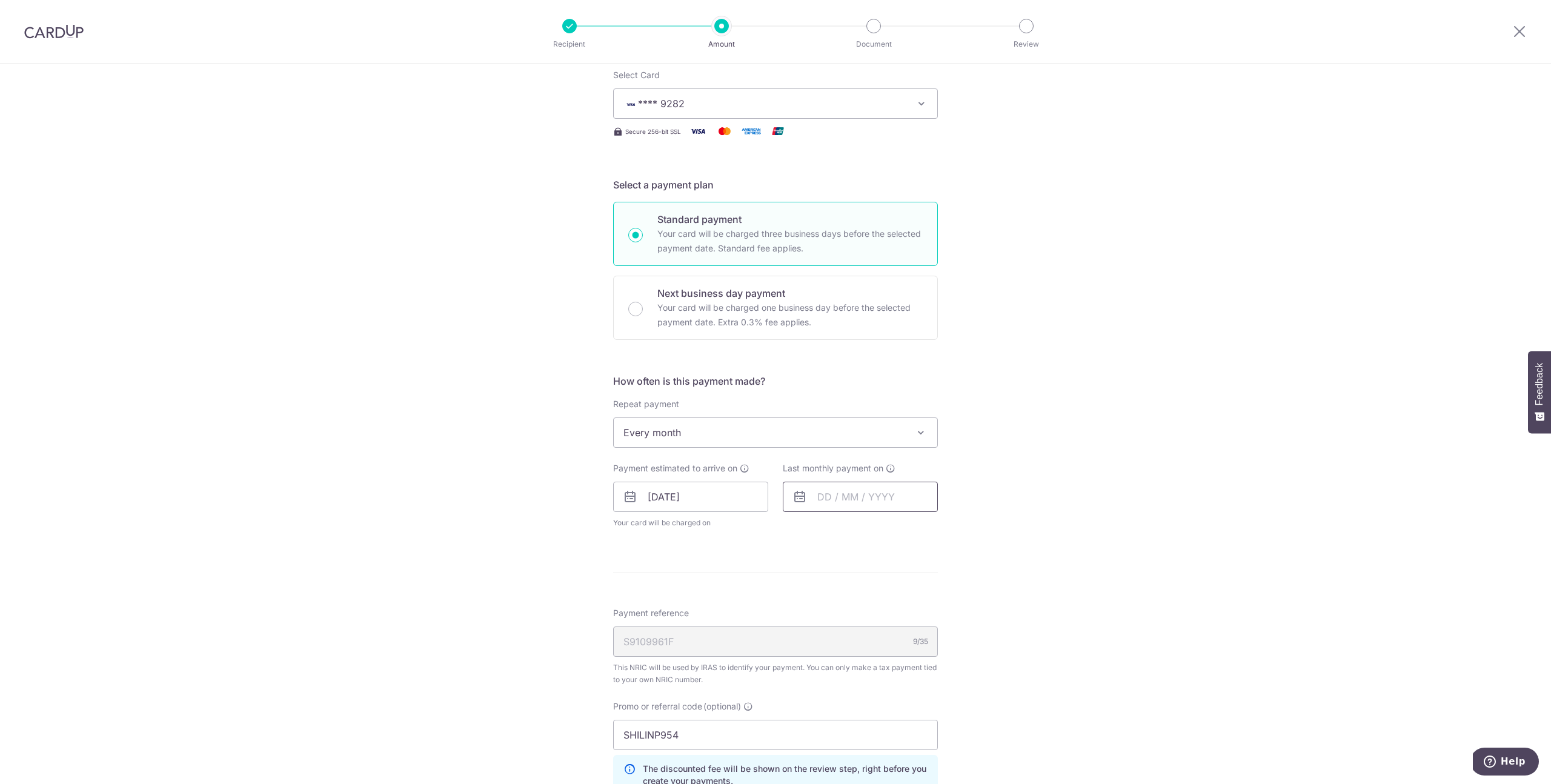
click at [853, 501] on input "text" at bounding box center [860, 497] width 155 height 30
click at [903, 531] on select "2025 2026" at bounding box center [908, 529] width 32 height 10
click at [856, 531] on select "Jan Feb Mar Apr May Jun Jul Aug Sep Oct" at bounding box center [851, 529] width 32 height 10
click at [847, 529] on select "Jan Feb Mar Apr May Jun Jul Aug Sep Oct" at bounding box center [851, 529] width 32 height 10
click at [856, 530] on select "Jan Feb Mar Apr May Jun Jul Aug Sep Oct" at bounding box center [851, 529] width 32 height 10
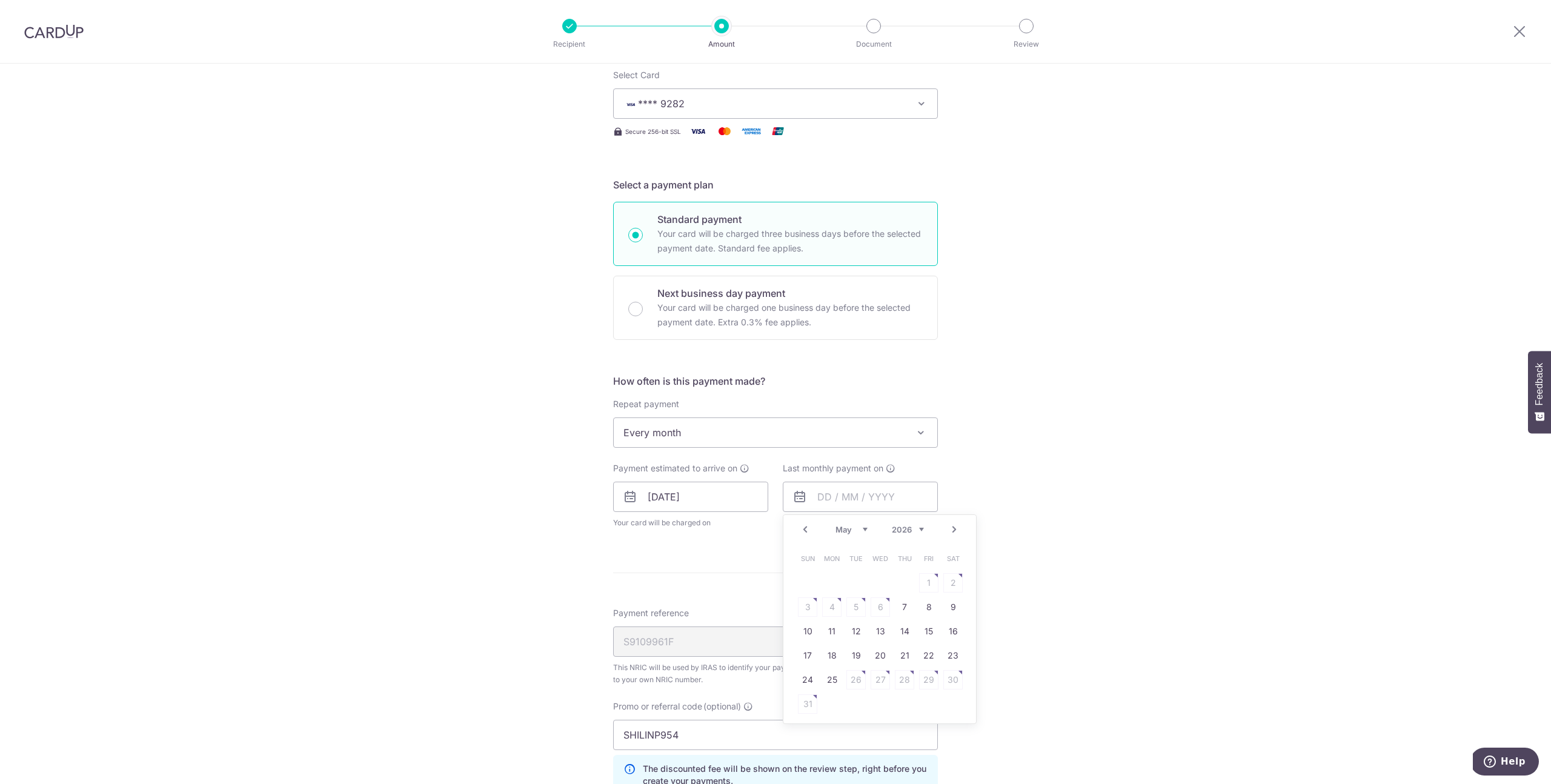
click at [847, 527] on select "Jan Feb Mar Apr May Jun Jul Aug Sep Oct" at bounding box center [851, 529] width 32 height 10
click at [860, 530] on select "Jan Feb Mar Apr May Jun Jul Aug Sep Oct" at bounding box center [851, 529] width 32 height 10
click at [876, 613] on table "Sun Mon Tue Wed Thu Fri Sat 1 2 3 4 5 6 7 8 9 10 11 12 13 14 15 16 17 18 19 20 …" at bounding box center [881, 619] width 170 height 145
click at [875, 609] on table "Sun Mon Tue Wed Thu Fri Sat 1 2 3 4 5 6 7 8 9 10 11 12 13 14 15 16 17 18 19 20 …" at bounding box center [881, 619] width 170 height 145
click at [871, 608] on table "Sun Mon Tue Wed Thu Fri Sat 1 2 3 4 5 6 7 8 9 10 11 12 13 14 15 16 17 18 19 20 …" at bounding box center [881, 619] width 170 height 145
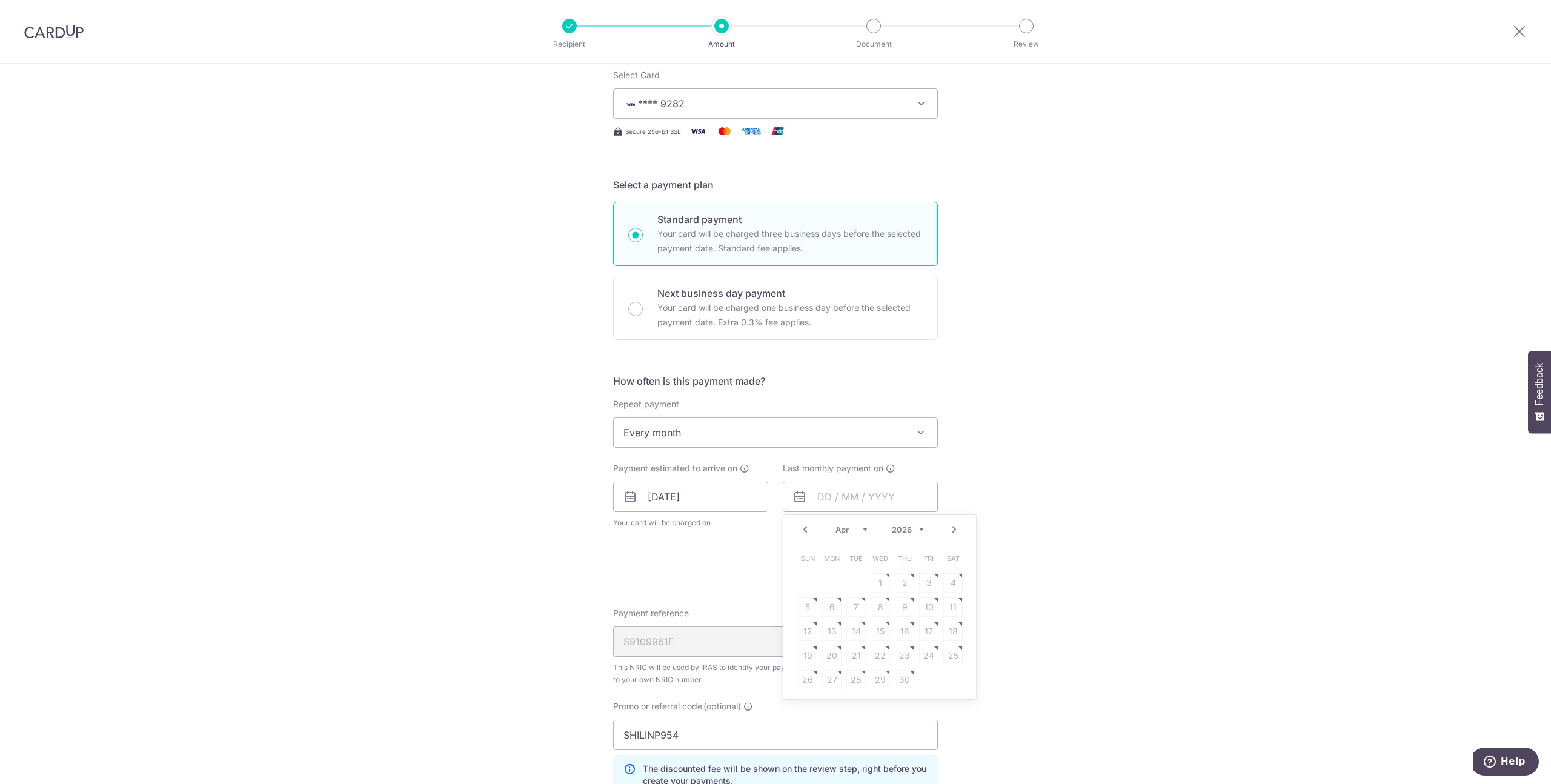
drag, startPoint x: 870, startPoint y: 605, endPoint x: 878, endPoint y: 603, distance: 8.2
click at [872, 604] on table "Sun Mon Tue Wed Thu Fri Sat 1 2 3 4 5 6 7 8 9 10 11 12 13 14 15 16 17 18 19 20 …" at bounding box center [881, 619] width 170 height 145
click at [880, 603] on table "Sun Mon Tue Wed Thu Fri Sat 1 2 3 4 5 6 7 8 9 10 11 12 13 14 15 16 17 18 19 20 …" at bounding box center [881, 619] width 170 height 145
drag, startPoint x: 893, startPoint y: 600, endPoint x: 904, endPoint y: 588, distance: 16.3
click at [897, 598] on table "Sun Mon Tue Wed Thu Fri Sat 1 2 3 4 5 6 7 8 9 10 11 12 13 14 15 16 17 18 19 20 …" at bounding box center [881, 619] width 170 height 145
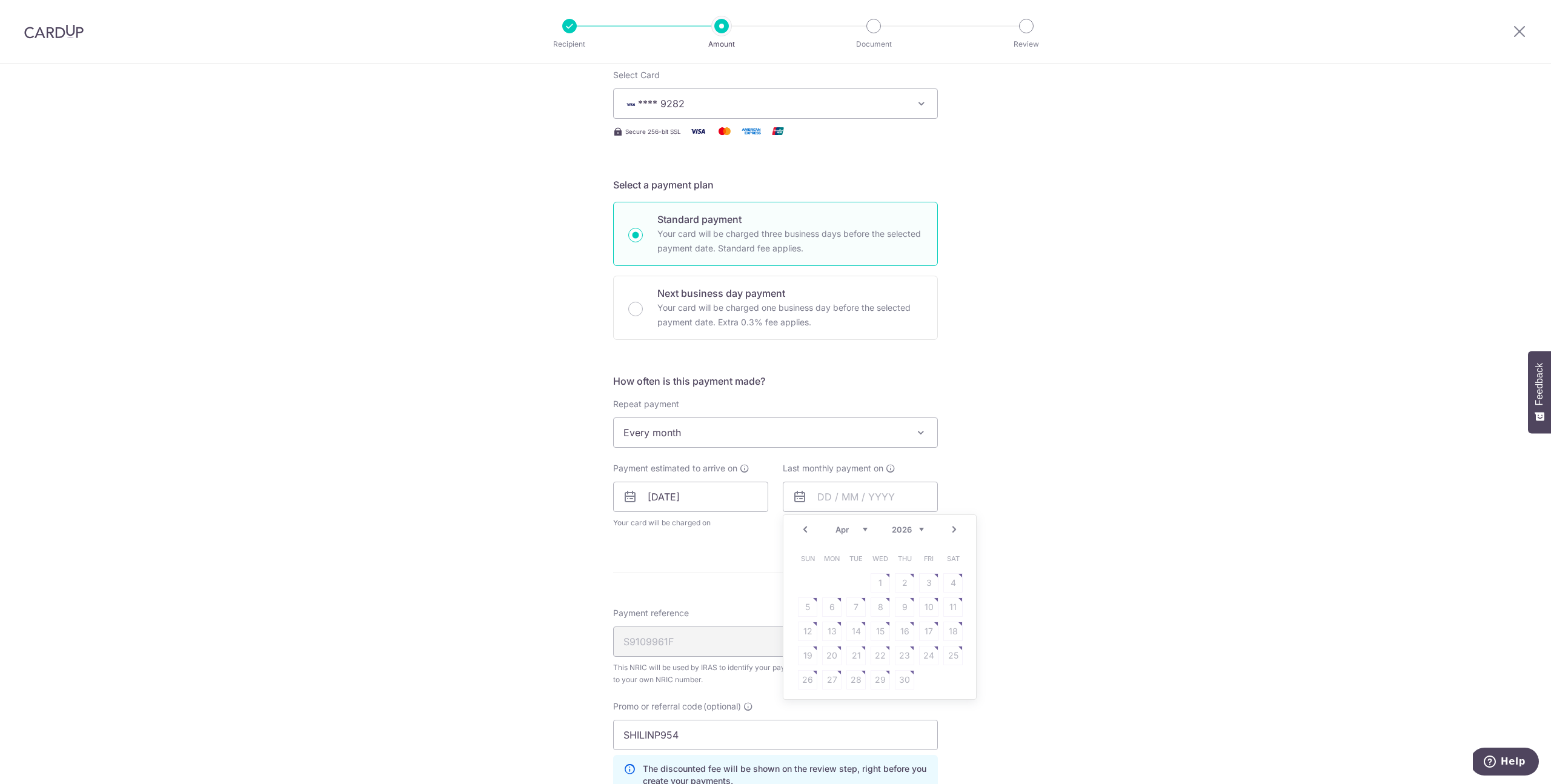
click at [904, 588] on table "Sun Mon Tue Wed Thu Fri Sat 1 2 3 4 5 6 7 8 9 10 11 12 13 14 15 16 17 18 19 20 …" at bounding box center [881, 619] width 170 height 145
click at [852, 530] on select "Jan Feb Mar Apr May Jun Jul Aug Sep Oct" at bounding box center [851, 529] width 32 height 10
click at [925, 611] on link "8" at bounding box center [928, 607] width 19 height 19
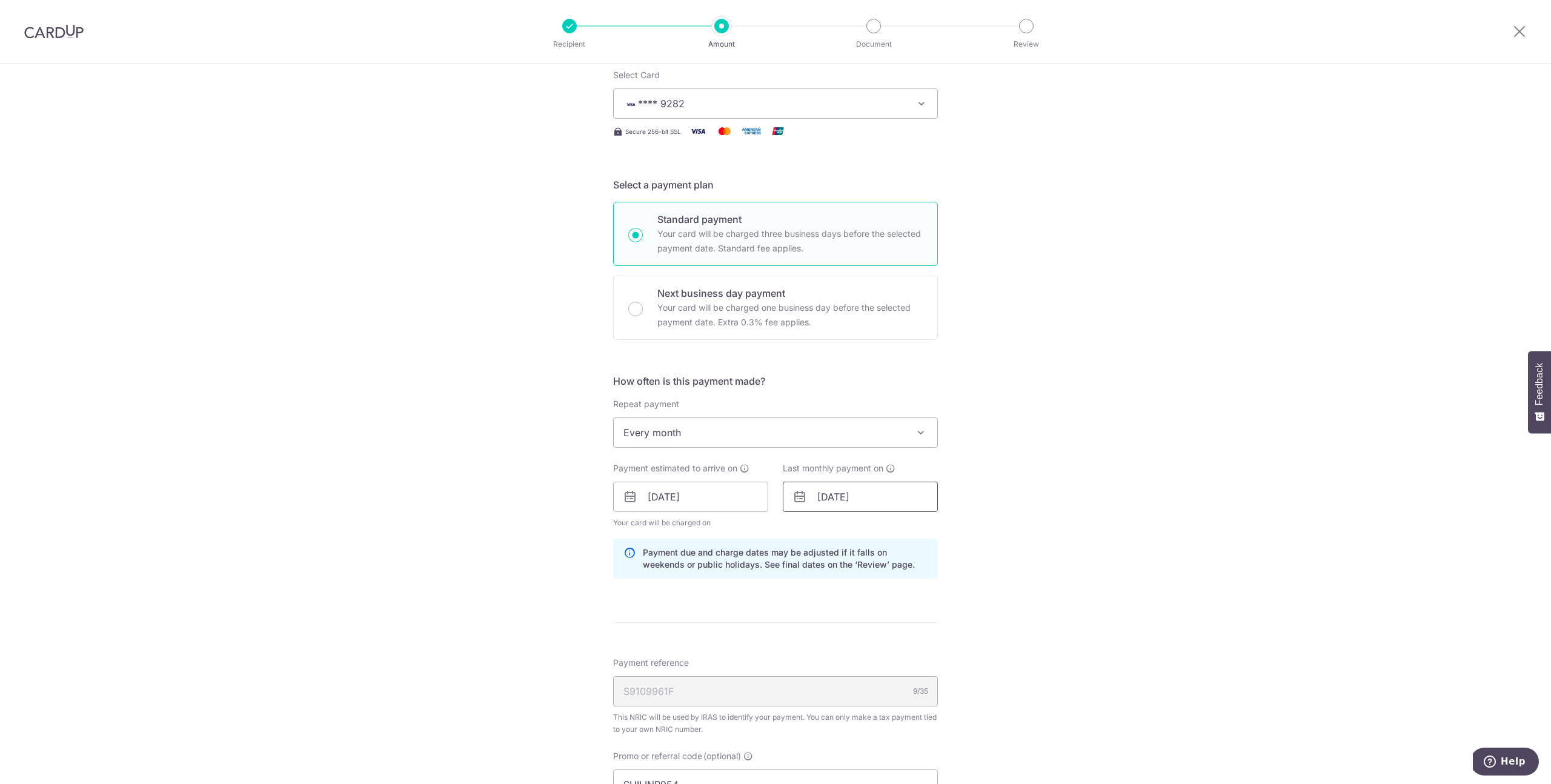
click at [851, 494] on input "08/05/2026" at bounding box center [860, 497] width 155 height 30
click at [837, 530] on select "Jan Feb Mar Apr May Jun Jul Aug Sep Oct" at bounding box center [851, 529] width 32 height 10
click at [833, 606] on link "9" at bounding box center [831, 607] width 19 height 19
click at [890, 502] on input "[DATE]" at bounding box center [860, 497] width 155 height 30
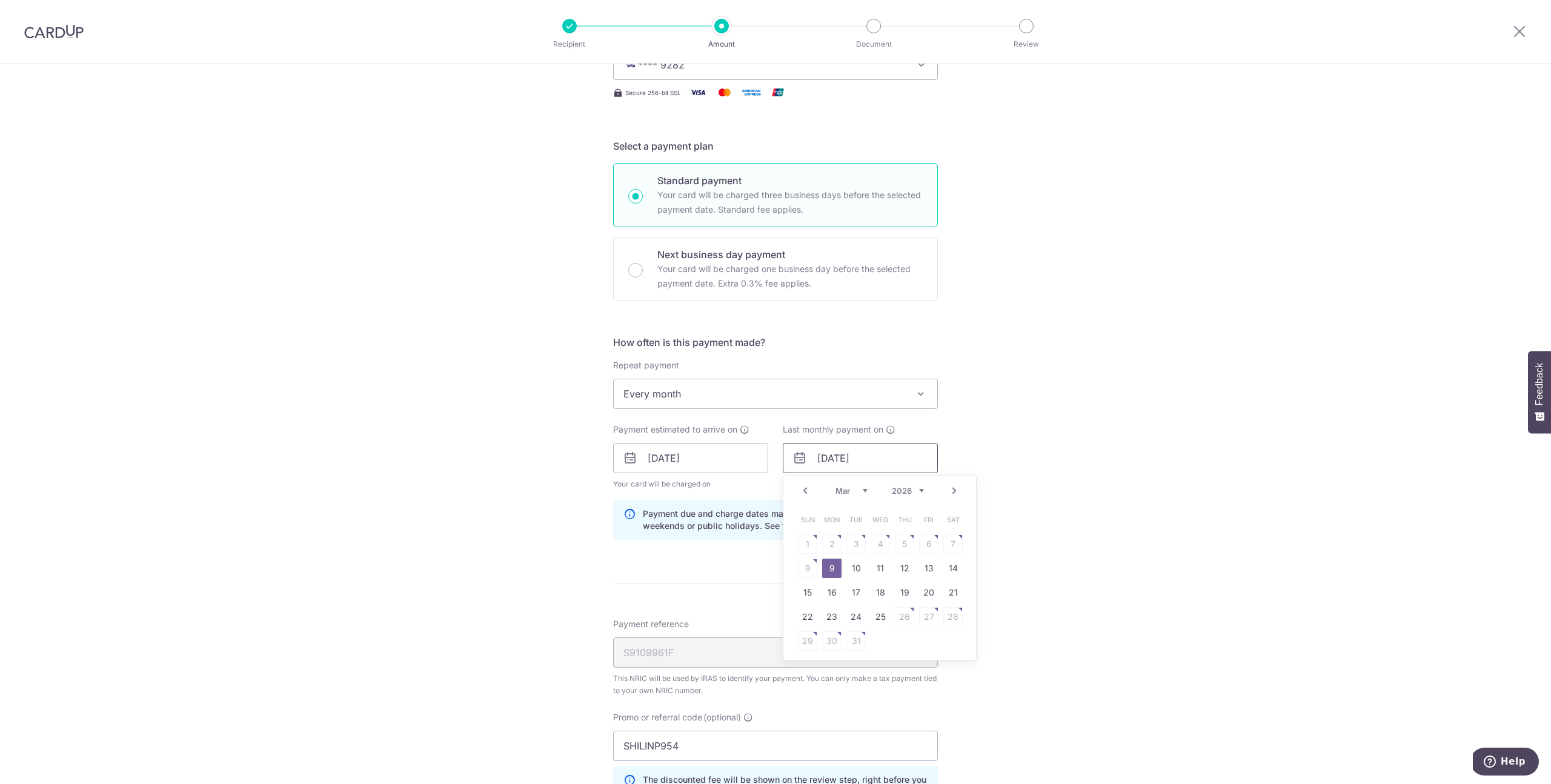
scroll to position [167, 0]
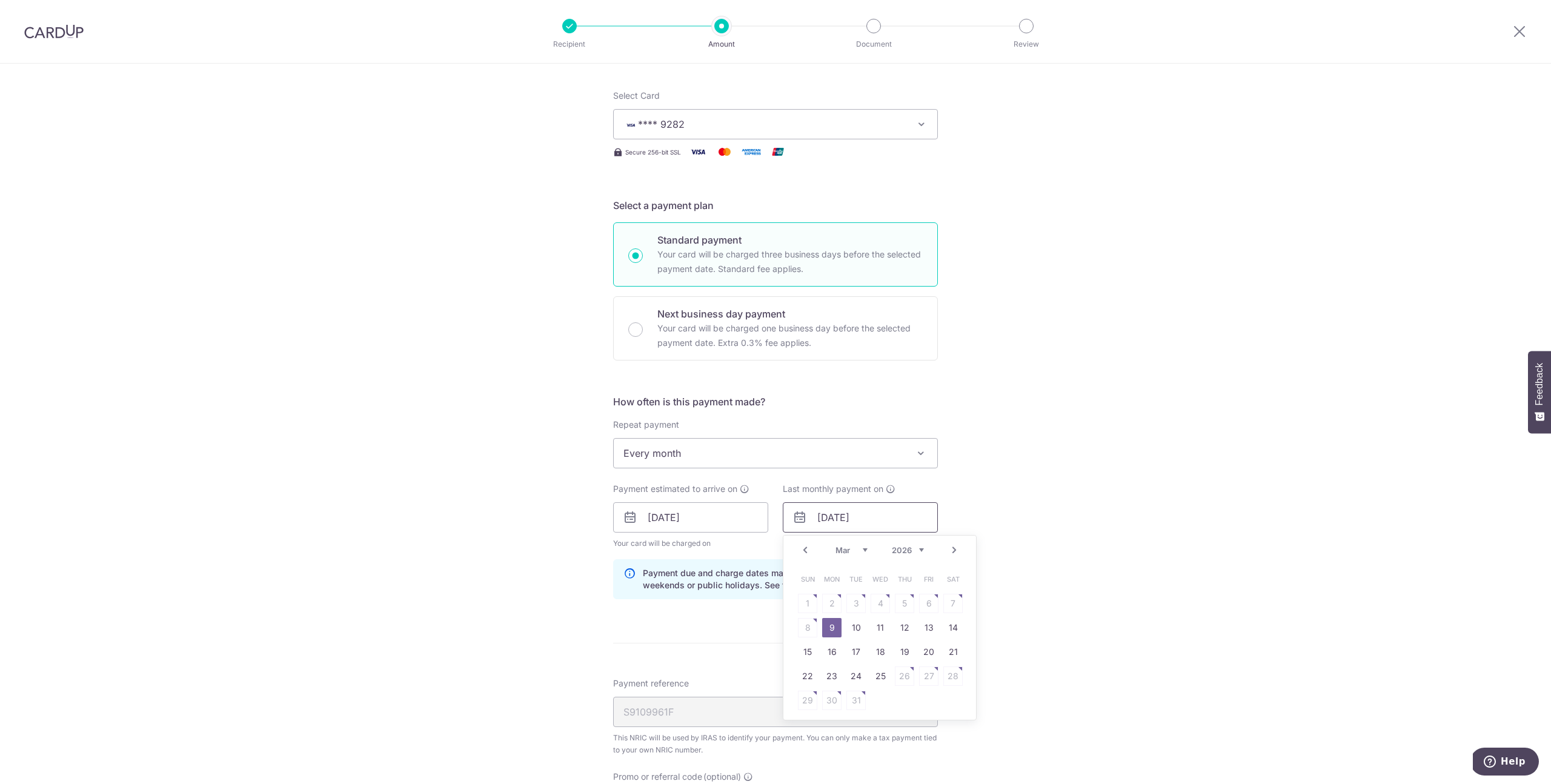
click at [841, 517] on input "[DATE]" at bounding box center [860, 517] width 155 height 30
click at [865, 549] on div "Jan Feb Mar Apr May Jun Jul Aug Sep Oct 2025 2026" at bounding box center [880, 550] width 88 height 11
click at [856, 552] on select "Jan Feb Mar Apr May Jun Jul Aug Sep Oct" at bounding box center [851, 550] width 32 height 10
click at [903, 624] on link "7" at bounding box center [905, 627] width 19 height 19
type input "07/05/2026"
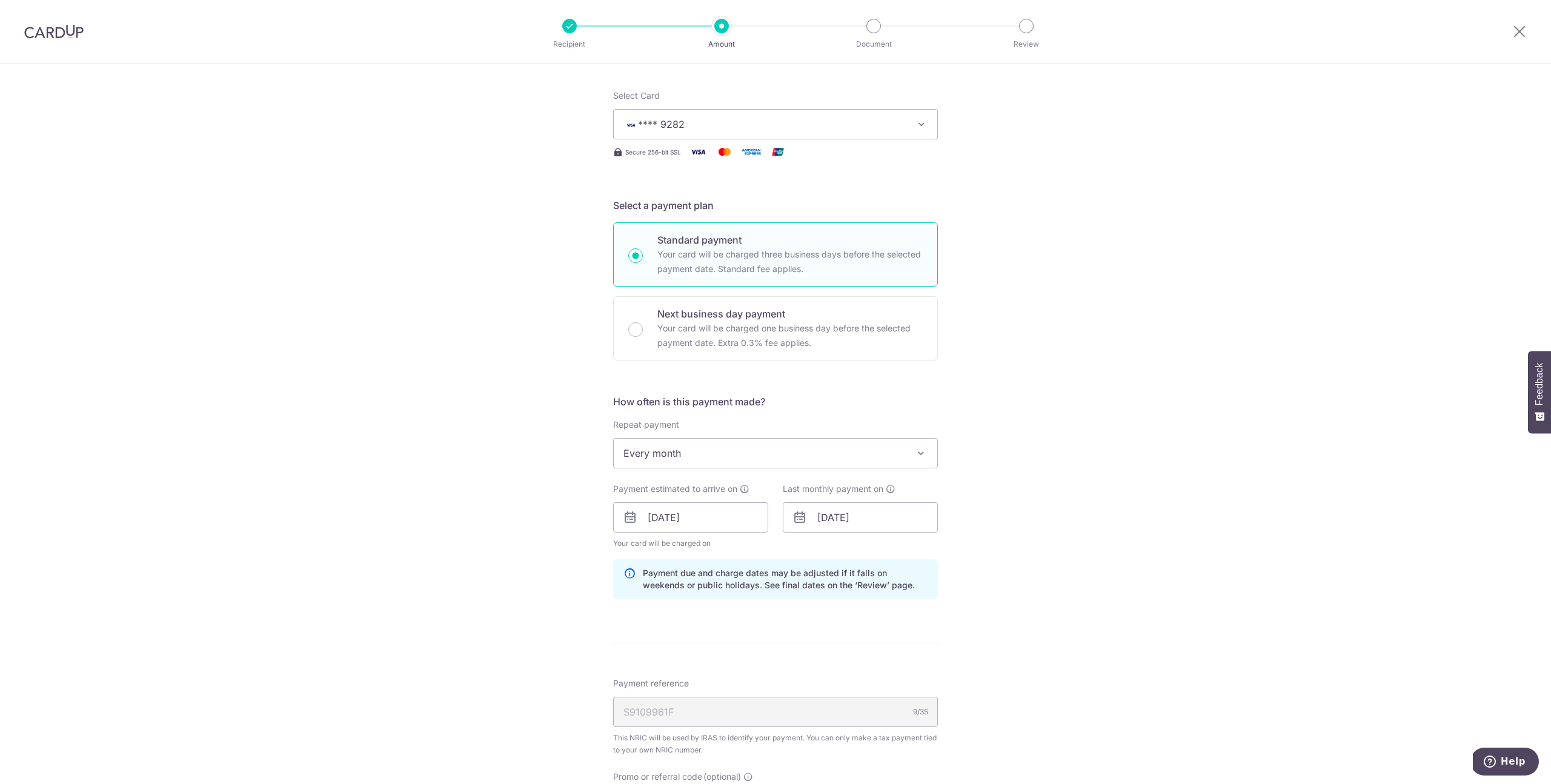
click at [1018, 559] on div "Tell us more about your payment Enter one-time or monthly payment amount SGD 1,…" at bounding box center [776, 511] width 1551 height 1230
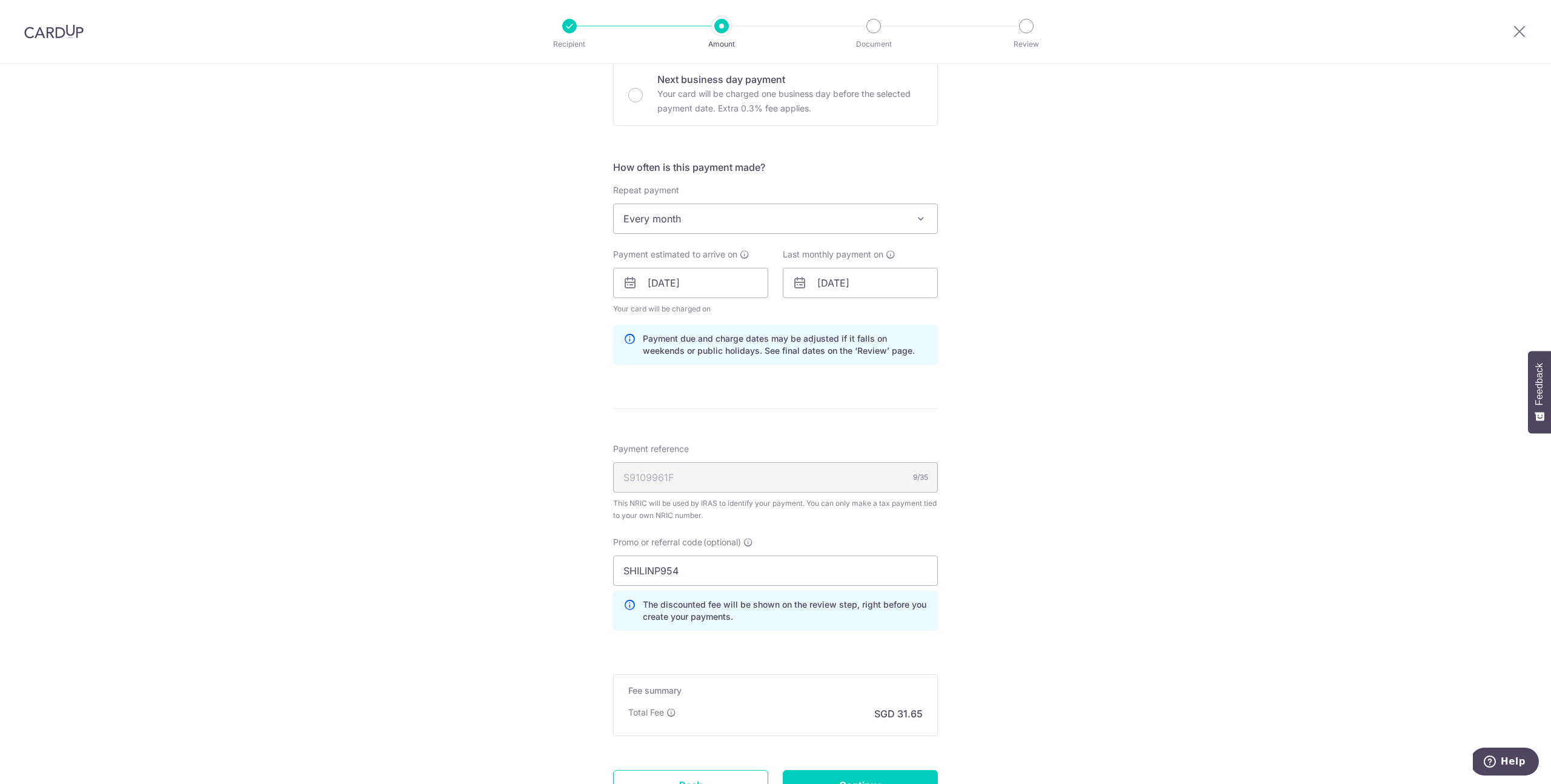
scroll to position [509, 0]
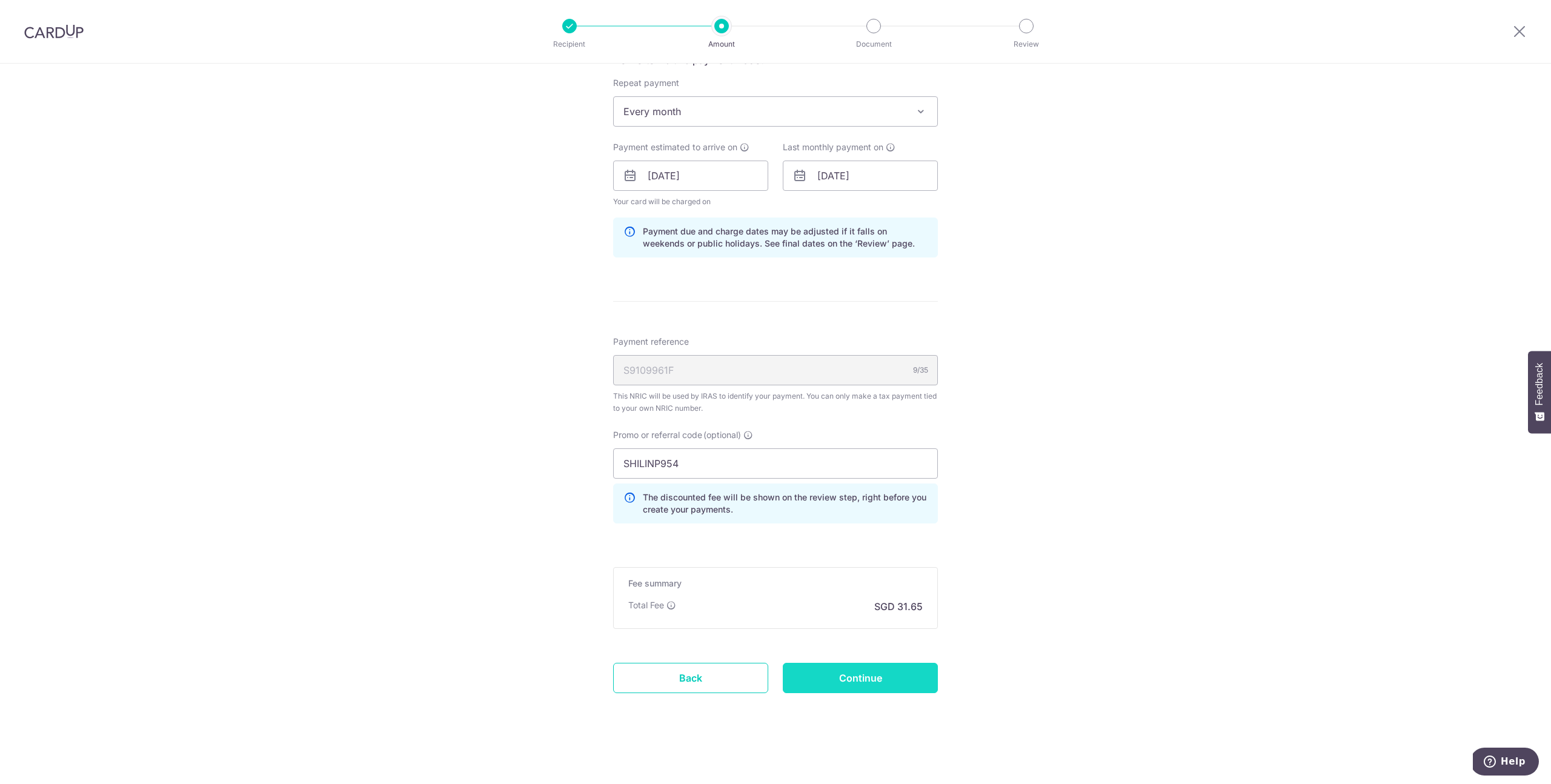
click at [876, 678] on input "Continue" at bounding box center [860, 678] width 155 height 30
type input "Update Schedule"
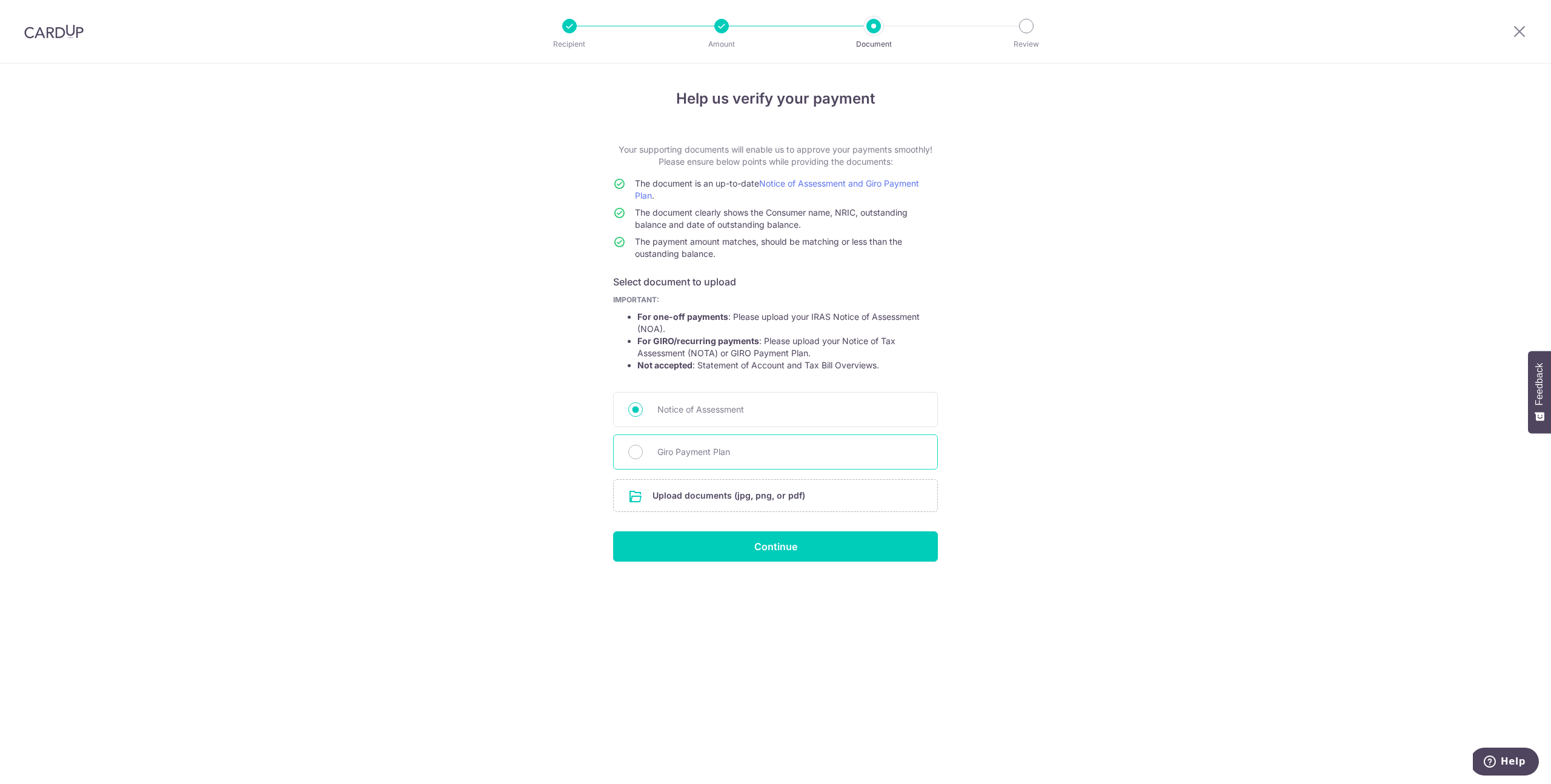
click at [713, 457] on span "Giro Payment Plan" at bounding box center [790, 452] width 265 height 14
click at [643, 457] on input "Giro Payment Plan" at bounding box center [636, 452] width 14 height 14
radio input "true"
click at [743, 489] on input "file" at bounding box center [776, 496] width 324 height 32
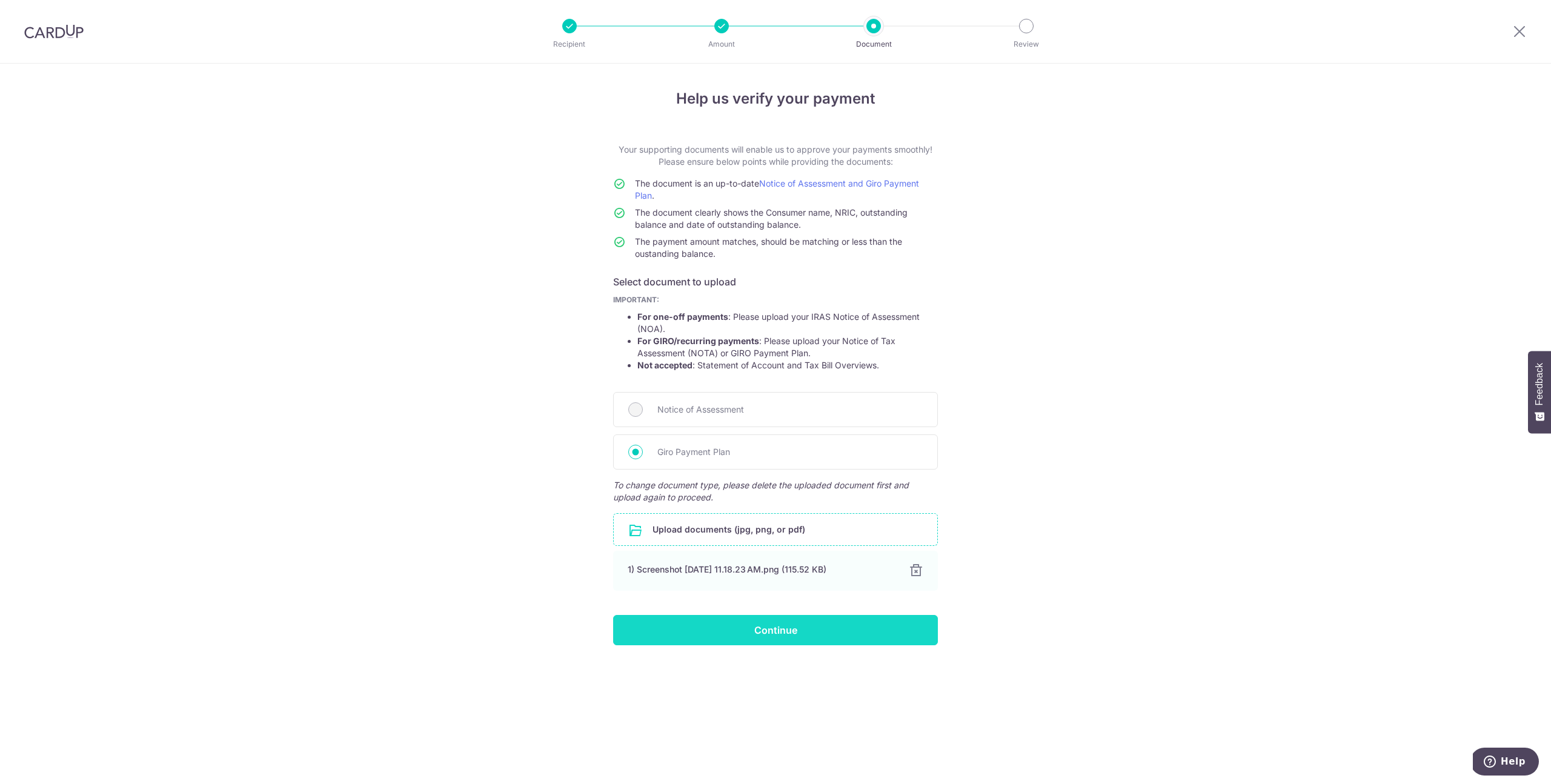
click at [849, 633] on input "Continue" at bounding box center [776, 630] width 325 height 30
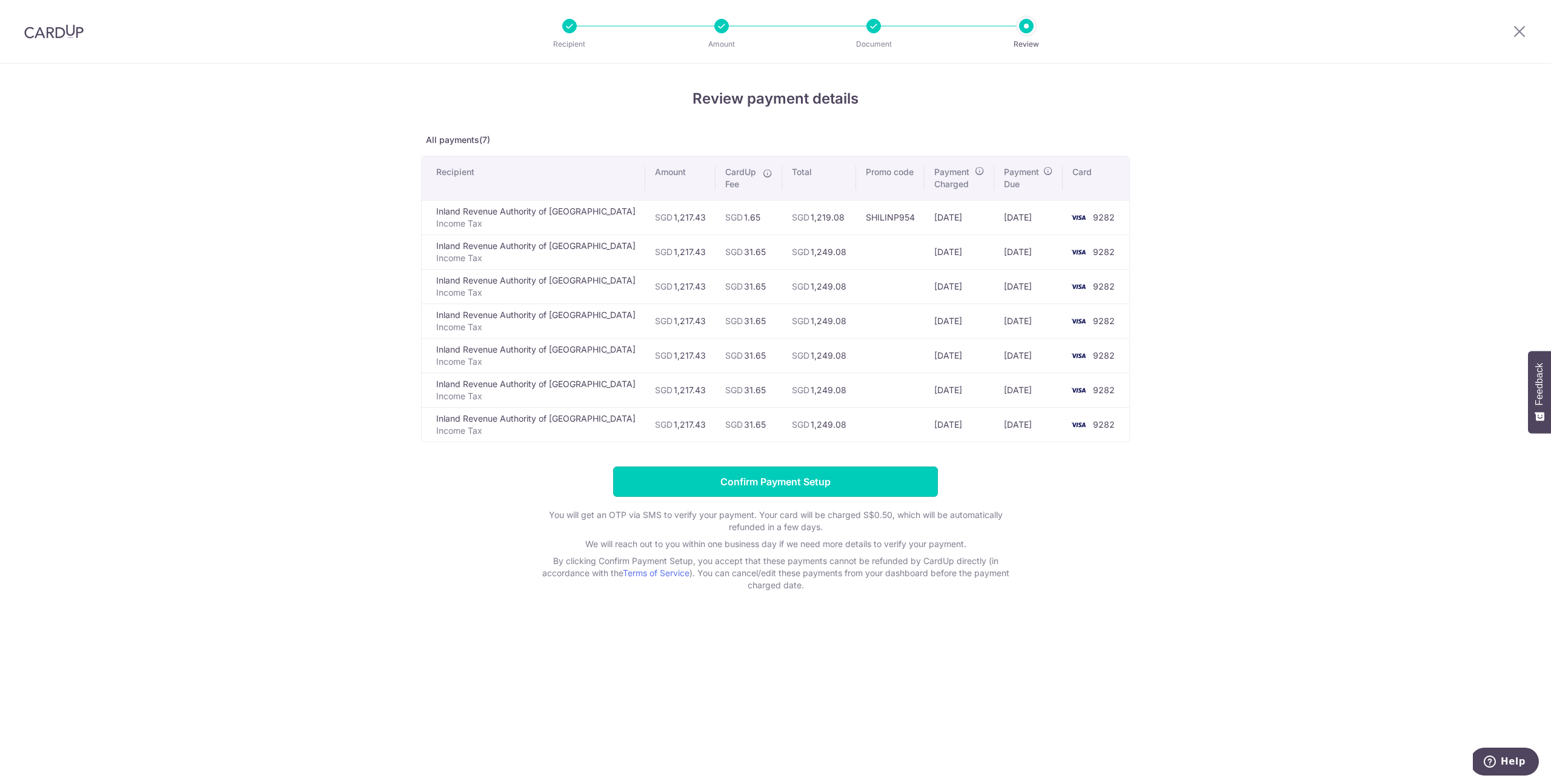
click at [815, 486] on input "Confirm Payment Setup" at bounding box center [776, 482] width 325 height 30
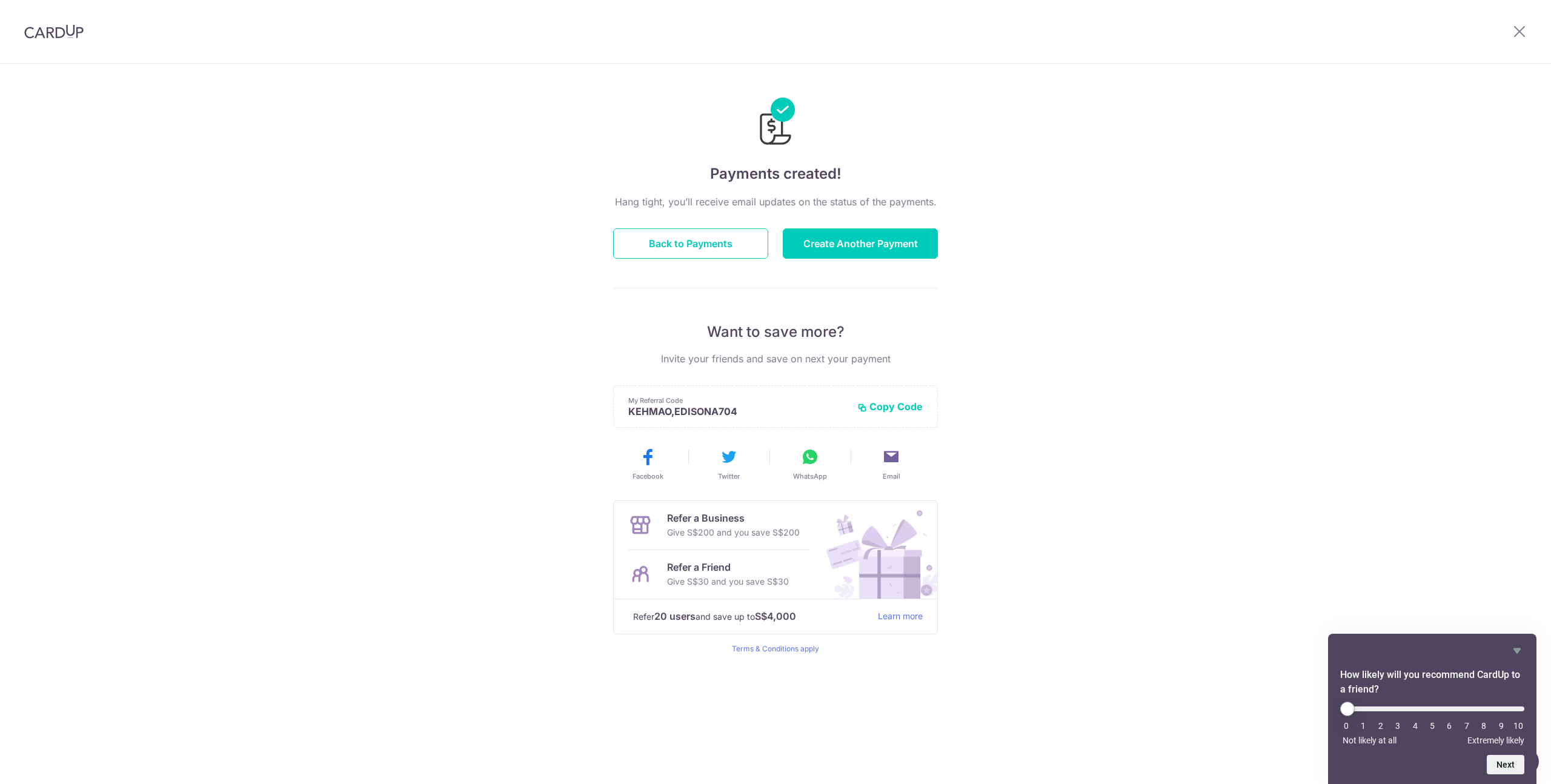
click at [1519, 654] on icon "Hide survey" at bounding box center [1517, 651] width 14 height 14
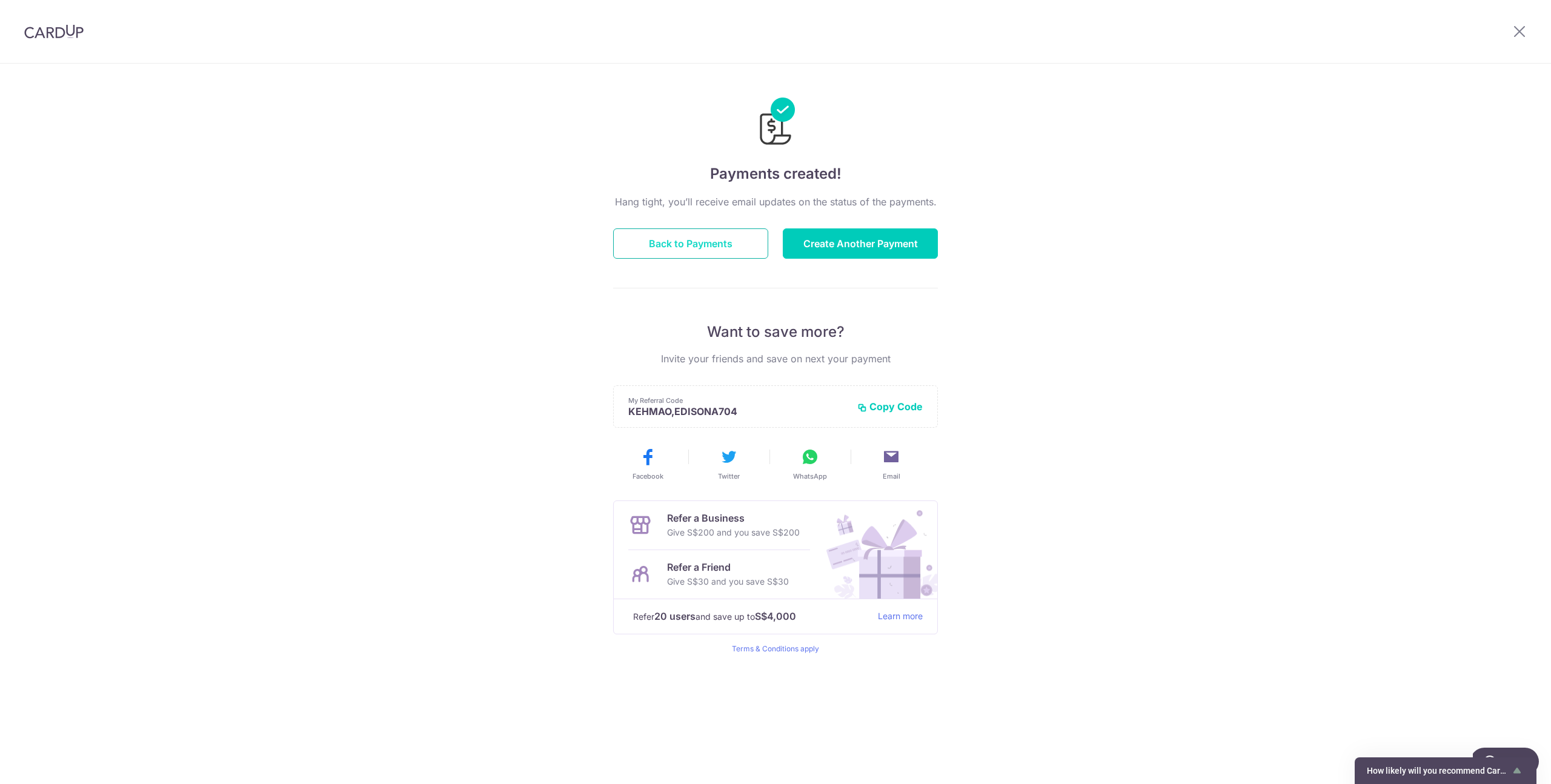
click at [705, 244] on button "Back to Payments" at bounding box center [691, 244] width 155 height 30
